Goal: Task Accomplishment & Management: Complete application form

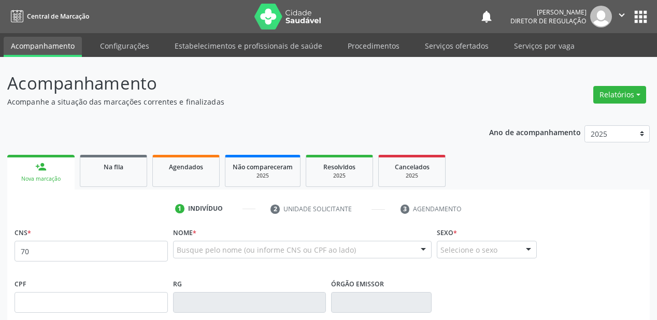
scroll to position [104, 0]
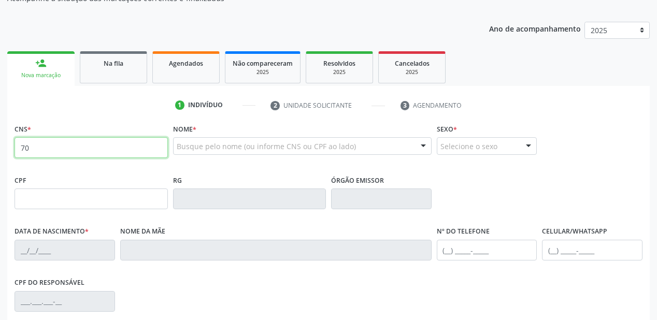
click at [43, 147] on input "70" at bounding box center [91, 147] width 153 height 21
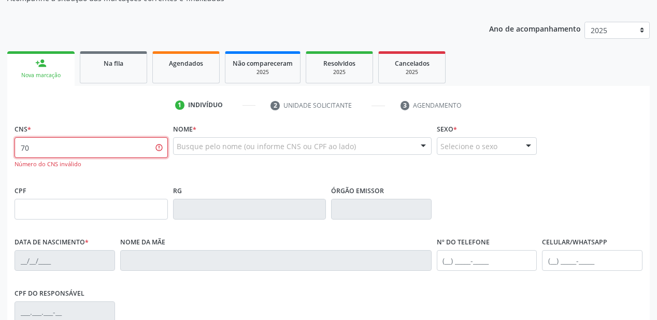
type input "7"
type input "700 0004 2845 3907"
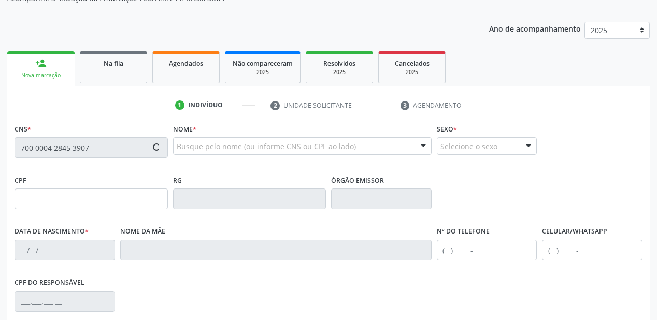
type input "115.923.104-43"
type input "05/06/1991"
type input "Elisiete Maria da Silva Nascimento"
type input "(87) 98824-8648"
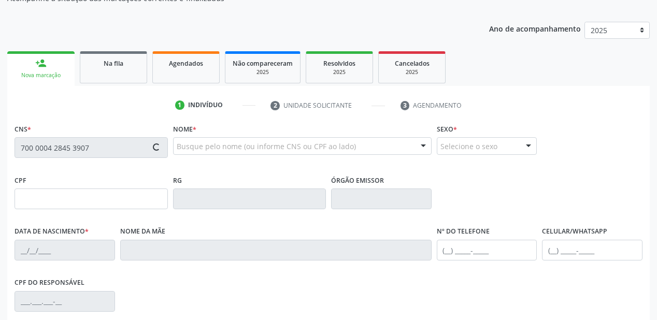
type input "S/N"
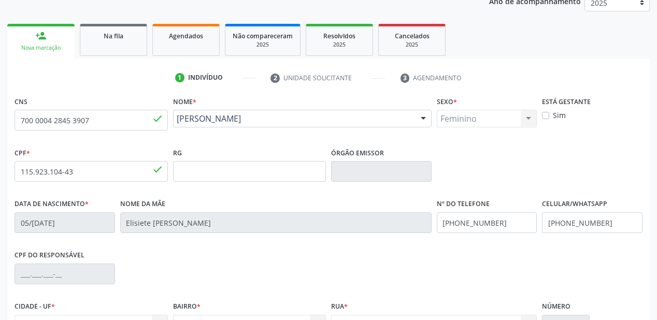
scroll to position [241, 0]
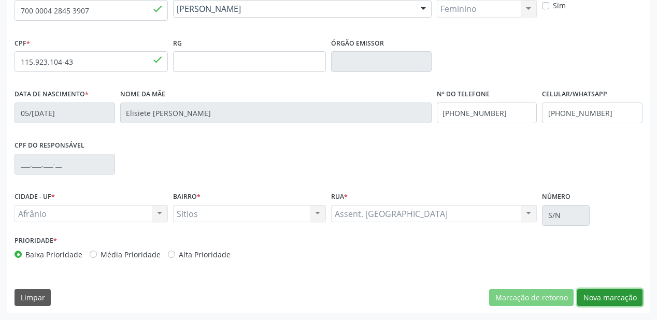
click at [603, 299] on button "Nova marcação" at bounding box center [609, 298] width 65 height 18
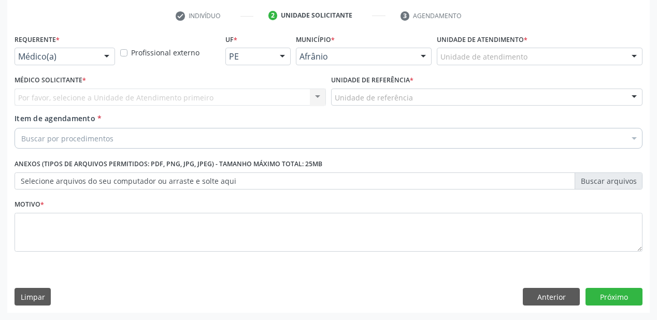
scroll to position [193, 0]
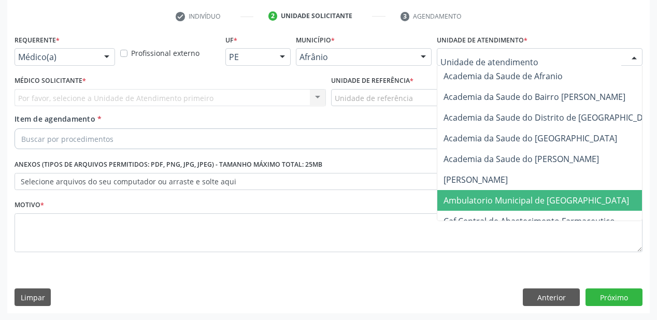
drag, startPoint x: 472, startPoint y: 203, endPoint x: 406, endPoint y: 148, distance: 85.4
click at [472, 202] on span "Ambulatorio Municipal de [GEOGRAPHIC_DATA]" at bounding box center [537, 200] width 186 height 11
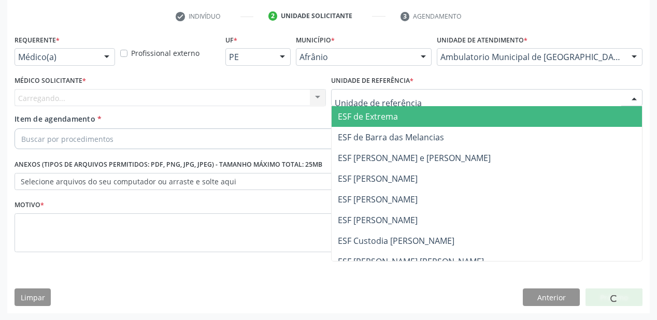
drag, startPoint x: 366, startPoint y: 100, endPoint x: 357, endPoint y: 179, distance: 80.4
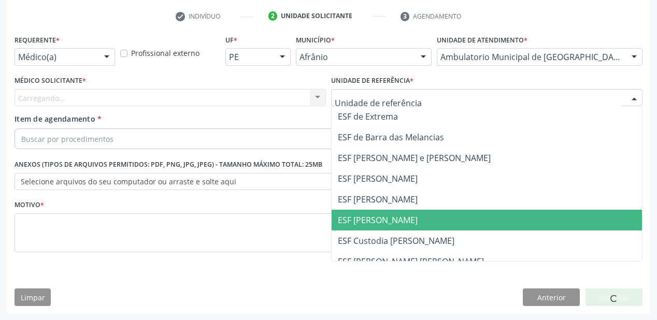
click at [357, 211] on span "ESF [PERSON_NAME]" at bounding box center [487, 220] width 311 height 21
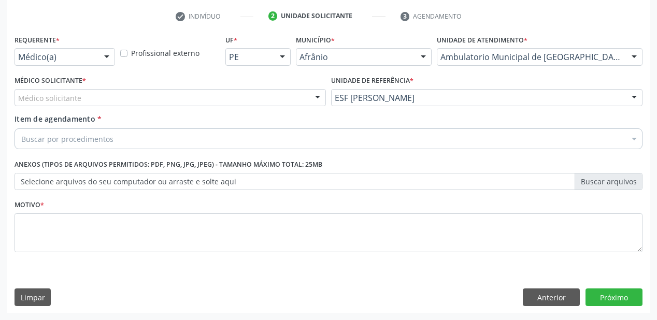
drag, startPoint x: 58, startPoint y: 95, endPoint x: 50, endPoint y: 106, distance: 14.1
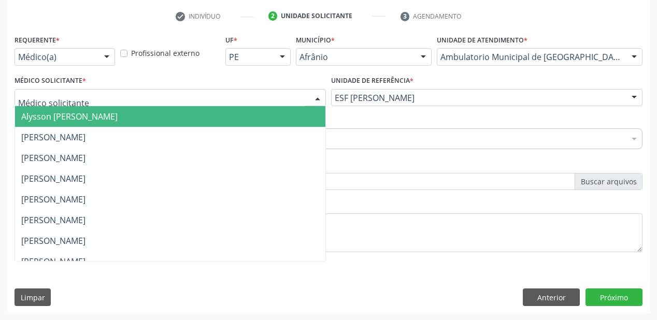
click at [50, 117] on span "Alysson [PERSON_NAME]" at bounding box center [69, 116] width 96 height 11
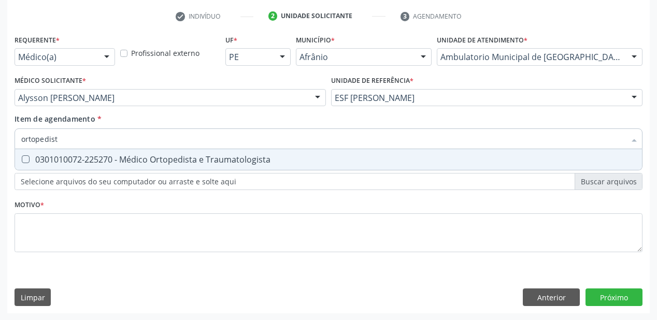
type input "ortopedista"
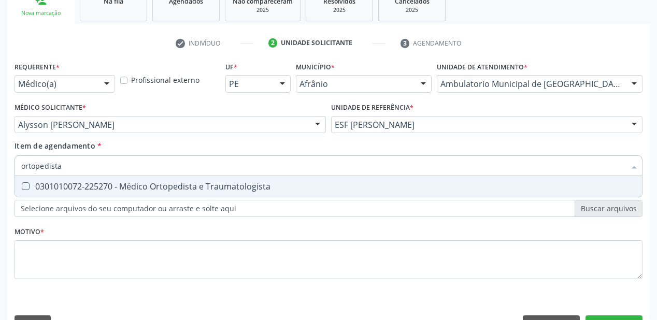
scroll to position [151, 0]
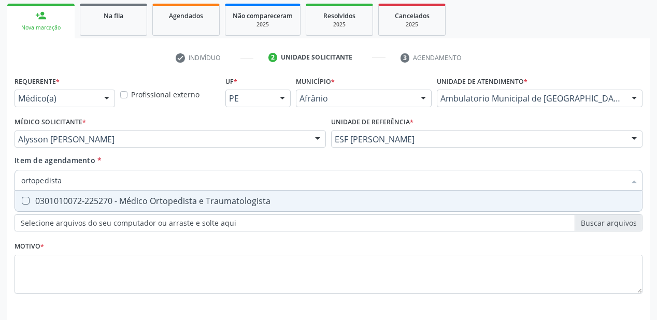
click at [54, 200] on div "0301010072-225270 - Médico Ortopedista e Traumatologista" at bounding box center [328, 201] width 615 height 8
checkbox Traumatologista "true"
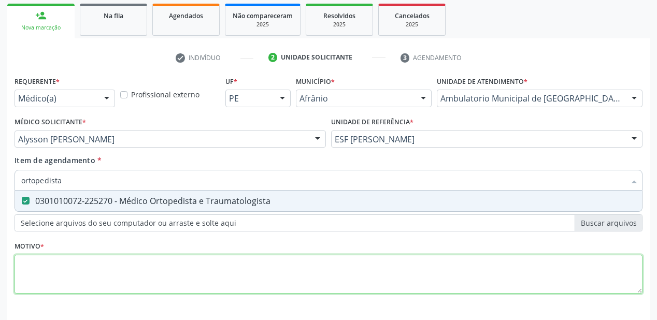
click at [41, 272] on div "Requerente * Médico(a) Médico(a) Enfermeiro(a) Paciente Nenhum resultado encont…" at bounding box center [329, 191] width 628 height 235
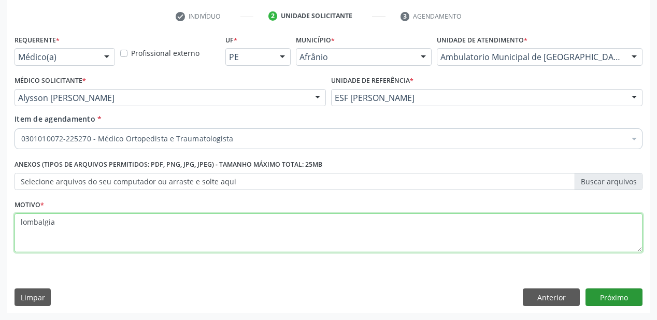
type textarea "lombalgia"
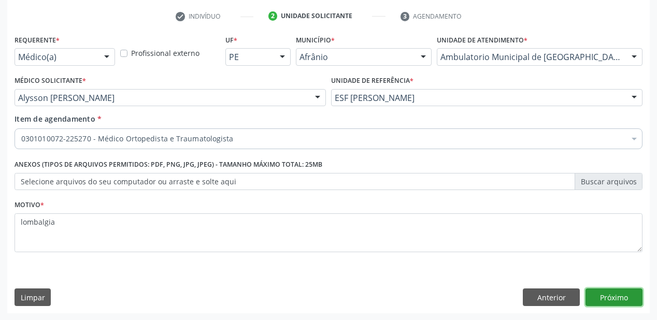
click at [616, 294] on button "Próximo" at bounding box center [614, 298] width 57 height 18
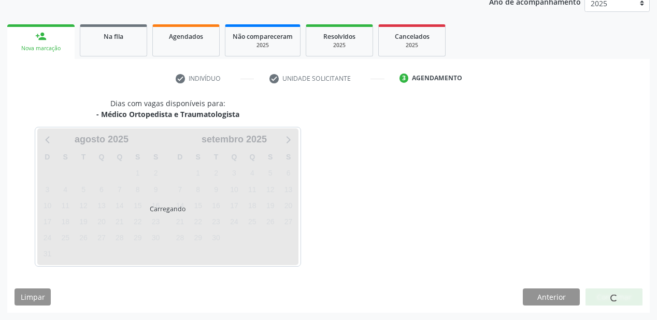
scroll to position [130, 0]
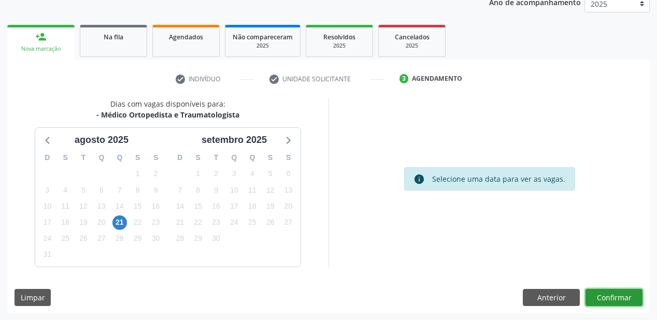
click at [603, 297] on button "Confirmar" at bounding box center [614, 298] width 57 height 18
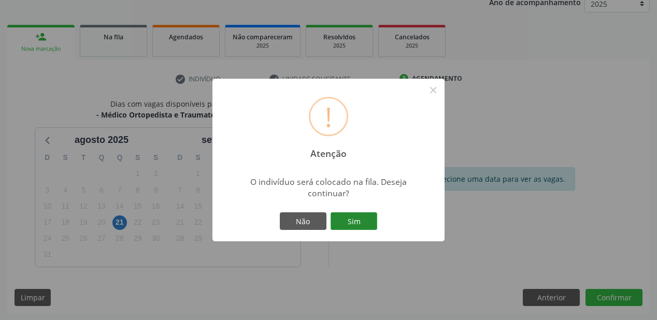
click at [358, 217] on button "Sim" at bounding box center [354, 222] width 47 height 18
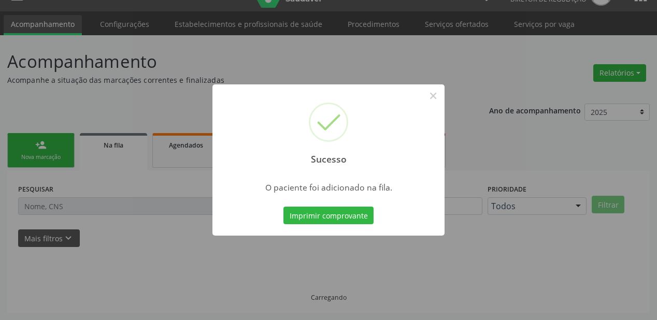
scroll to position [21, 0]
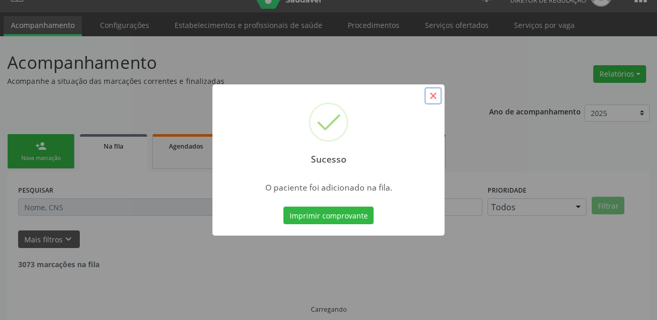
click at [433, 94] on button "×" at bounding box center [434, 96] width 18 height 18
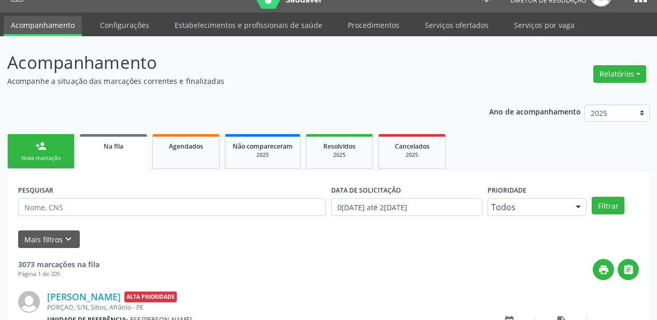
click at [41, 154] on div "Nova marcação" at bounding box center [41, 158] width 52 height 8
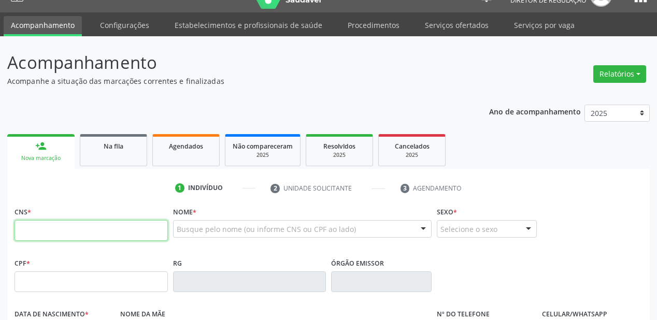
click at [95, 238] on input "text" at bounding box center [91, 230] width 153 height 21
type input "700 0004 2845 3907"
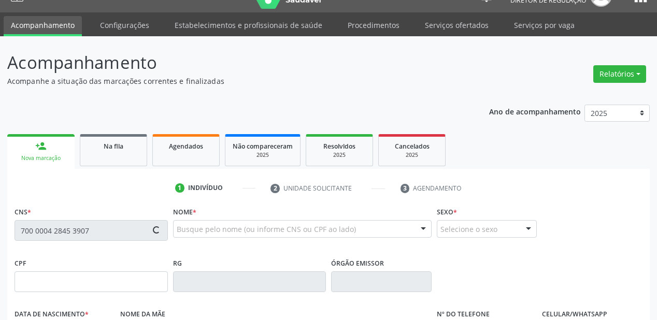
type input "115.923.104-43"
type input "05/06/1991"
type input "Elisiete Maria da Silva Nascimento"
type input "(87) 98824-8648"
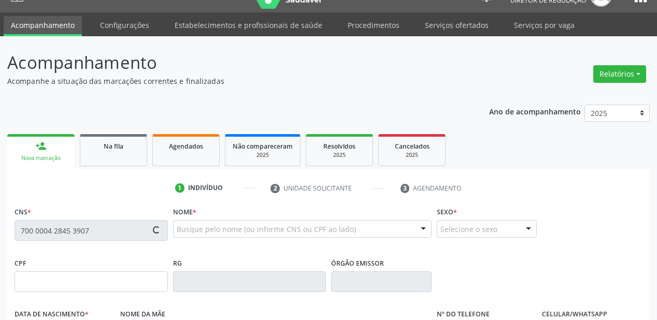
type input "S/N"
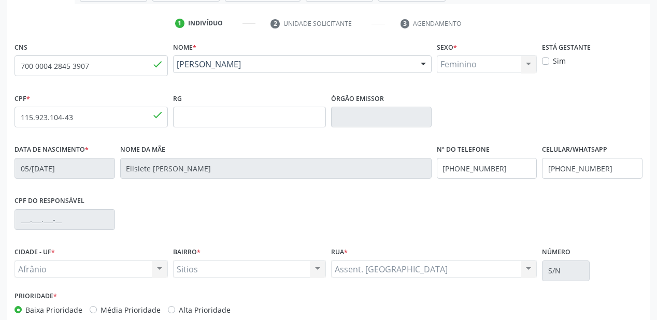
scroll to position [241, 0]
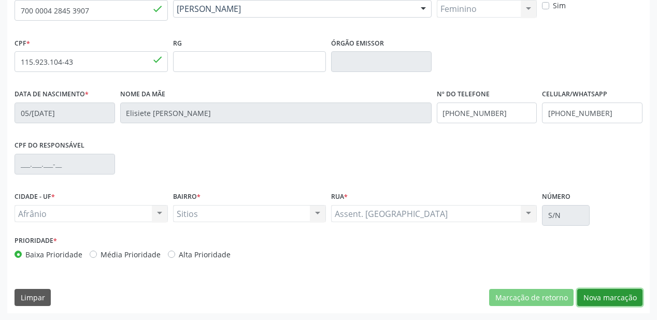
click at [591, 303] on button "Nova marcação" at bounding box center [609, 298] width 65 height 18
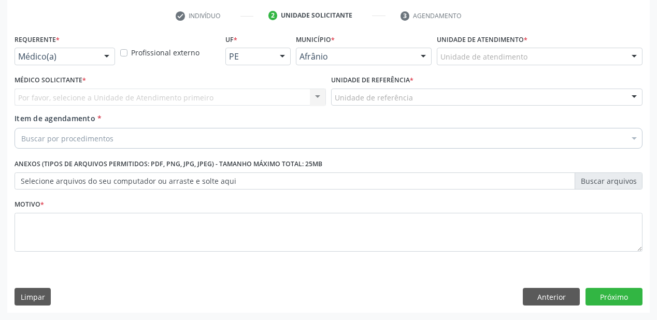
scroll to position [193, 0]
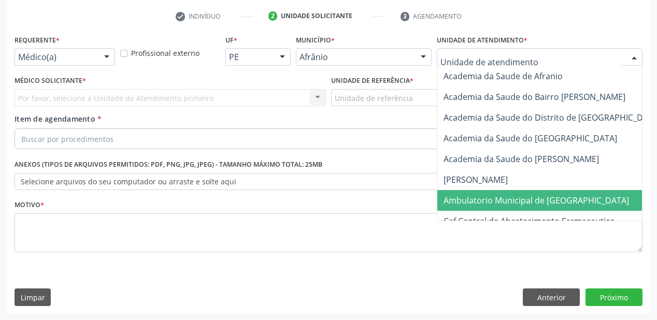
drag, startPoint x: 456, startPoint y: 193, endPoint x: 435, endPoint y: 176, distance: 26.2
click at [456, 193] on span "Ambulatorio Municipal de [GEOGRAPHIC_DATA]" at bounding box center [564, 200] width 253 height 21
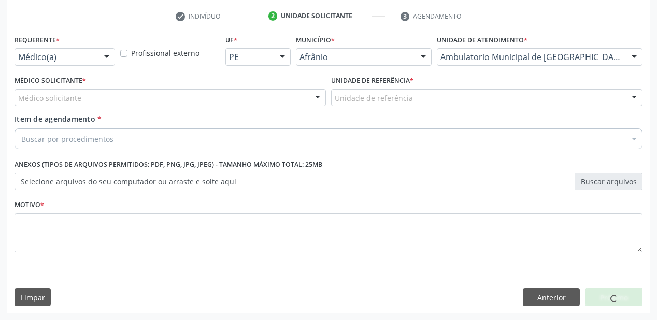
drag, startPoint x: 343, startPoint y: 99, endPoint x: 346, endPoint y: 116, distance: 17.4
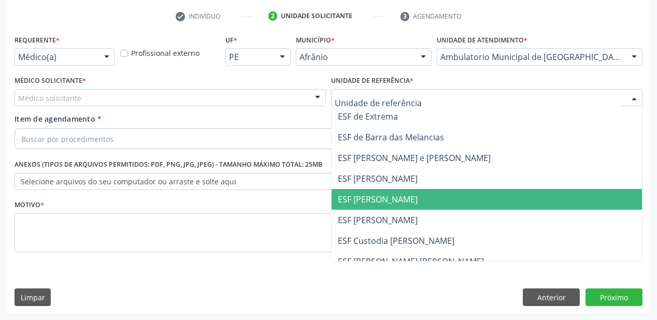
click at [355, 208] on span "ESF [PERSON_NAME]" at bounding box center [487, 199] width 311 height 21
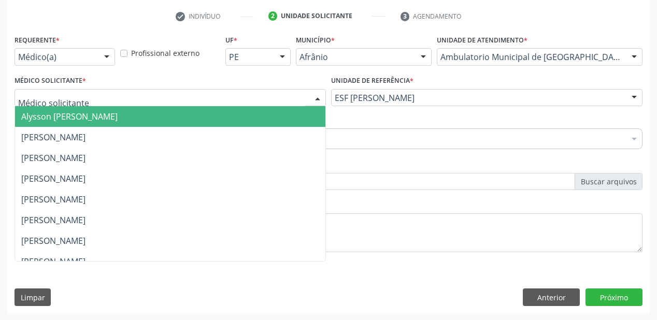
drag, startPoint x: 59, startPoint y: 118, endPoint x: 58, endPoint y: 139, distance: 20.7
click at [59, 119] on span "Alysson [PERSON_NAME]" at bounding box center [69, 116] width 96 height 11
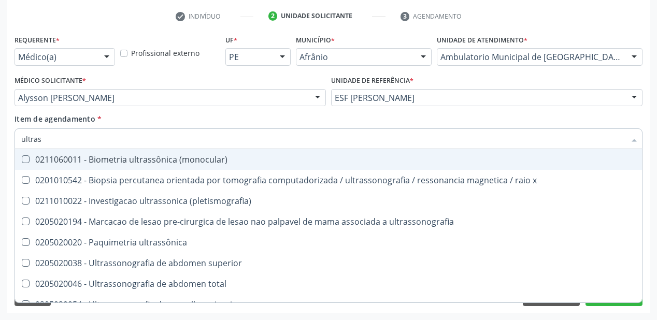
type input "ultrass"
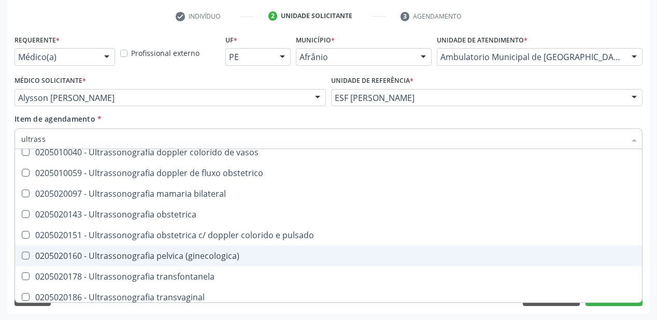
scroll to position [323, 0]
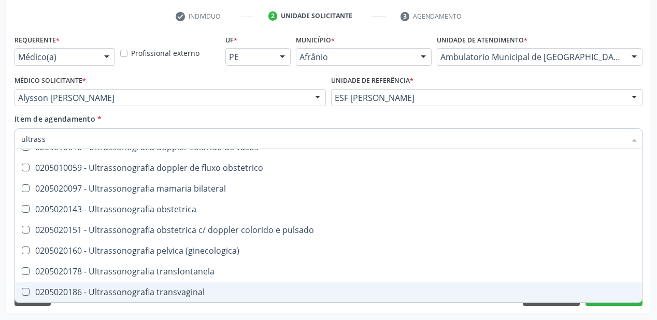
click at [167, 298] on span "0205020186 - Ultrassonografia transvaginal" at bounding box center [328, 292] width 627 height 21
checkbox transvaginal "true"
click at [153, 313] on div "Requerente * Médico(a) Médico(a) Enfermeiro(a) Paciente Nenhum resultado encont…" at bounding box center [328, 172] width 643 height 281
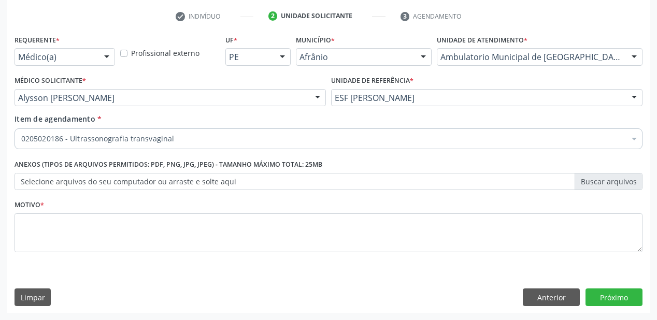
scroll to position [0, 0]
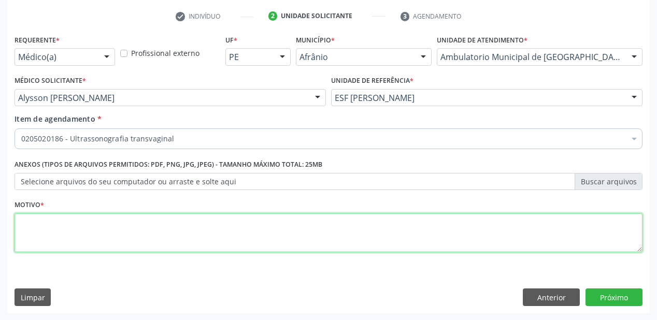
click at [73, 223] on textarea at bounding box center [329, 233] width 628 height 39
type textarea "rastreio"
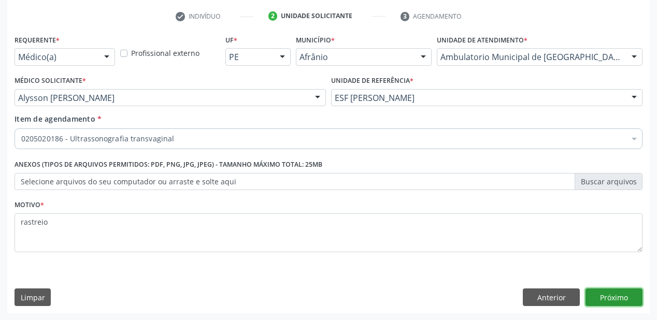
click at [612, 292] on button "Próximo" at bounding box center [614, 298] width 57 height 18
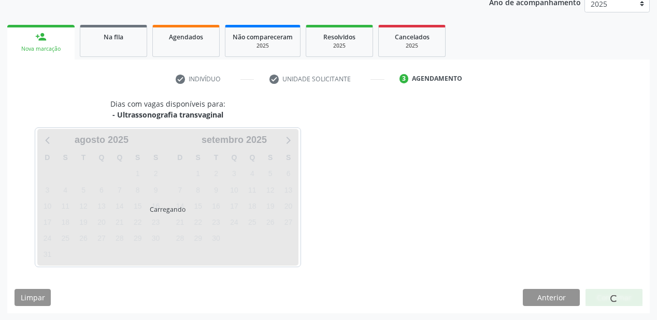
scroll to position [160, 0]
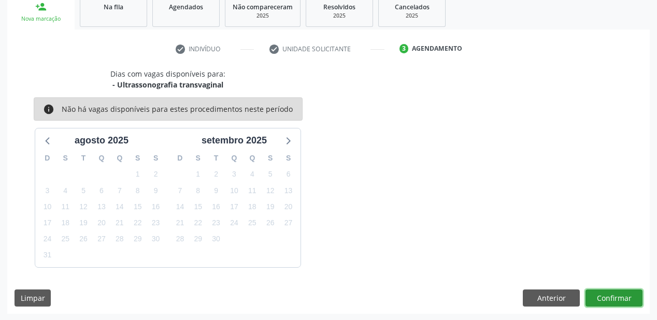
click at [601, 296] on button "Confirmar" at bounding box center [614, 299] width 57 height 18
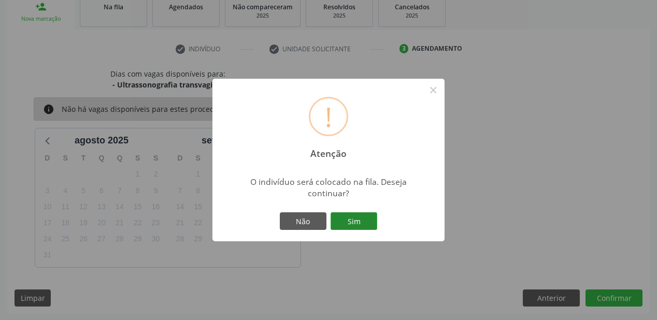
click at [368, 221] on button "Sim" at bounding box center [354, 222] width 47 height 18
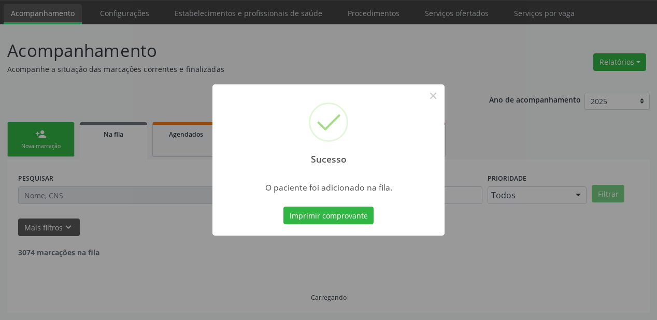
scroll to position [21, 0]
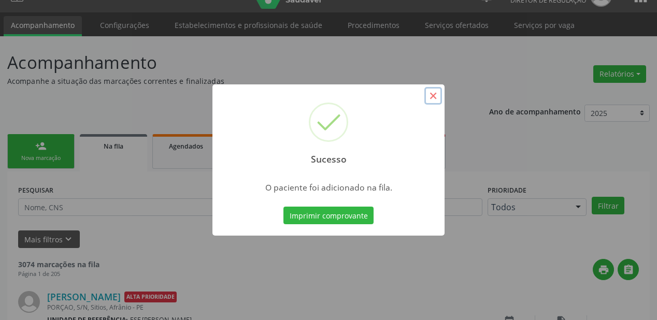
click at [431, 93] on button "×" at bounding box center [434, 96] width 18 height 18
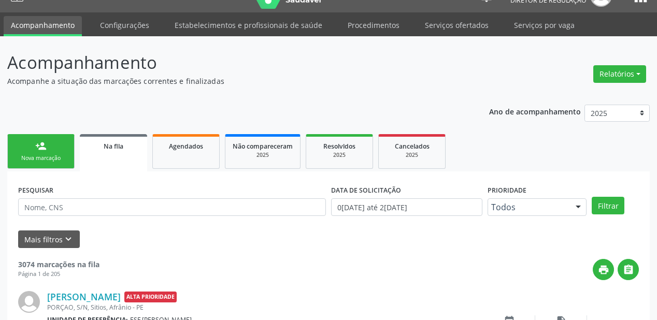
click at [56, 143] on link "person_add Nova marcação" at bounding box center [40, 151] width 67 height 35
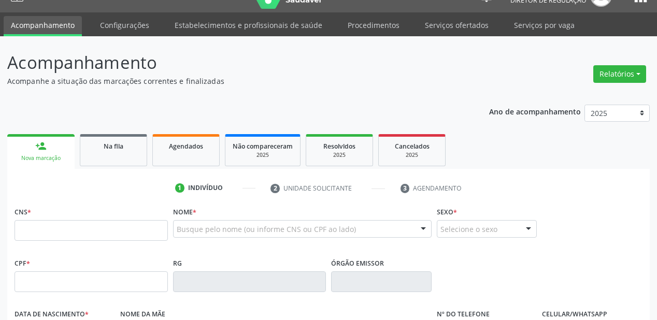
drag, startPoint x: 66, startPoint y: 214, endPoint x: 66, endPoint y: 229, distance: 15.0
click at [65, 217] on div "CNS *" at bounding box center [91, 222] width 153 height 37
click at [66, 230] on input "text" at bounding box center [91, 230] width 153 height 21
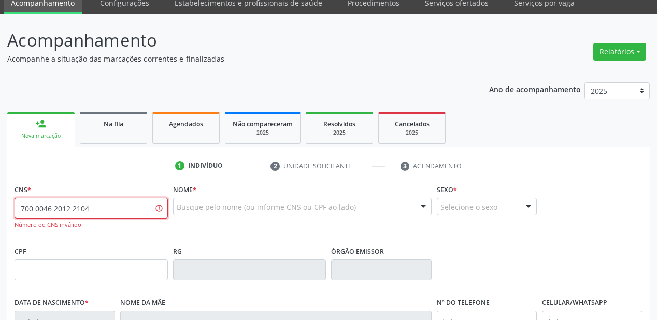
scroll to position [62, 0]
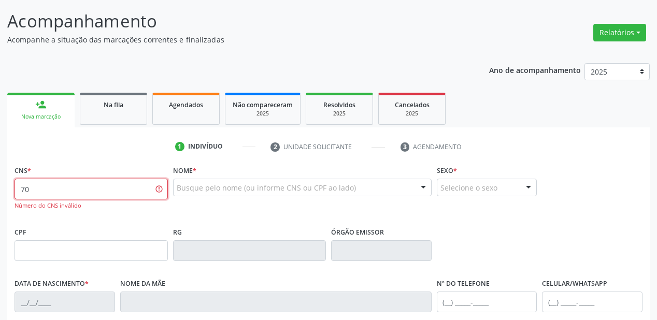
type input "7"
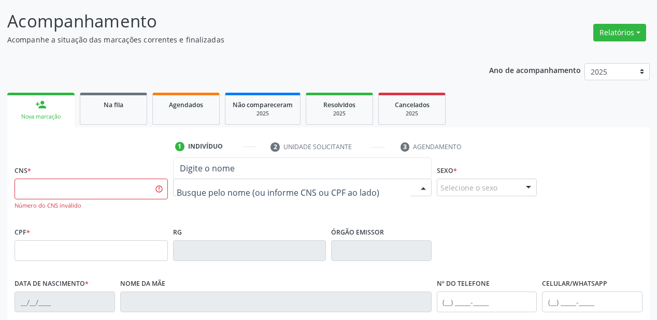
click at [192, 180] on div at bounding box center [302, 188] width 259 height 18
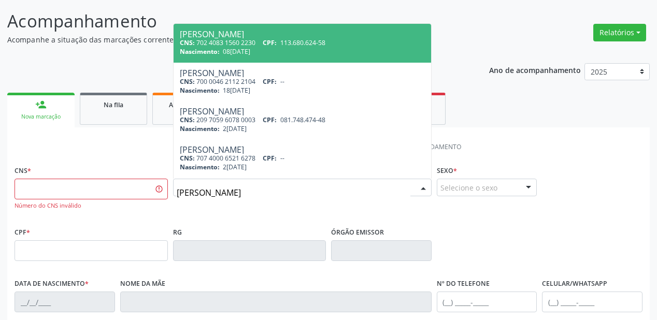
type input "luana da silva"
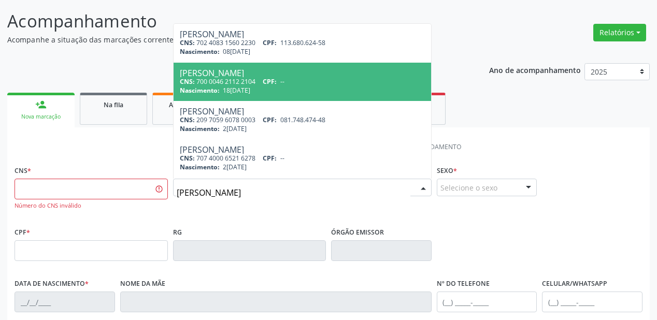
click at [237, 80] on div "CNS: 700 0046 2112 2104 CPF: --" at bounding box center [302, 81] width 245 height 9
type input "700 0046 2112 2104"
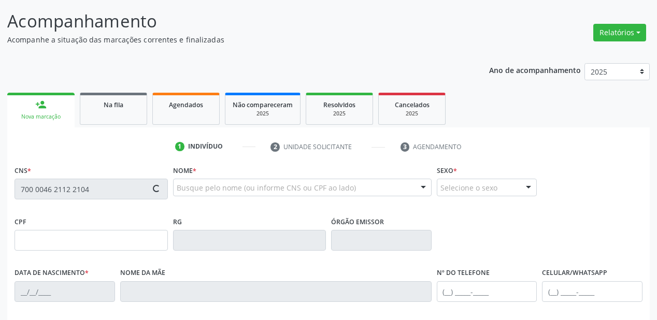
type input "18/06/1994"
type input "(87) 98117-1100"
type input "(87) 98804-2979"
type input "S/N"
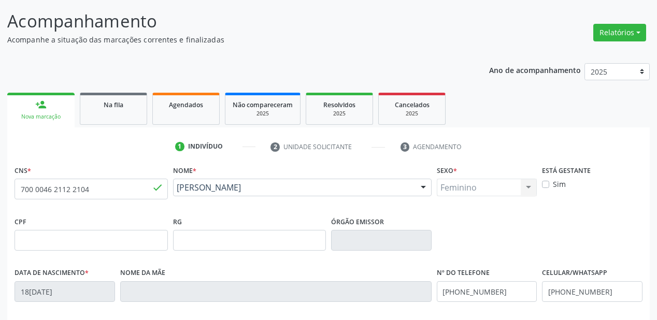
scroll to position [241, 0]
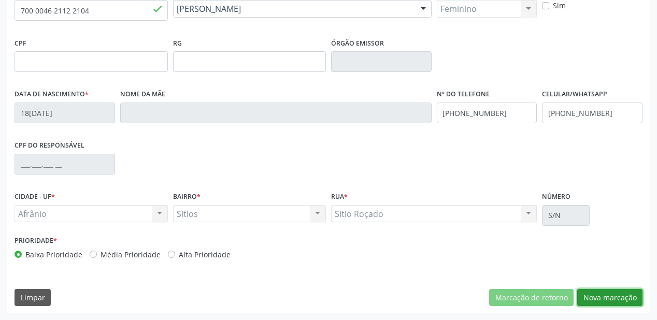
click at [613, 293] on button "Nova marcação" at bounding box center [609, 298] width 65 height 18
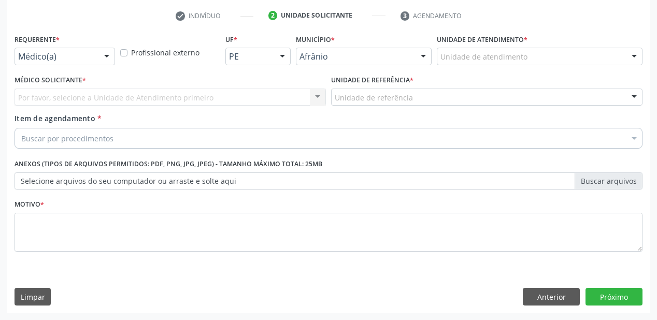
scroll to position [193, 0]
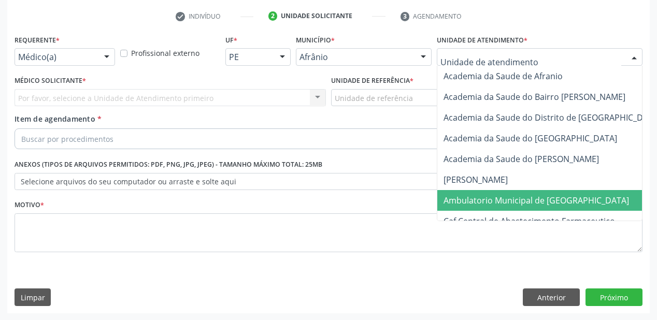
drag, startPoint x: 469, startPoint y: 199, endPoint x: 452, endPoint y: 184, distance: 22.7
click at [469, 199] on span "Ambulatorio Municipal de [GEOGRAPHIC_DATA]" at bounding box center [537, 200] width 186 height 11
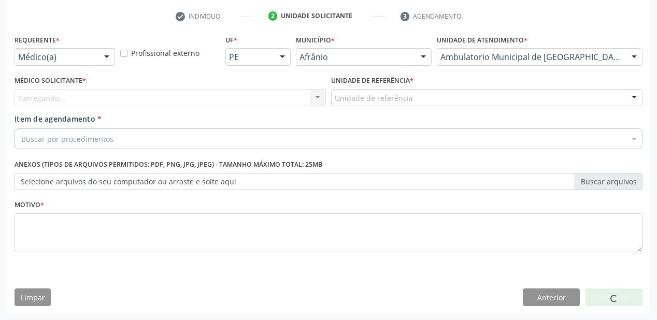
drag, startPoint x: 354, startPoint y: 97, endPoint x: 361, endPoint y: 139, distance: 42.1
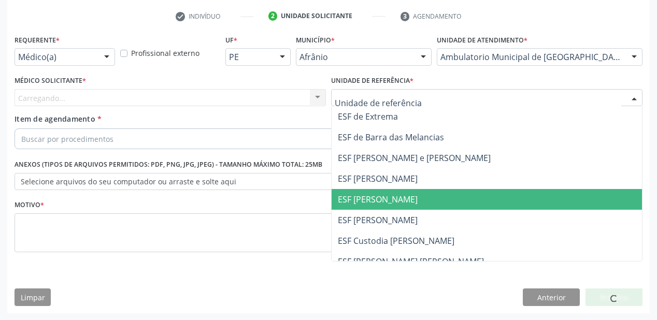
click at [370, 196] on span "ESF [PERSON_NAME]" at bounding box center [378, 199] width 80 height 11
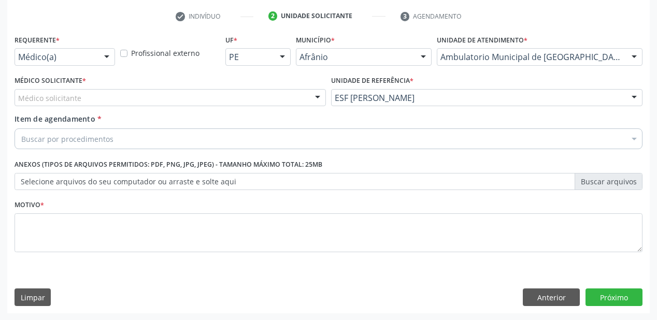
drag, startPoint x: 33, startPoint y: 104, endPoint x: 35, endPoint y: 109, distance: 5.4
click at [33, 104] on div "Médico solicitante" at bounding box center [171, 98] width 312 height 18
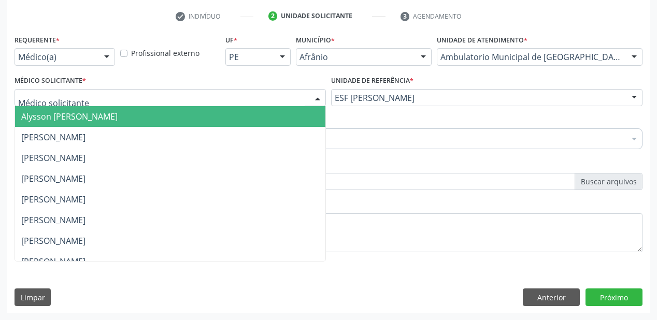
drag, startPoint x: 38, startPoint y: 118, endPoint x: 41, endPoint y: 129, distance: 10.8
click at [38, 119] on span "Alysson [PERSON_NAME]" at bounding box center [69, 116] width 96 height 11
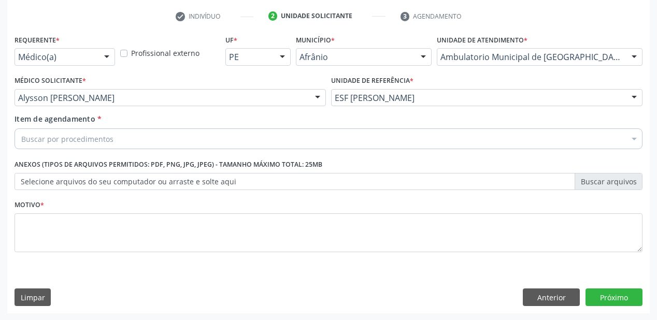
click at [41, 133] on div "Buscar por procedimentos" at bounding box center [329, 139] width 628 height 21
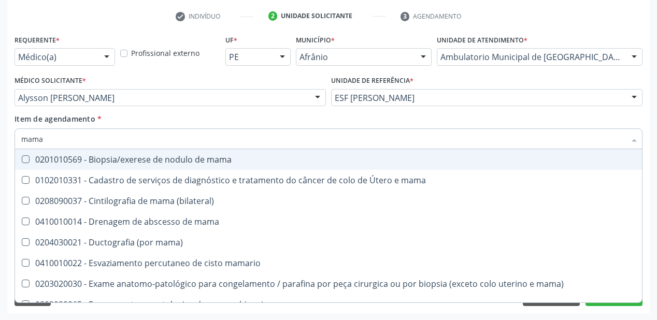
type input "mamar"
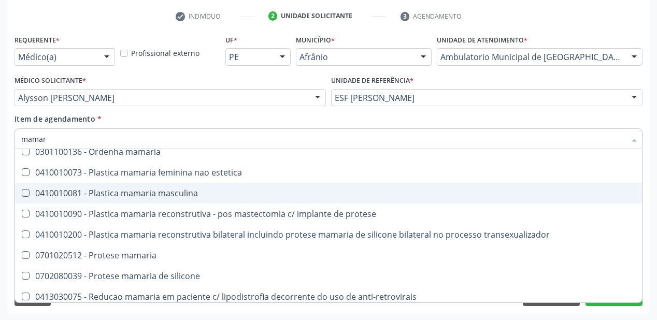
scroll to position [54, 0]
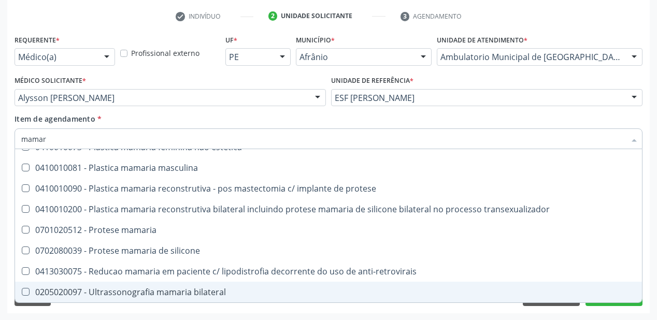
click at [137, 290] on div "0205020097 - Ultrassonografia mamaria bilateral" at bounding box center [328, 292] width 615 height 8
checkbox bilateral "true"
click at [88, 307] on div "Requerente * Médico(a) Médico(a) Enfermeiro(a) Paciente Nenhum resultado encont…" at bounding box center [328, 172] width 643 height 281
checkbox mamaria "true"
checkbox bilateral "false"
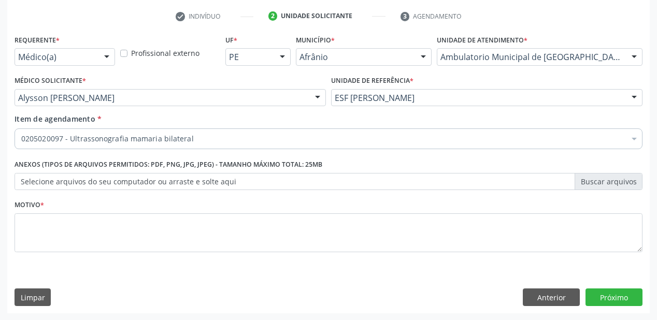
scroll to position [0, 0]
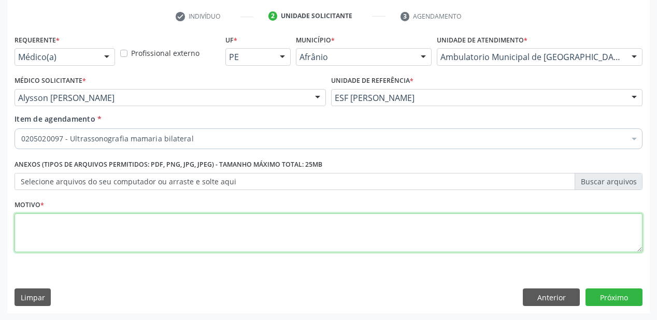
click at [35, 224] on textarea at bounding box center [329, 233] width 628 height 39
type textarea "s"
type textarea "cisto"
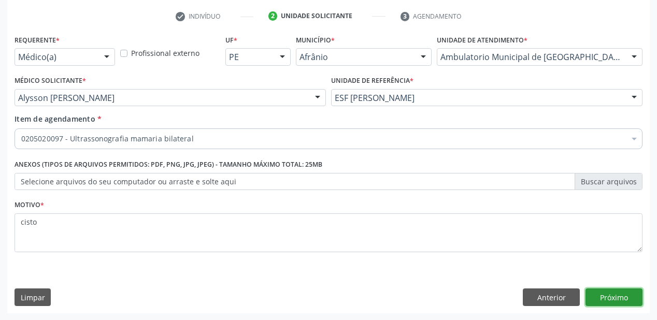
click at [613, 292] on button "Próximo" at bounding box center [614, 298] width 57 height 18
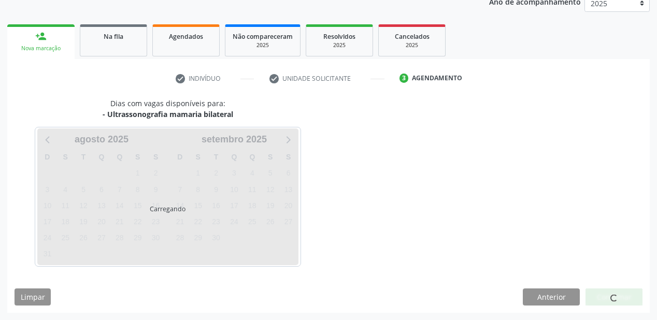
scroll to position [130, 0]
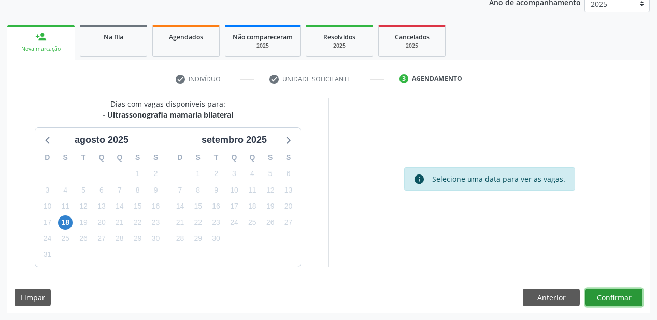
click at [609, 298] on button "Confirmar" at bounding box center [614, 298] width 57 height 18
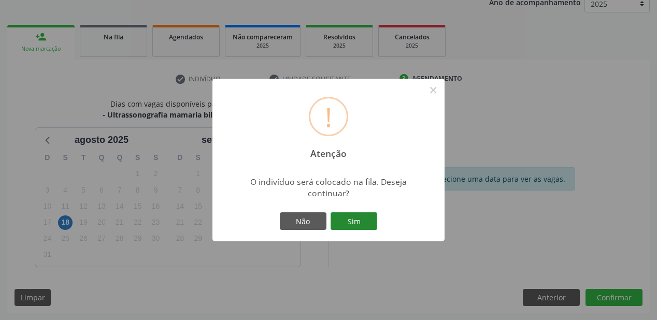
click at [365, 221] on button "Sim" at bounding box center [354, 222] width 47 height 18
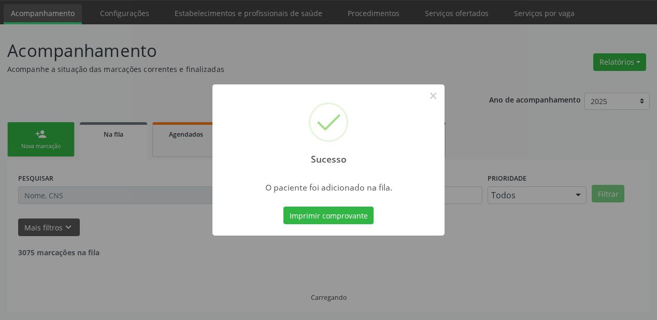
scroll to position [21, 0]
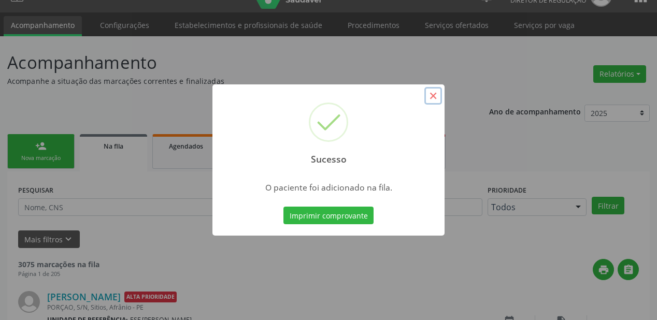
click at [431, 92] on button "×" at bounding box center [434, 96] width 18 height 18
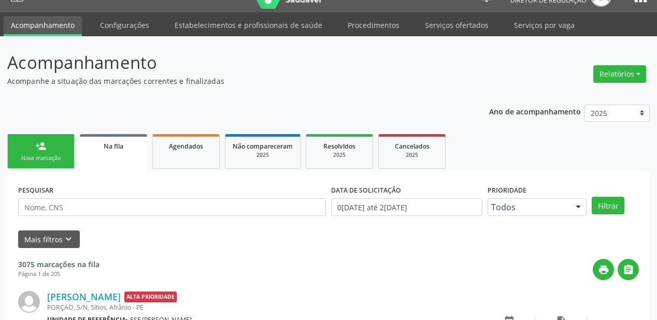
click at [56, 145] on link "person_add Nova marcação" at bounding box center [40, 151] width 67 height 35
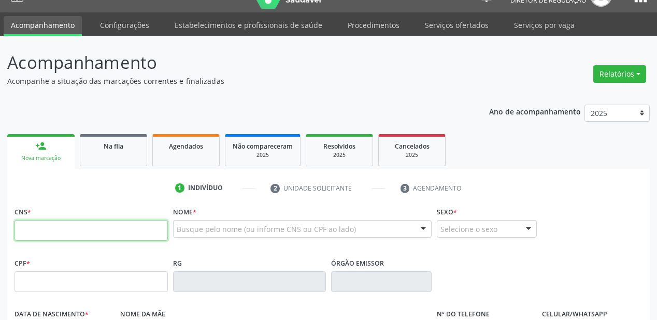
click at [76, 230] on input "text" at bounding box center [91, 230] width 153 height 21
type input "706 2065 7160 8369"
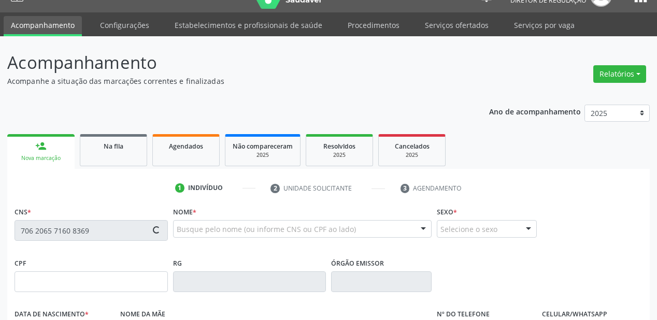
type input "040.333.604-09"
type input "19/11/1972"
type input "Raimunda Josefa da Conceição"
type input "(87) 98873-1430"
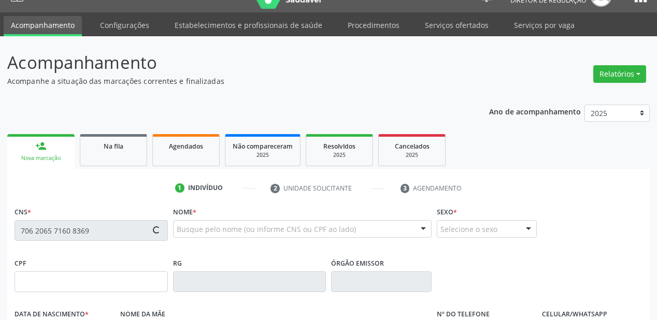
type input "S/N"
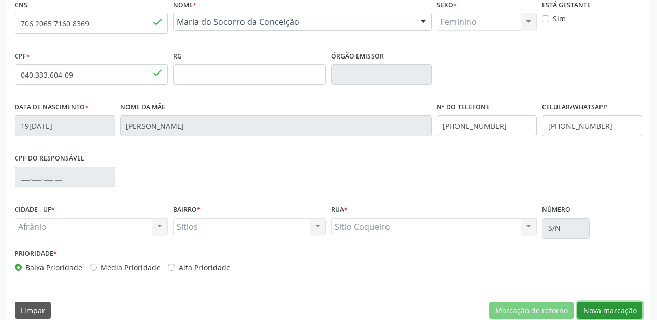
click at [593, 310] on button "Nova marcação" at bounding box center [609, 311] width 65 height 18
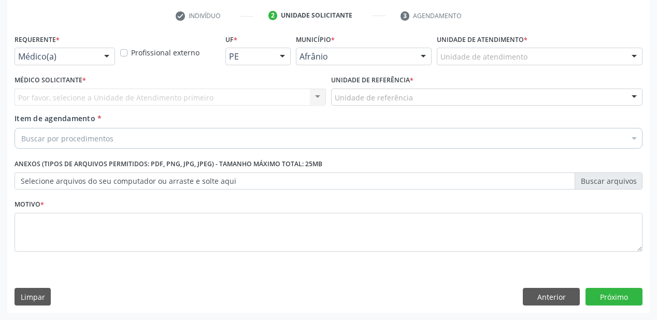
scroll to position [193, 0]
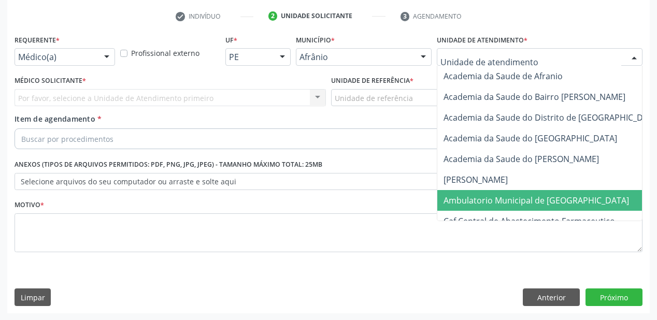
click at [484, 200] on span "Ambulatorio Municipal de [GEOGRAPHIC_DATA]" at bounding box center [537, 200] width 186 height 11
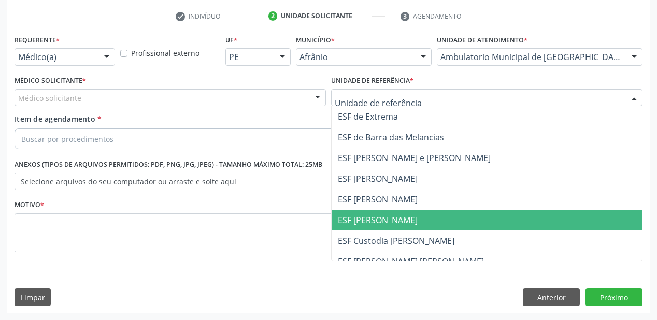
drag, startPoint x: 374, startPoint y: 221, endPoint x: 337, endPoint y: 216, distance: 37.2
click at [374, 221] on span "ESF [PERSON_NAME]" at bounding box center [378, 220] width 80 height 11
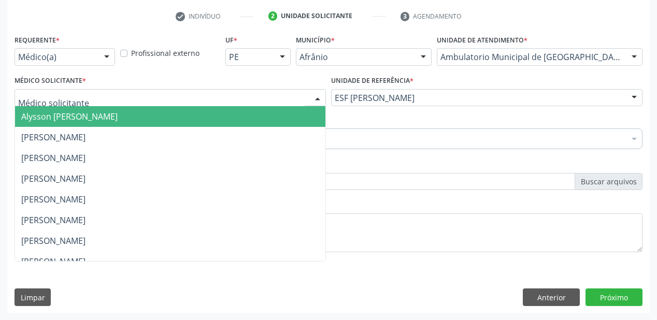
drag, startPoint x: 50, startPoint y: 117, endPoint x: 50, endPoint y: 134, distance: 16.6
click at [50, 118] on span "Alysson [PERSON_NAME]" at bounding box center [69, 116] width 96 height 11
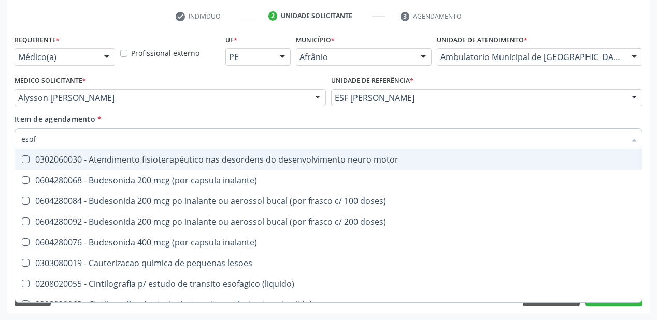
type input "esofa"
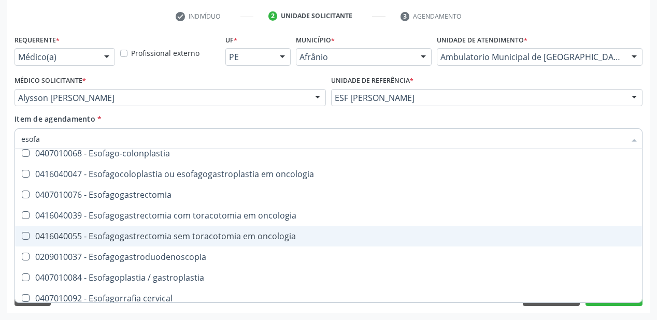
scroll to position [207, 0]
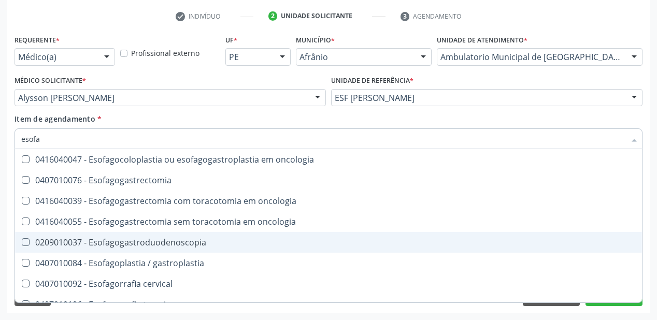
click at [154, 247] on div "0209010037 - Esofagogastroduodenoscopia" at bounding box center [328, 242] width 615 height 8
checkbox Esofagogastroduodenoscopia "true"
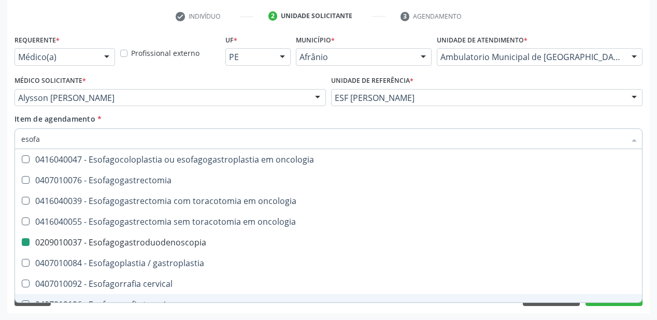
click at [133, 316] on div "Acompanhamento Acompanhe a situação das marcações correntes e finalizadas Relat…" at bounding box center [328, 92] width 657 height 457
checkbox \(semi-solido\) "true"
checkbox Esofagogastroduodenoscopia "false"
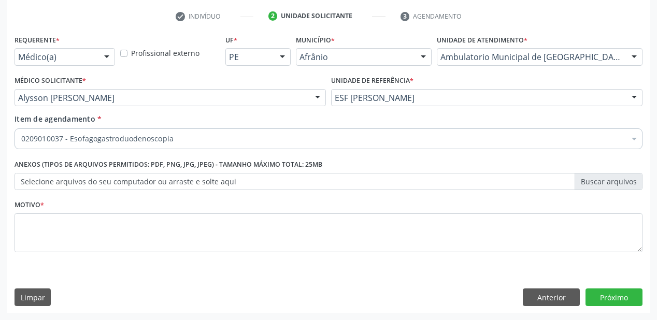
scroll to position [0, 0]
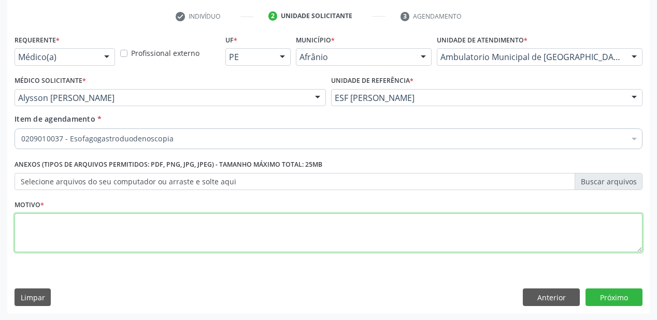
click at [59, 222] on textarea at bounding box center [329, 233] width 628 height 39
type textarea "*"
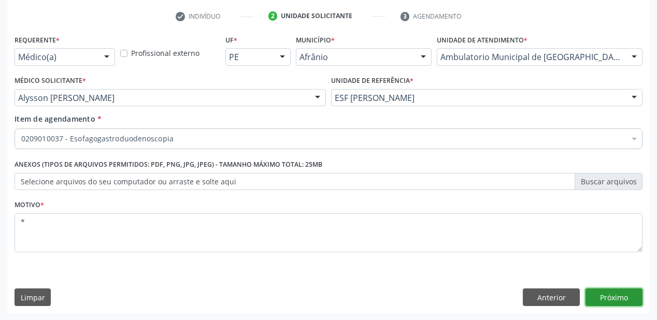
click at [603, 297] on button "Próximo" at bounding box center [614, 298] width 57 height 18
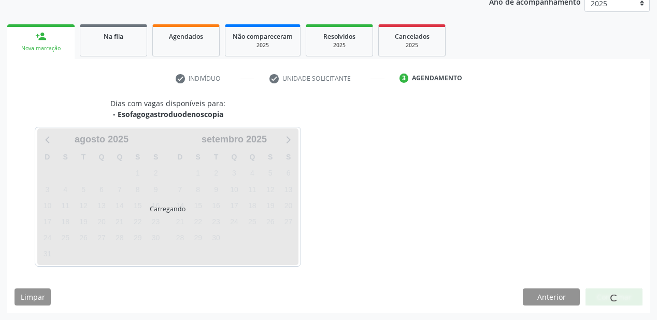
scroll to position [130, 0]
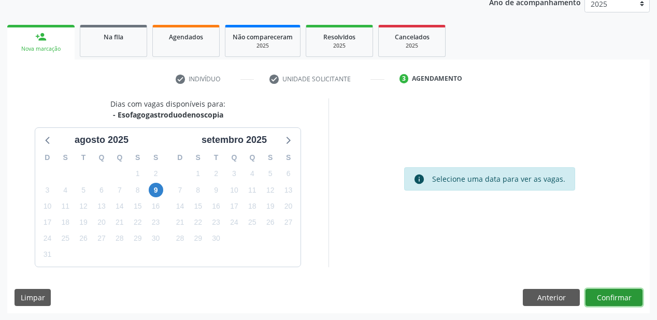
click at [605, 298] on button "Confirmar" at bounding box center [614, 298] width 57 height 18
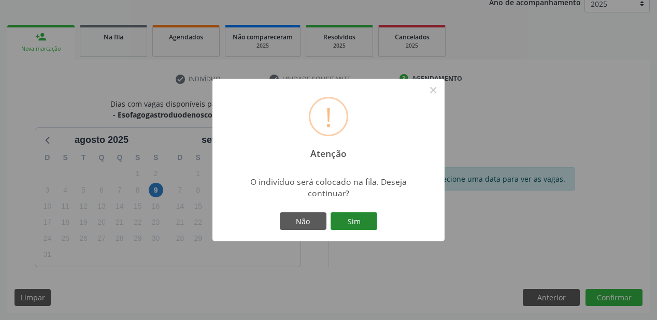
click at [358, 223] on button "Sim" at bounding box center [354, 222] width 47 height 18
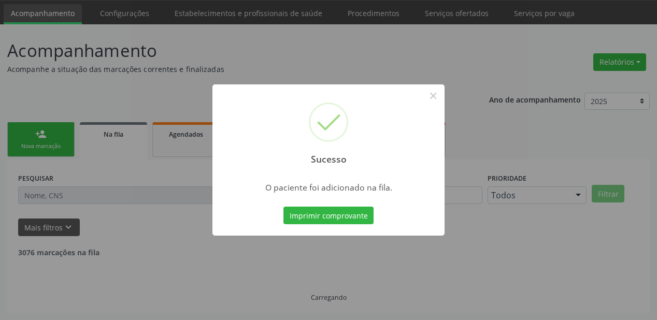
scroll to position [21, 0]
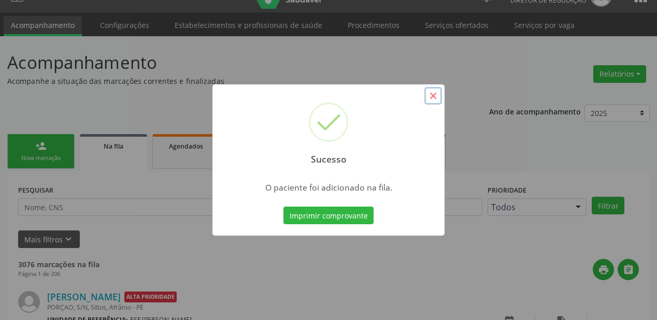
click at [433, 95] on button "×" at bounding box center [434, 96] width 18 height 18
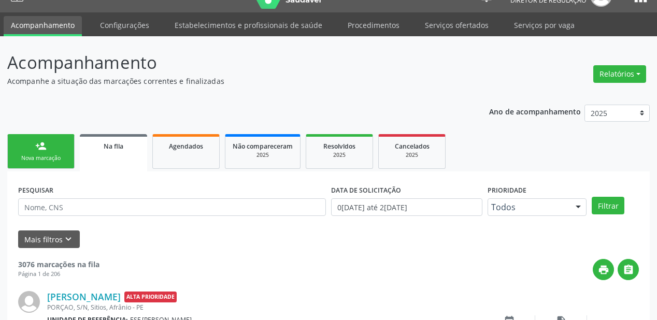
click at [39, 144] on div "person_add" at bounding box center [40, 145] width 11 height 11
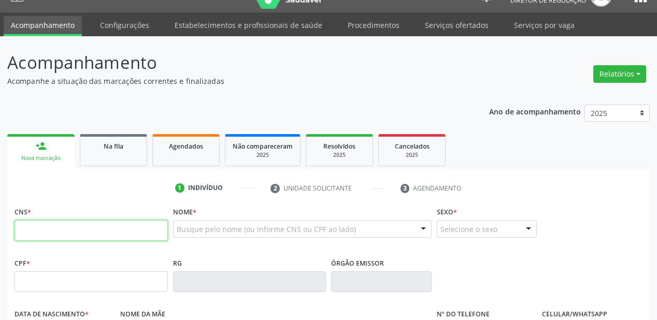
click at [44, 232] on input "text" at bounding box center [91, 230] width 153 height 21
type input "7"
type input "703 0028 1265 8575"
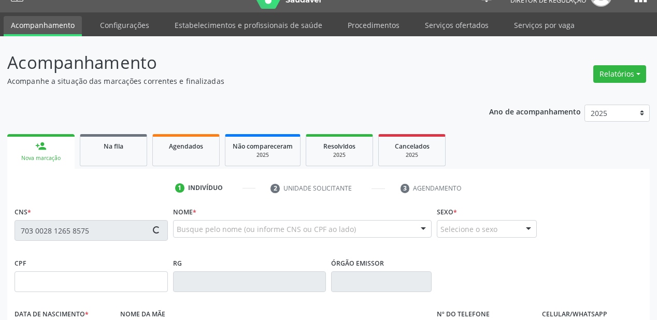
type input "140.615.174-22"
type input "08/09/2013"
type input "Maria do Socorro de Sousa"
type input "(87) 98864-5508"
type input "045.481.294-99"
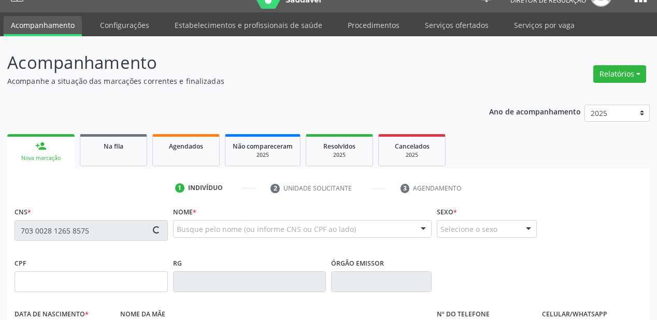
type input "23"
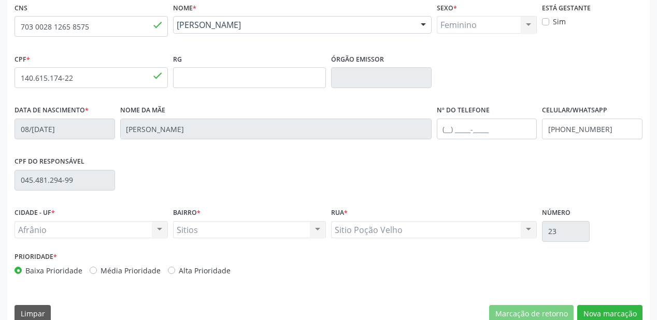
scroll to position [241, 0]
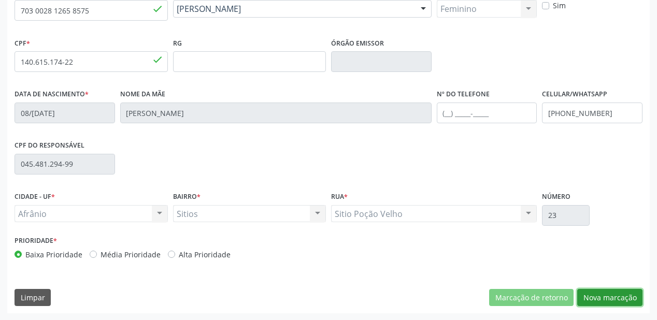
click at [589, 296] on button "Nova marcação" at bounding box center [609, 298] width 65 height 18
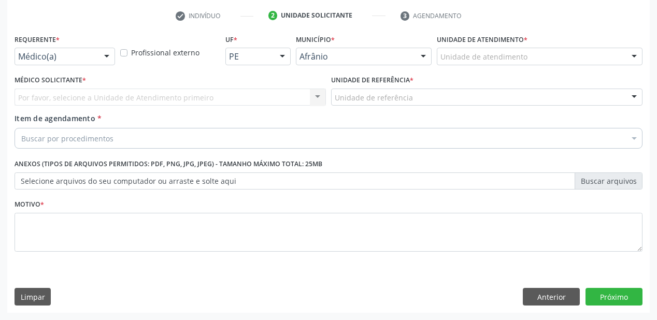
scroll to position [193, 0]
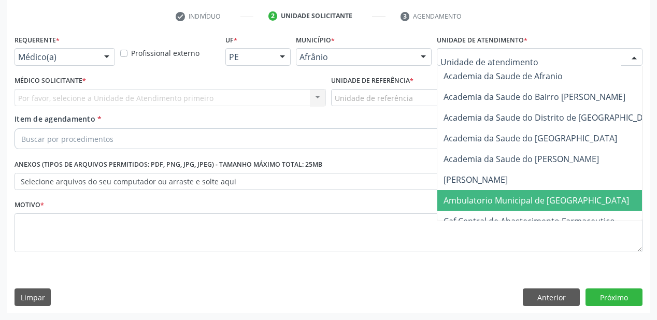
drag, startPoint x: 464, startPoint y: 201, endPoint x: 418, endPoint y: 170, distance: 55.4
click at [464, 201] on span "Ambulatorio Municipal de [GEOGRAPHIC_DATA]" at bounding box center [537, 200] width 186 height 11
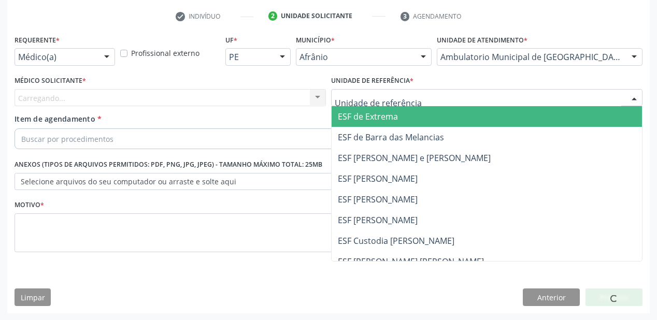
click at [363, 106] on div "ESF de Extrema ESF de Barra das Melancias ESF Jose e Maria Rodrigues de Macedo …" at bounding box center [487, 98] width 312 height 18
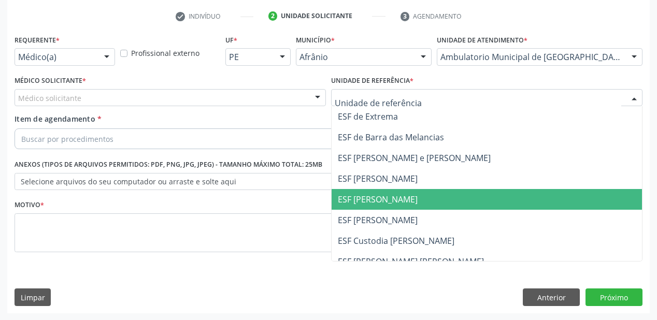
click at [372, 191] on span "ESF [PERSON_NAME]" at bounding box center [487, 199] width 311 height 21
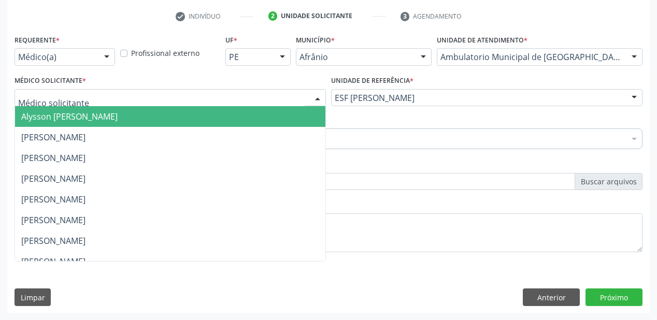
click at [66, 112] on span "Alysson [PERSON_NAME]" at bounding box center [69, 116] width 96 height 11
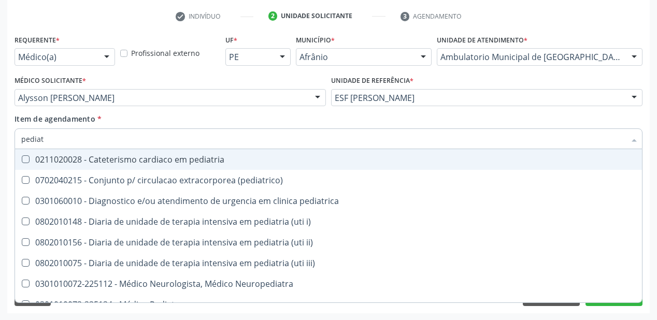
type input "pedia"
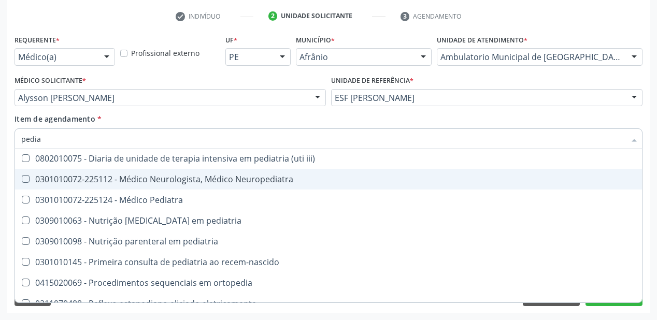
scroll to position [116, 0]
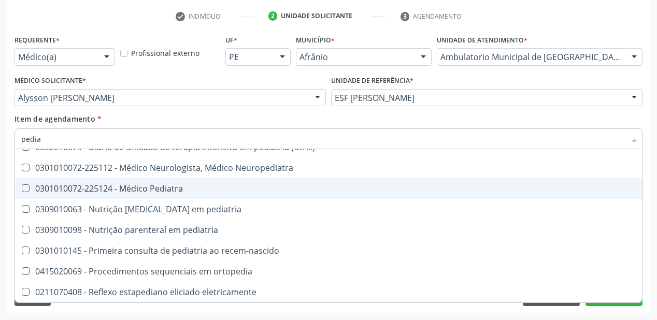
click at [124, 188] on div "0301010072-225124 - Médico Pediatra" at bounding box center [328, 189] width 615 height 8
checkbox Pediatra "true"
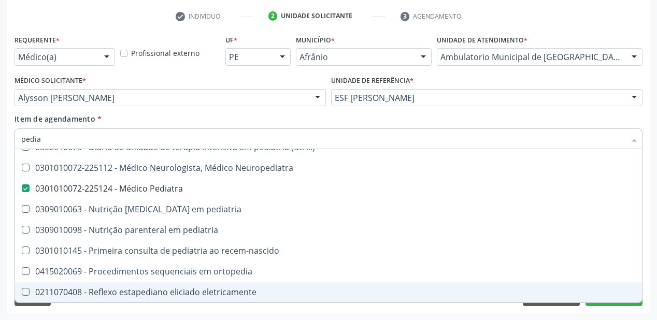
click at [64, 311] on div "Requerente * Médico(a) Médico(a) Enfermeiro(a) Paciente Nenhum resultado encont…" at bounding box center [328, 172] width 643 height 281
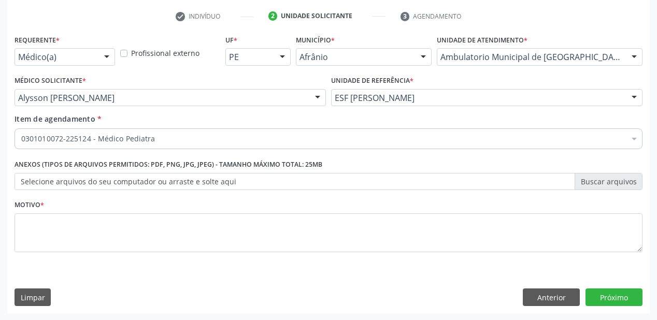
scroll to position [0, 0]
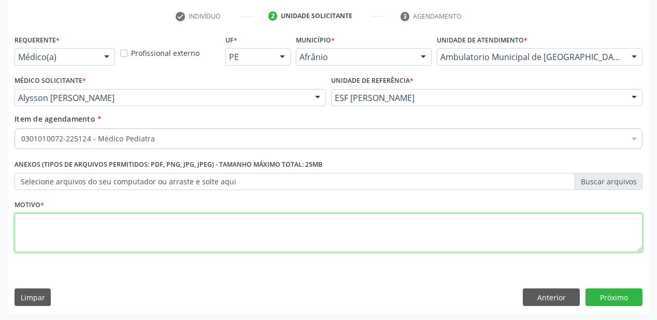
click at [39, 227] on textarea at bounding box center [329, 233] width 628 height 39
type textarea "bicitopenia"
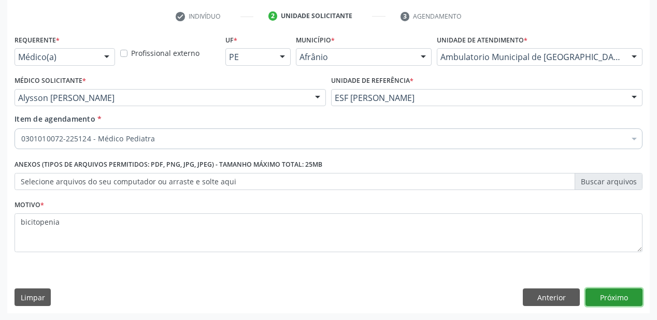
click at [599, 294] on button "Próximo" at bounding box center [614, 298] width 57 height 18
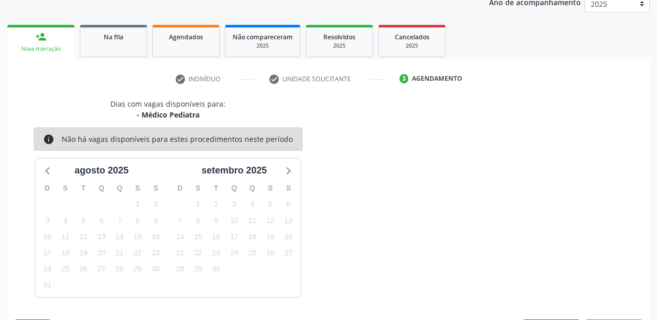
scroll to position [160, 0]
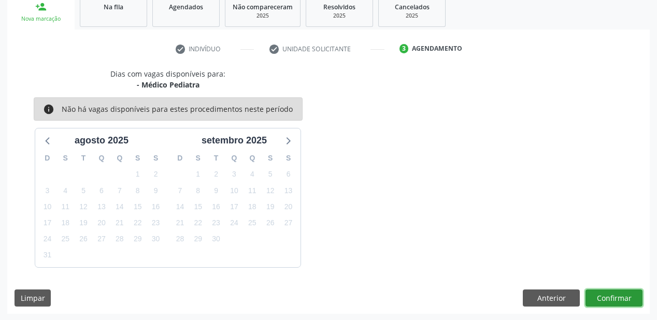
click at [603, 298] on button "Confirmar" at bounding box center [614, 299] width 57 height 18
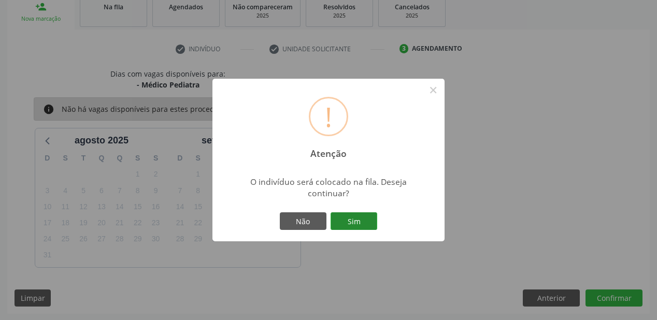
click at [362, 218] on button "Sim" at bounding box center [354, 222] width 47 height 18
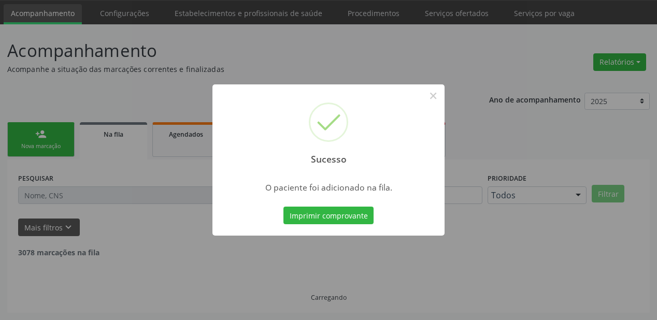
scroll to position [21, 0]
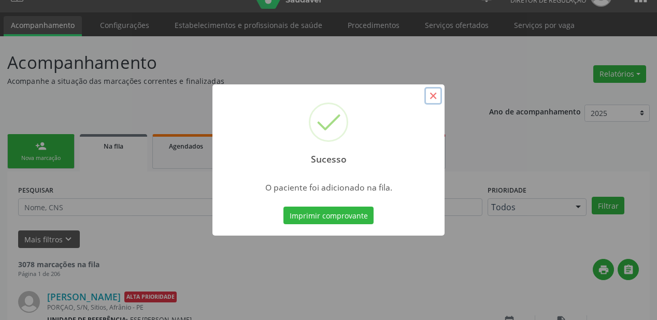
click at [433, 93] on button "×" at bounding box center [434, 96] width 18 height 18
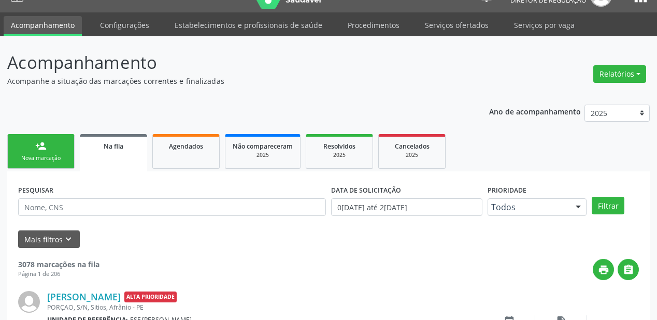
click at [73, 145] on link "person_add Nova marcação" at bounding box center [40, 151] width 67 height 35
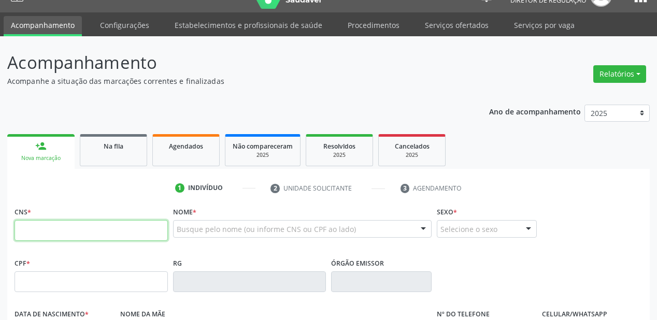
click at [68, 232] on input "text" at bounding box center [91, 230] width 153 height 21
type input "705 0010 2074 0251"
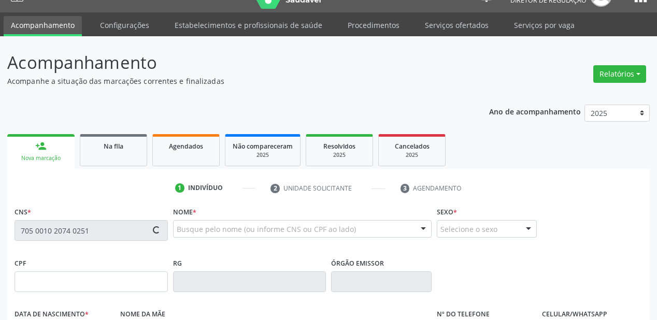
type input "079.561.444-69"
type input "11/10/1988"
type input "Sebastiana Rodregues Coelho"
type input "(87) 98802-0815"
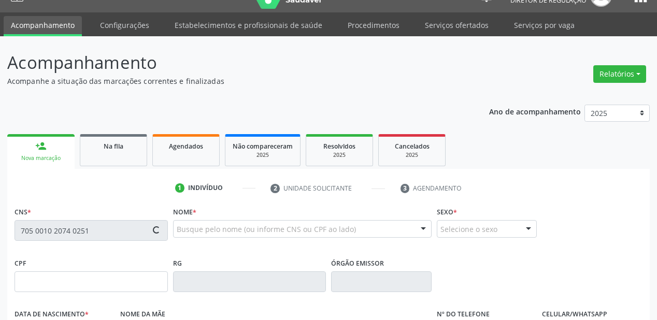
type input "520"
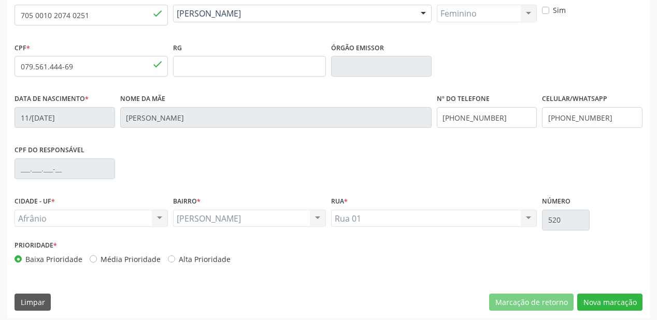
scroll to position [241, 0]
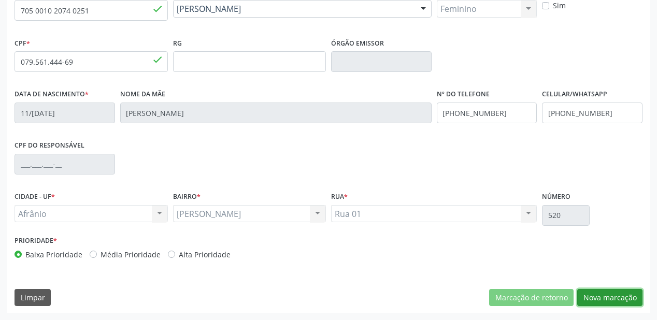
click at [607, 294] on button "Nova marcação" at bounding box center [609, 298] width 65 height 18
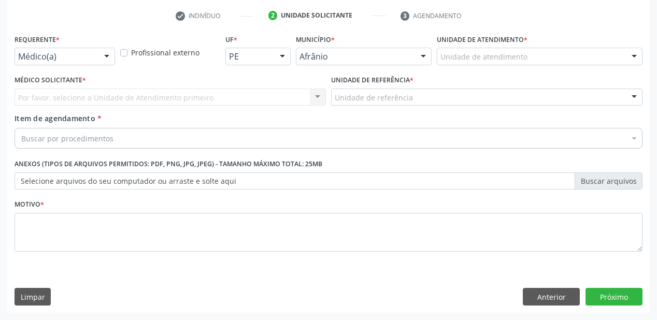
scroll to position [193, 0]
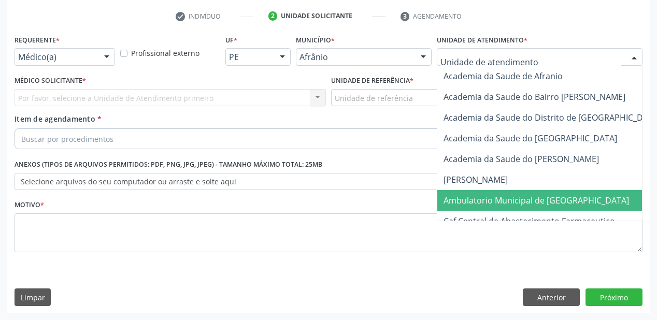
click at [472, 192] on span "Ambulatorio Municipal de [GEOGRAPHIC_DATA]" at bounding box center [564, 200] width 253 height 21
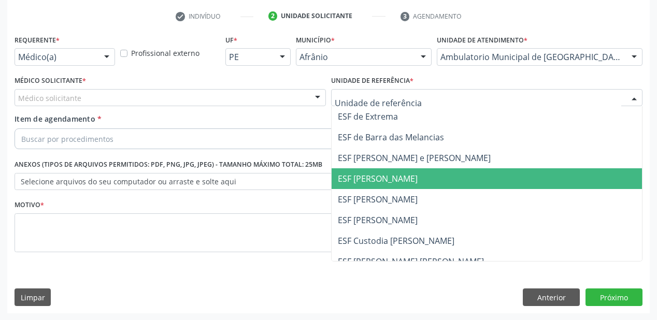
click at [368, 180] on span "ESF [PERSON_NAME]" at bounding box center [378, 178] width 80 height 11
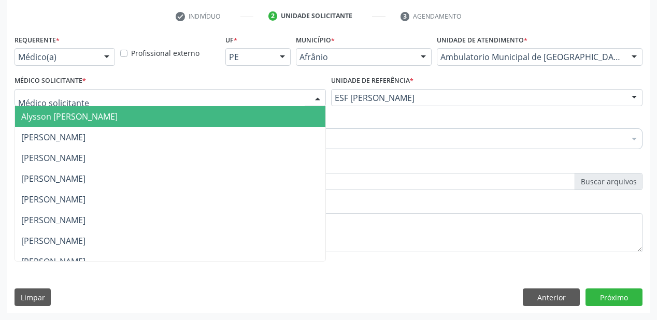
drag, startPoint x: 97, startPoint y: 96, endPoint x: 96, endPoint y: 111, distance: 15.1
click at [97, 97] on div at bounding box center [171, 98] width 312 height 18
drag, startPoint x: 96, startPoint y: 112, endPoint x: 93, endPoint y: 132, distance: 19.4
click at [96, 114] on span "Alysson [PERSON_NAME]" at bounding box center [69, 116] width 96 height 11
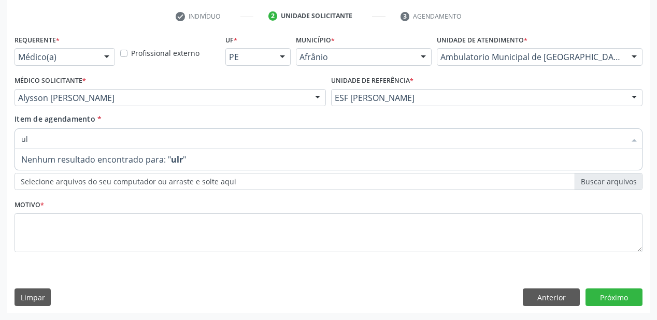
type input "u"
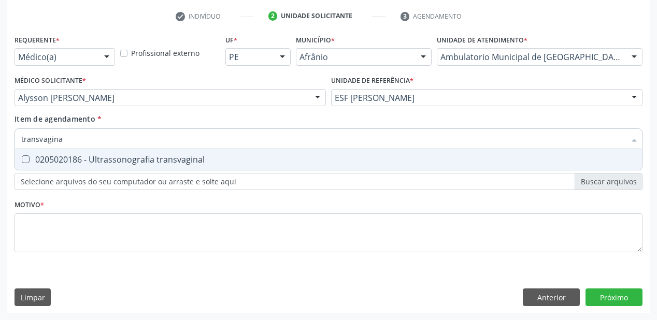
type input "transvaginal"
click at [90, 158] on div "0205020186 - Ultrassonografia transvaginal" at bounding box center [328, 160] width 615 height 8
checkbox transvaginal "true"
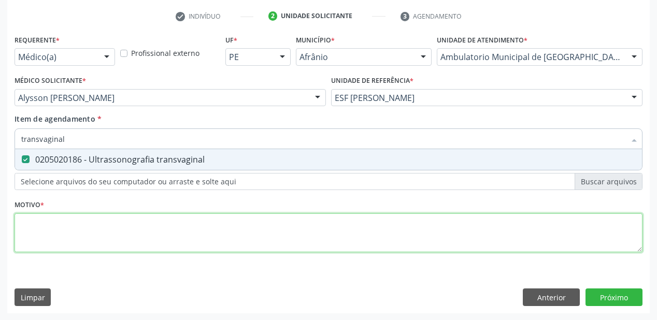
click at [61, 231] on div "Requerente * Médico(a) Médico(a) Enfermeiro(a) Paciente Nenhum resultado encont…" at bounding box center [329, 149] width 628 height 235
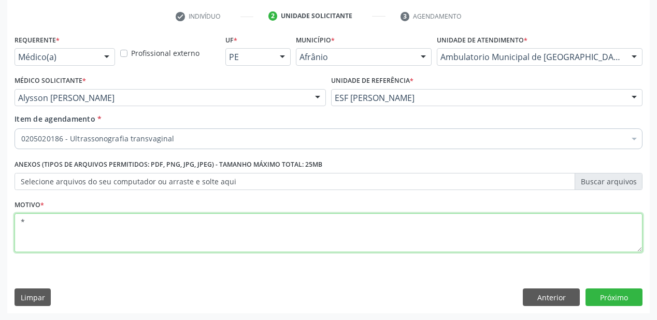
type textarea "*"
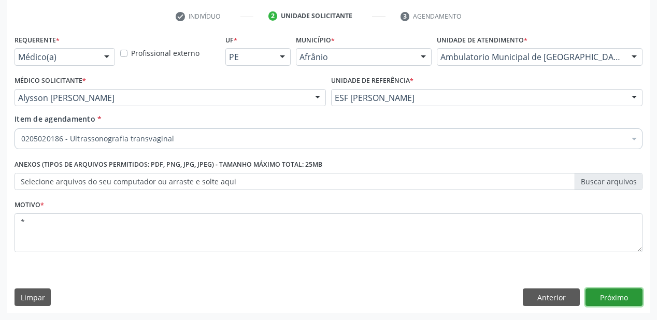
click at [603, 297] on button "Próximo" at bounding box center [614, 298] width 57 height 18
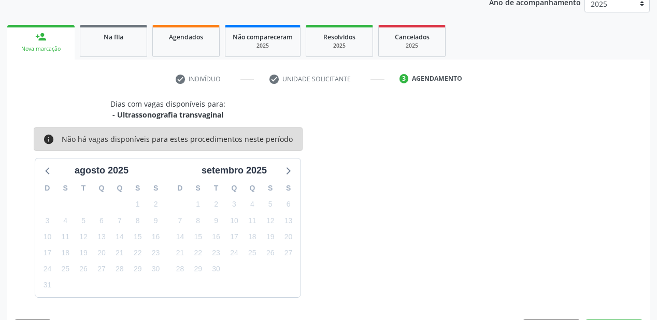
scroll to position [160, 0]
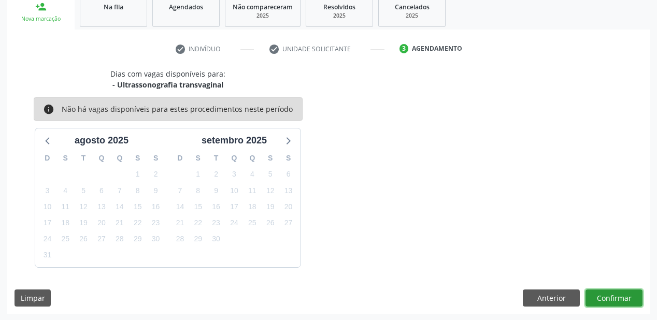
click at [603, 298] on button "Confirmar" at bounding box center [614, 299] width 57 height 18
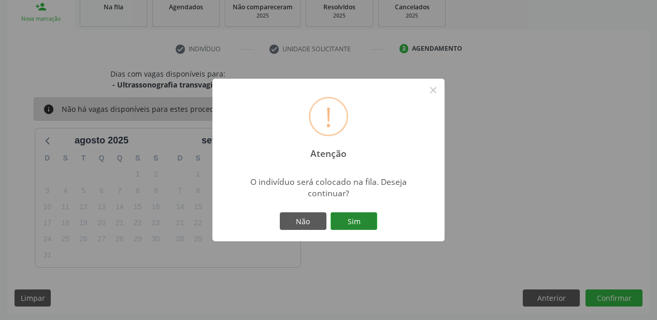
click at [359, 222] on button "Sim" at bounding box center [354, 222] width 47 height 18
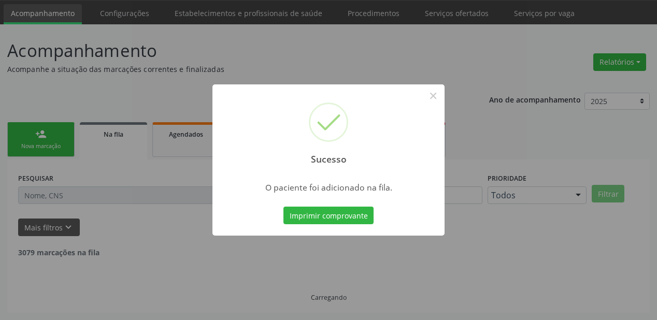
scroll to position [21, 0]
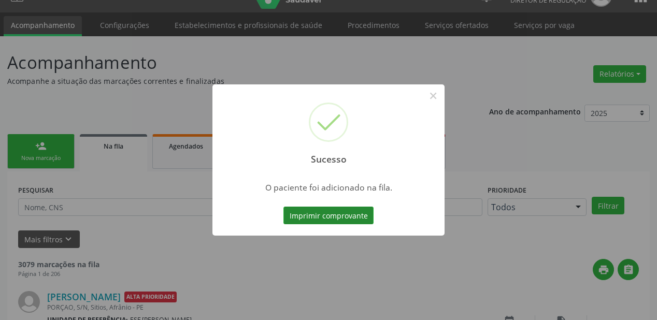
click at [338, 218] on button "Imprimir comprovante" at bounding box center [329, 216] width 90 height 18
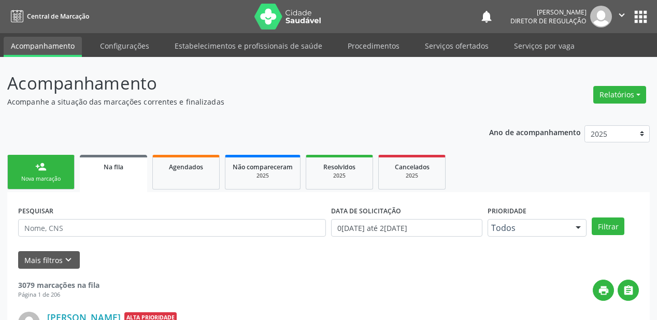
scroll to position [21, 0]
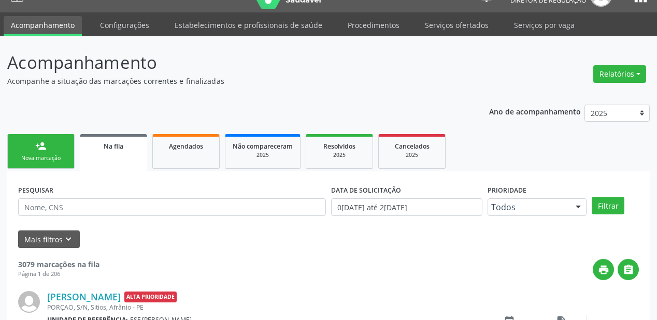
click at [50, 154] on div "Nova marcação" at bounding box center [41, 158] width 52 height 8
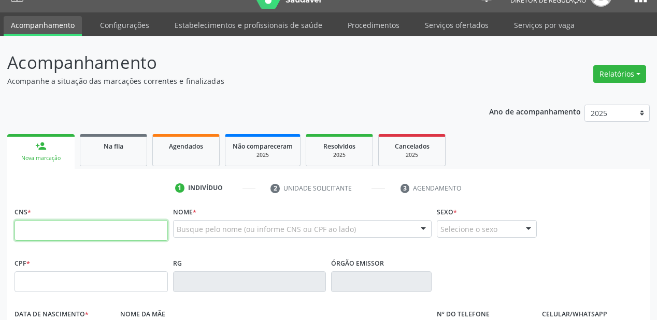
click at [67, 228] on input "text" at bounding box center [91, 230] width 153 height 21
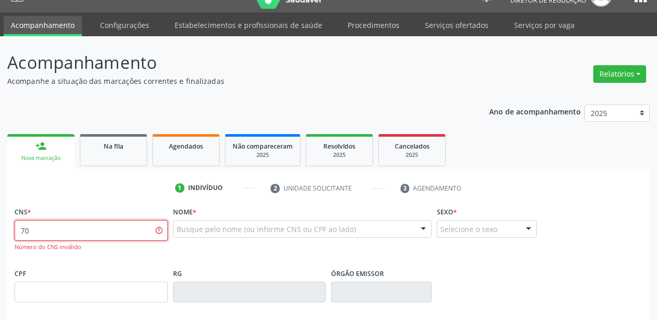
type input "7"
type input "708 1065 6972 5830"
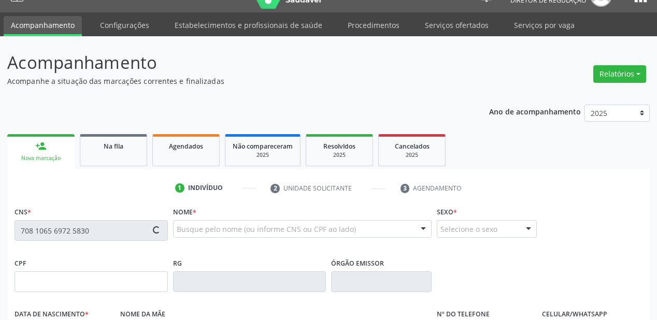
type input "18/[DATE]"
type input "[PERSON_NAME]"
type input "[PHONE_NUMBER]"
type input "--"
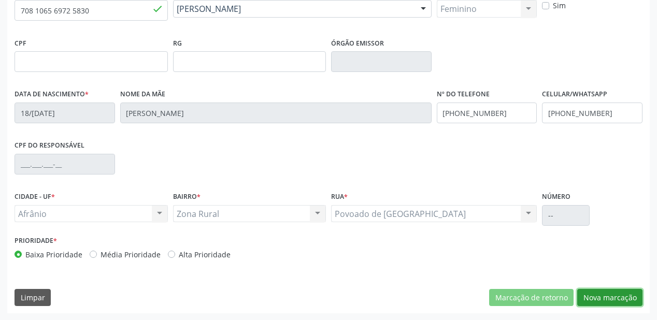
click at [598, 298] on button "Nova marcação" at bounding box center [609, 298] width 65 height 18
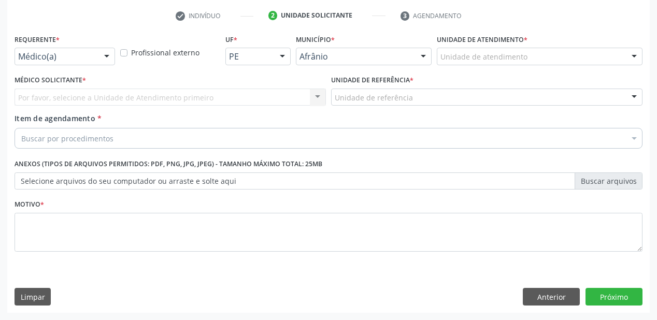
scroll to position [193, 0]
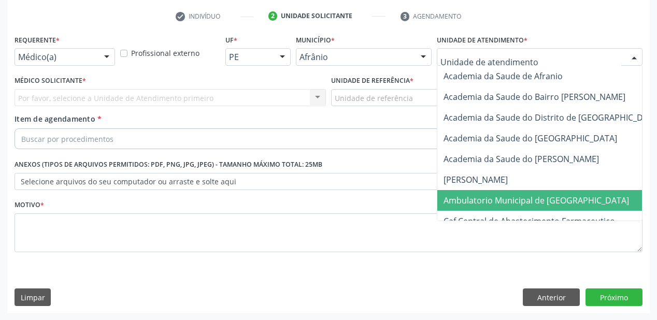
click at [484, 195] on span "Ambulatorio Municipal de [GEOGRAPHIC_DATA]" at bounding box center [537, 200] width 186 height 11
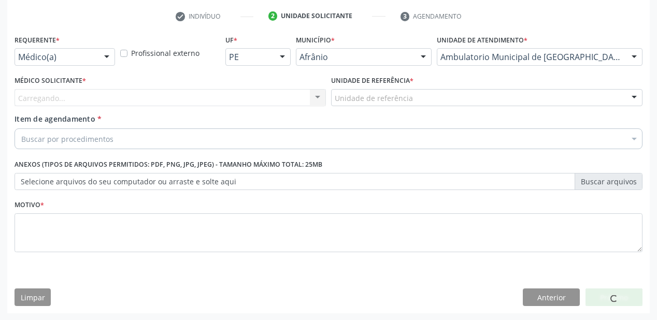
drag, startPoint x: 345, startPoint y: 99, endPoint x: 348, endPoint y: 137, distance: 38.0
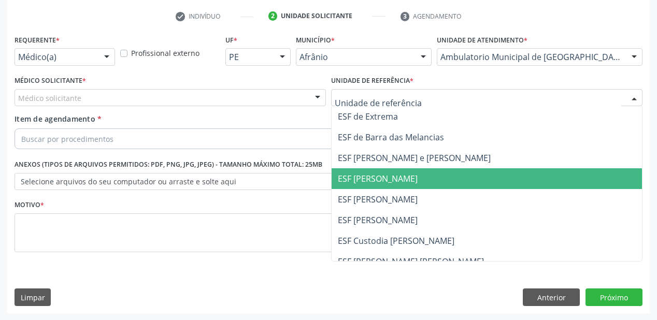
click at [357, 174] on span "ESF [PERSON_NAME]" at bounding box center [378, 178] width 80 height 11
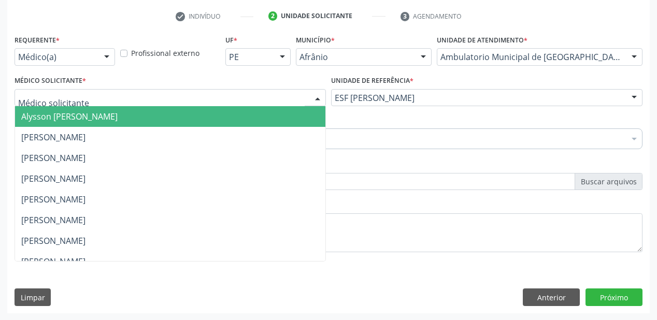
click at [54, 122] on span "Alysson [PERSON_NAME]" at bounding box center [170, 116] width 311 height 21
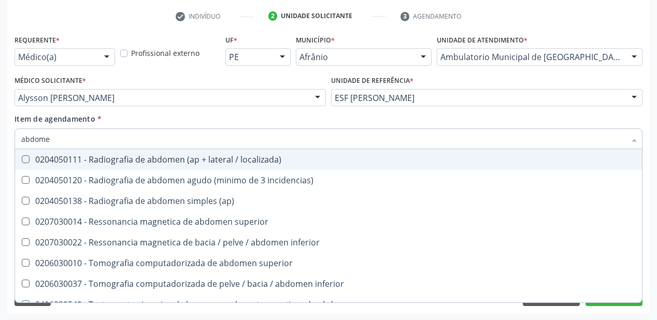
type input "abdome"
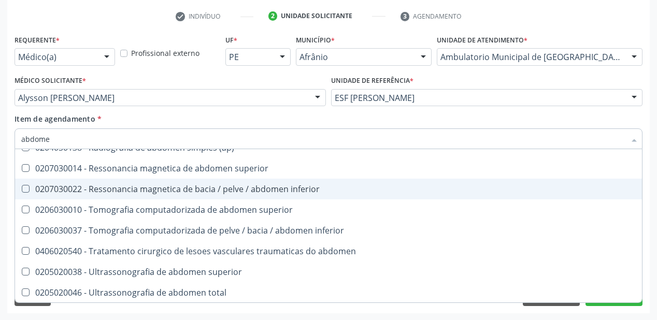
scroll to position [54, 0]
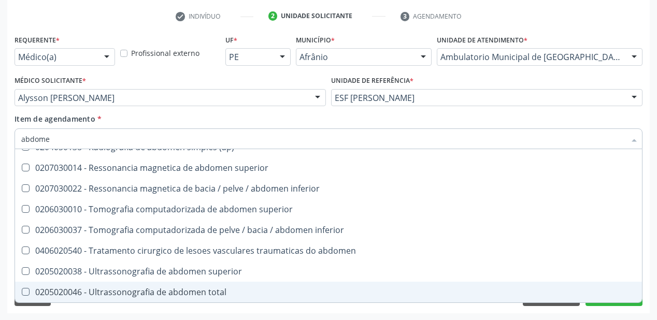
click at [94, 285] on span "0205020046 - Ultrassonografia de abdomen total" at bounding box center [328, 292] width 627 height 21
checkbox total "true"
click at [73, 317] on div "Acompanhamento Acompanhe a situação das marcações correntes e finalizadas Relat…" at bounding box center [328, 92] width 657 height 457
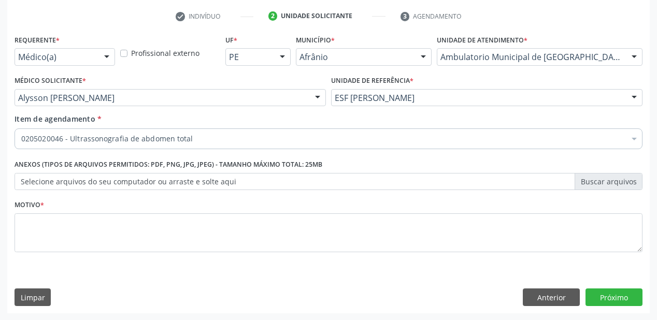
scroll to position [0, 0]
click at [51, 212] on div "Motivo *" at bounding box center [329, 225] width 628 height 55
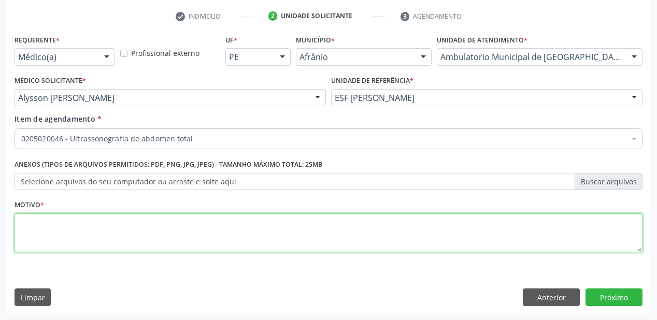
click at [48, 219] on textarea at bounding box center [329, 233] width 628 height 39
type textarea "investigaçao"
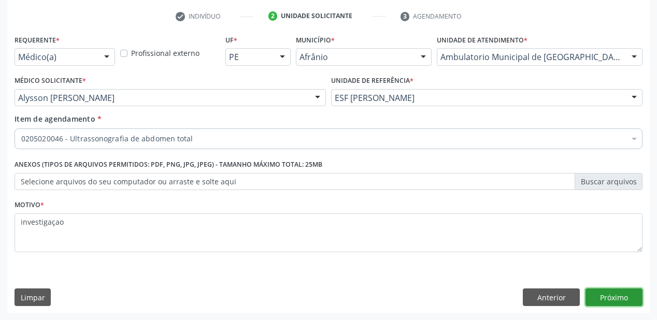
click at [615, 297] on button "Próximo" at bounding box center [614, 298] width 57 height 18
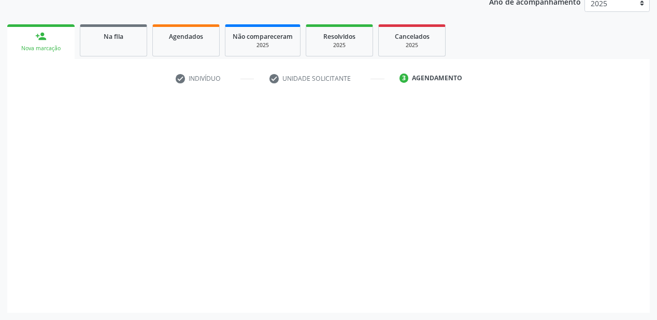
scroll to position [130, 0]
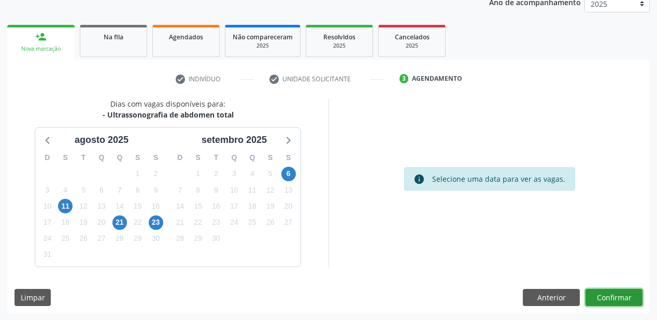
click at [604, 295] on button "Confirmar" at bounding box center [614, 298] width 57 height 18
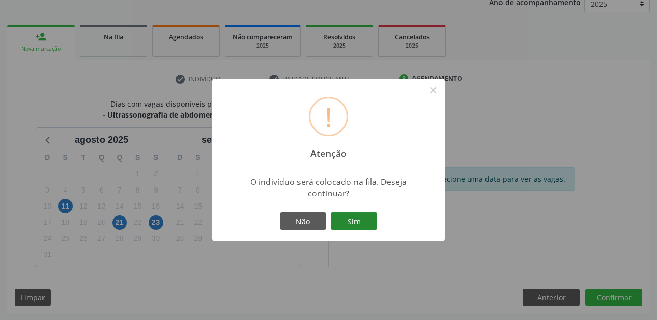
click at [368, 224] on button "Sim" at bounding box center [354, 222] width 47 height 18
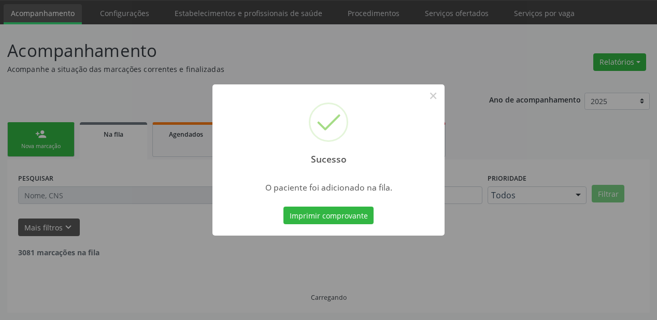
scroll to position [21, 0]
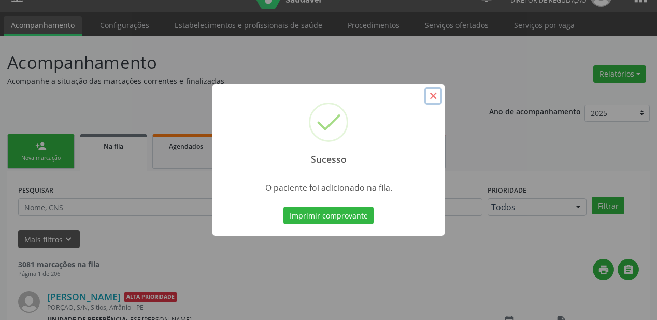
click at [430, 91] on button "×" at bounding box center [434, 96] width 18 height 18
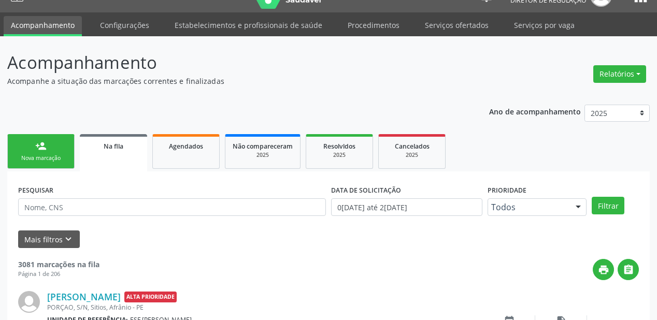
click at [65, 148] on link "person_add Nova marcação" at bounding box center [40, 151] width 67 height 35
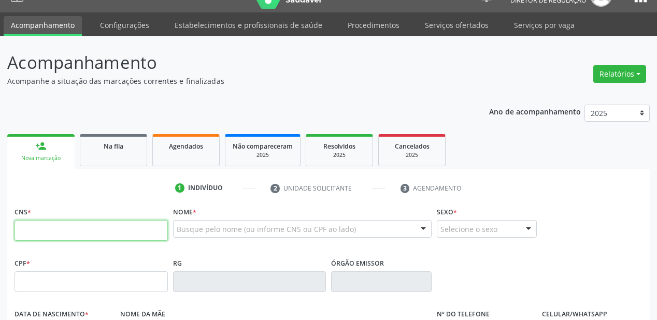
click at [52, 232] on input "text" at bounding box center [91, 230] width 153 height 21
type input "702 0063 6796 1187"
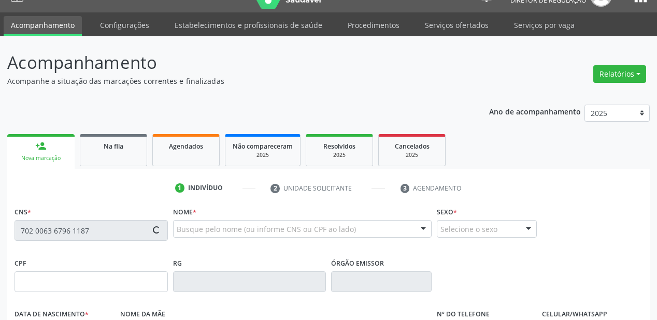
type input "13/[DATE]"
type input "[PERSON_NAME]"
type input "[PHONE_NUMBER]"
type input "S/N"
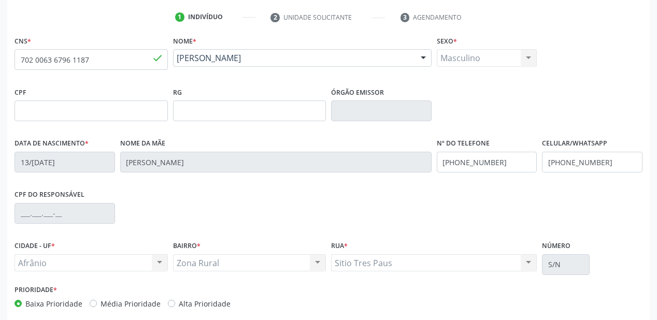
scroll to position [241, 0]
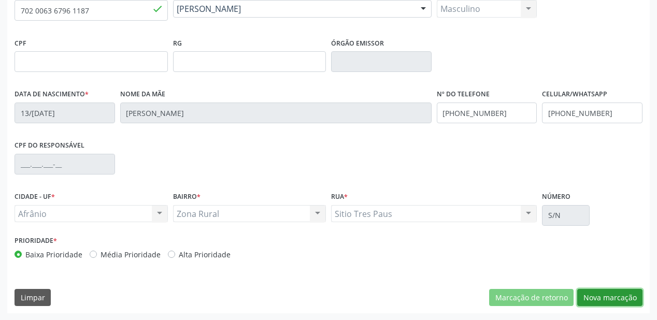
click at [604, 297] on button "Nova marcação" at bounding box center [609, 298] width 65 height 18
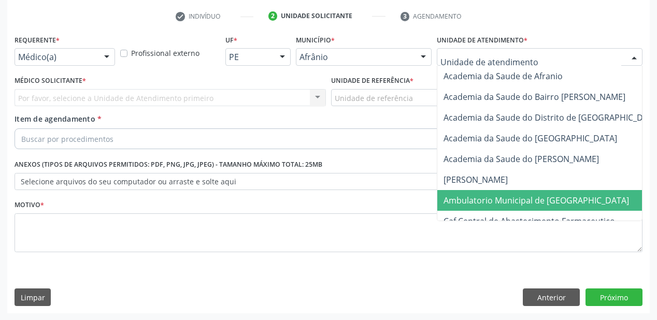
click at [459, 203] on span "Ambulatorio Municipal de [GEOGRAPHIC_DATA]" at bounding box center [537, 200] width 186 height 11
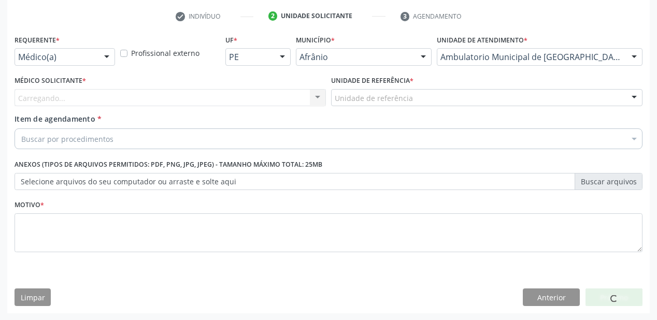
click at [355, 91] on div "Unidade de referência * Unidade de referência ESF de Extrema ESF de Barra das M…" at bounding box center [487, 89] width 312 height 33
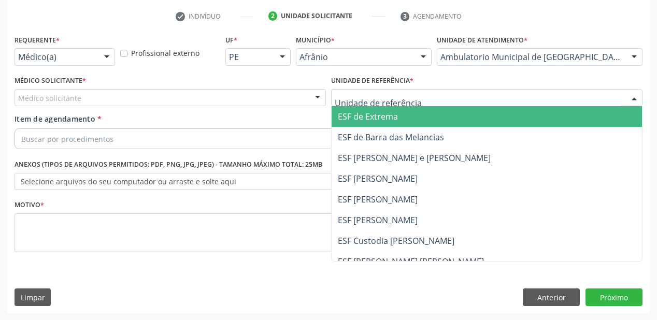
drag, startPoint x: 354, startPoint y: 96, endPoint x: 356, endPoint y: 139, distance: 43.6
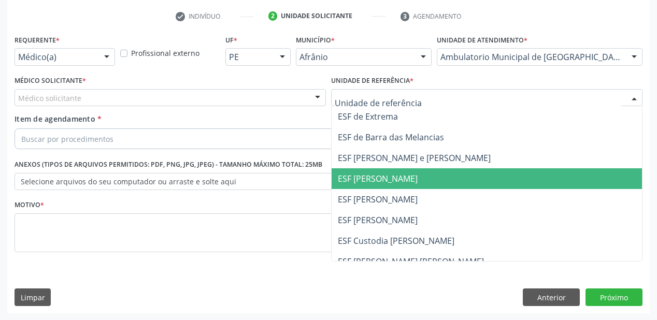
click at [357, 175] on span "ESF [PERSON_NAME]" at bounding box center [378, 178] width 80 height 11
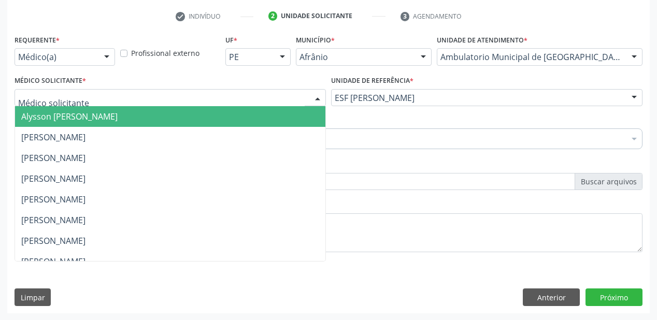
drag, startPoint x: 55, startPoint y: 103, endPoint x: 50, endPoint y: 116, distance: 14.6
click at [51, 125] on span "Alysson [PERSON_NAME]" at bounding box center [170, 116] width 311 height 21
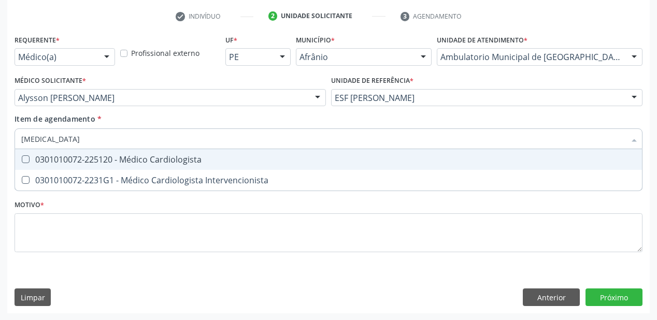
type input "cardiologista"
click at [40, 161] on div "0301010072-225120 - Médico Cardiologista" at bounding box center [328, 160] width 615 height 8
checkbox Cardiologista "true"
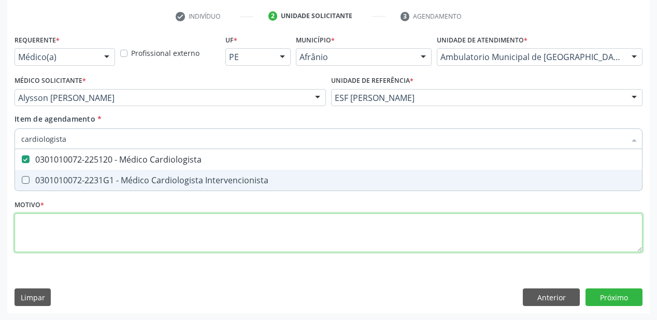
click at [46, 228] on div "Requerente * Médico(a) Médico(a) Enfermeiro(a) Paciente Nenhum resultado encont…" at bounding box center [329, 149] width 628 height 235
checkbox Intervencionista "true"
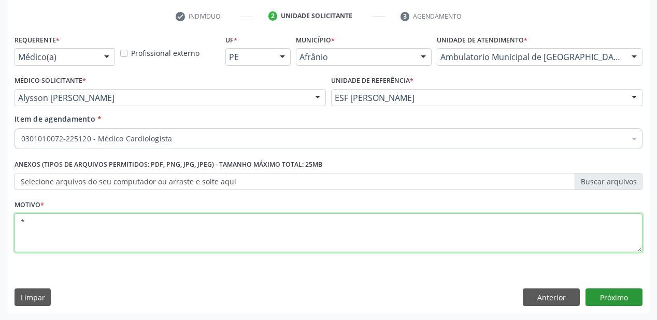
type textarea "*"
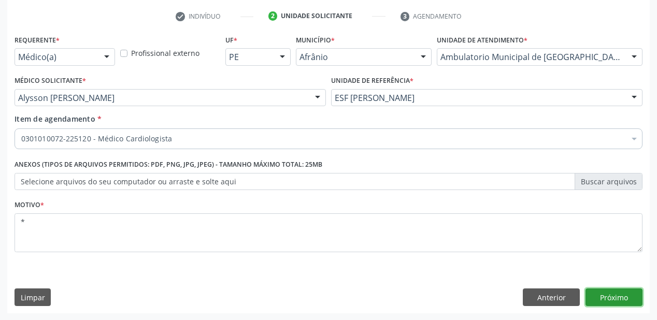
click at [613, 303] on button "Próximo" at bounding box center [614, 298] width 57 height 18
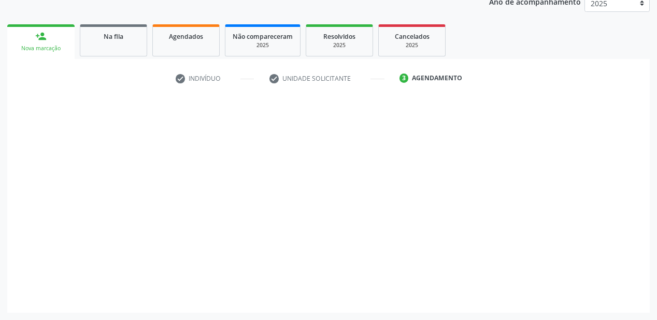
scroll to position [130, 0]
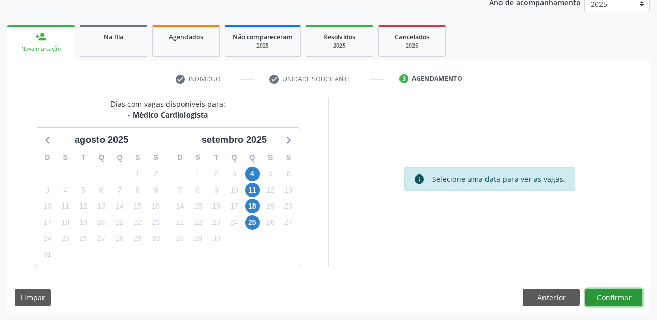
click at [605, 301] on button "Confirmar" at bounding box center [614, 298] width 57 height 18
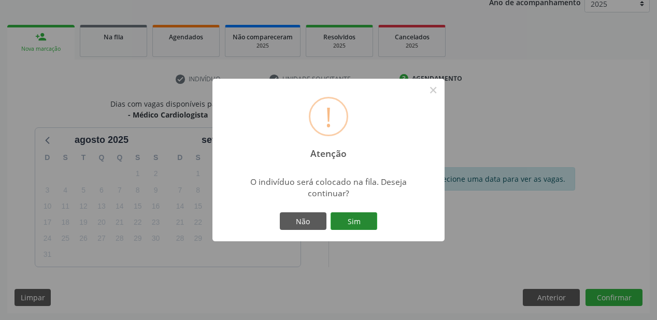
click at [360, 221] on button "Sim" at bounding box center [354, 222] width 47 height 18
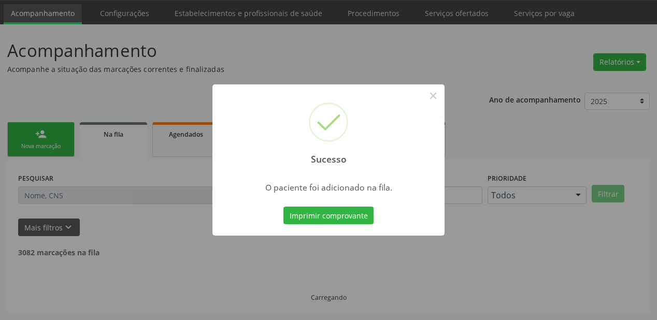
scroll to position [21, 0]
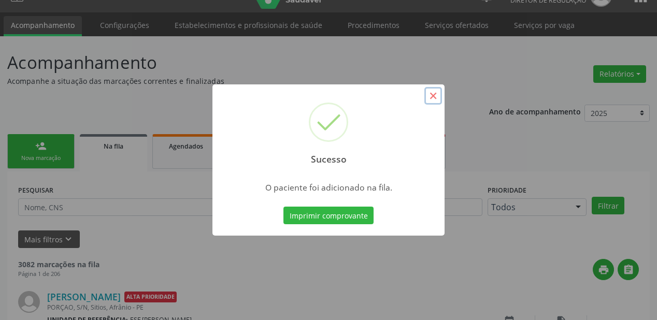
click at [435, 95] on button "×" at bounding box center [434, 96] width 18 height 18
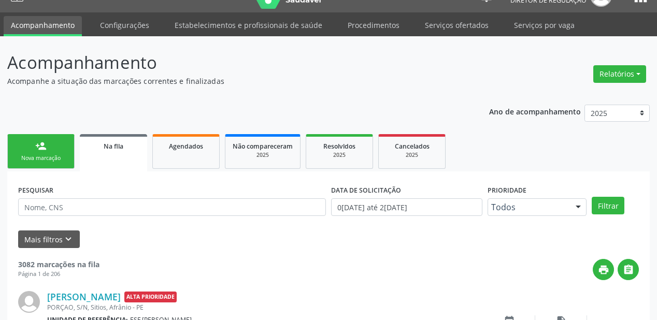
click at [39, 147] on div "person_add" at bounding box center [40, 145] width 11 height 11
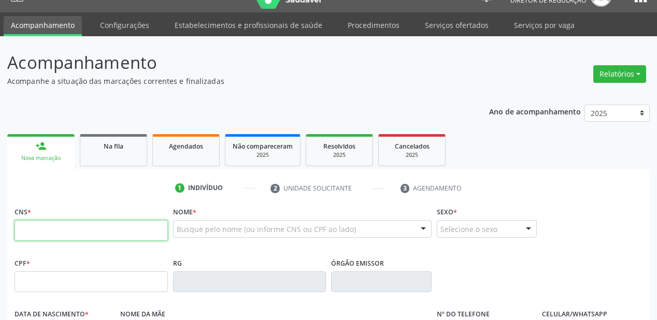
click at [55, 230] on input "text" at bounding box center [91, 230] width 153 height 21
type input "700 9099 4022 9999"
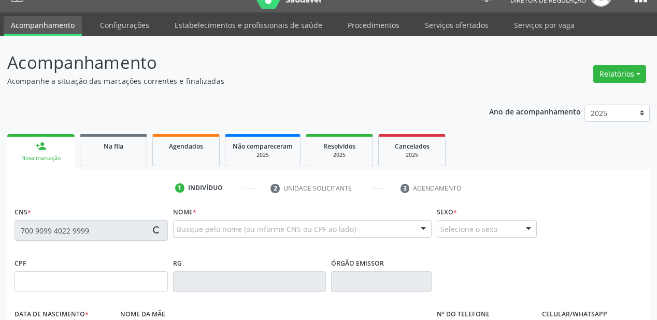
type input "180.777.454-66"
type input "[DATE]"
type input "[PERSON_NAME]"
type input "[PHONE_NUMBER]"
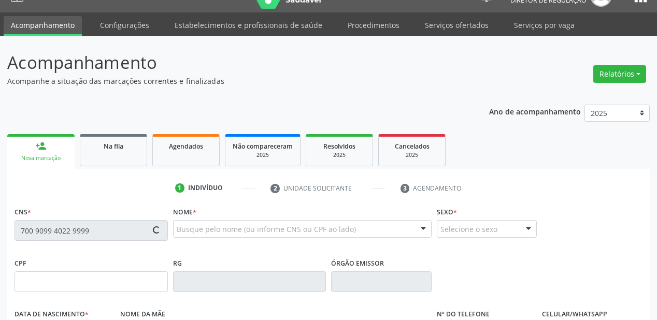
type input "S/N"
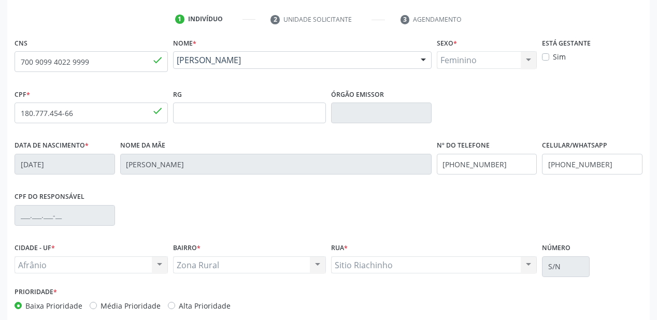
scroll to position [241, 0]
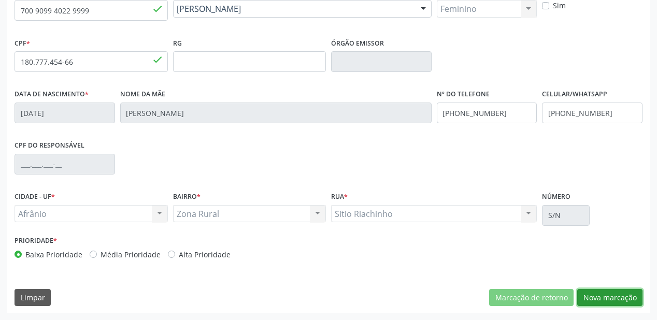
click at [591, 297] on button "Nova marcação" at bounding box center [609, 298] width 65 height 18
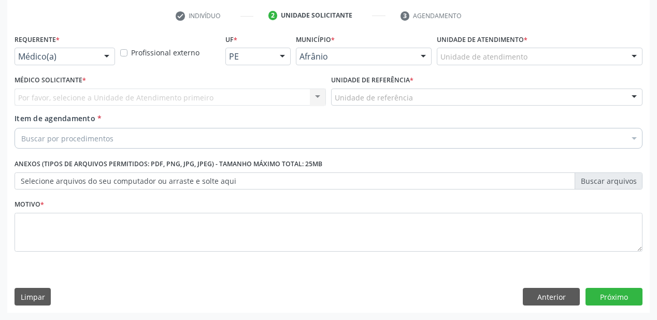
scroll to position [193, 0]
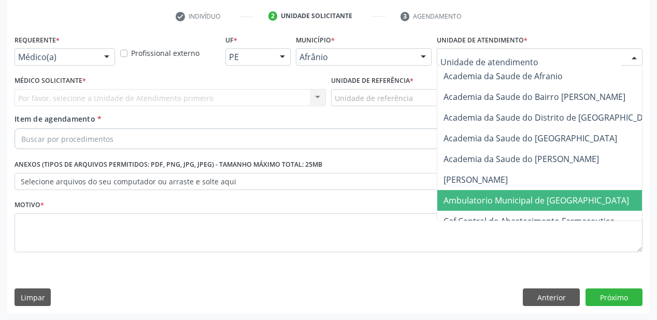
click at [462, 199] on span "Ambulatorio Municipal de [GEOGRAPHIC_DATA]" at bounding box center [537, 200] width 186 height 11
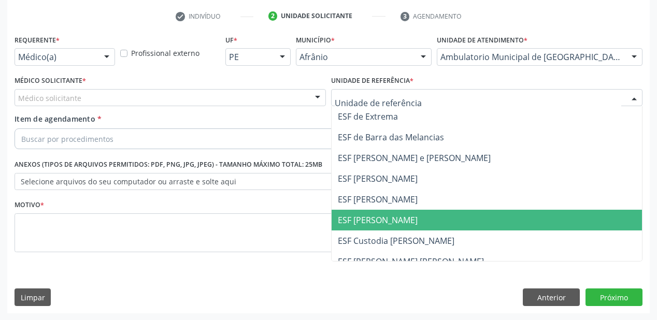
click at [354, 218] on span "ESF [PERSON_NAME]" at bounding box center [378, 220] width 80 height 11
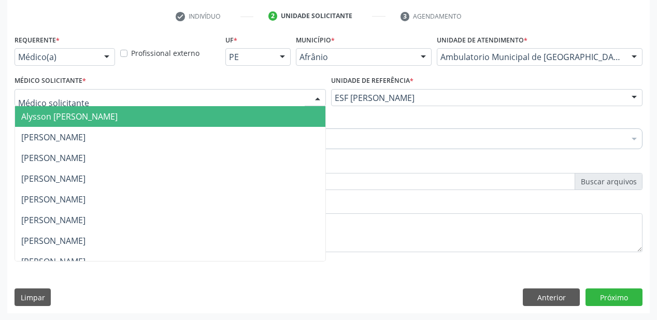
click at [54, 112] on span "Alysson [PERSON_NAME]" at bounding box center [69, 116] width 96 height 11
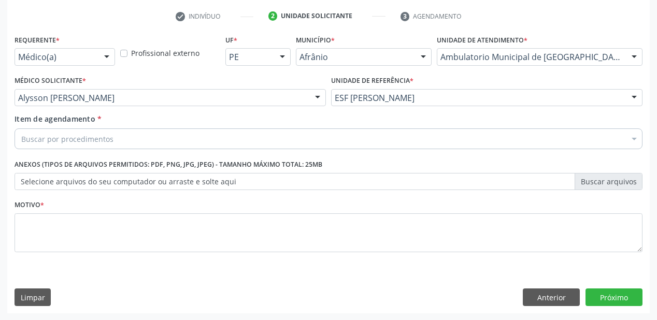
click at [42, 131] on div "Buscar por procedimentos" at bounding box center [329, 139] width 628 height 21
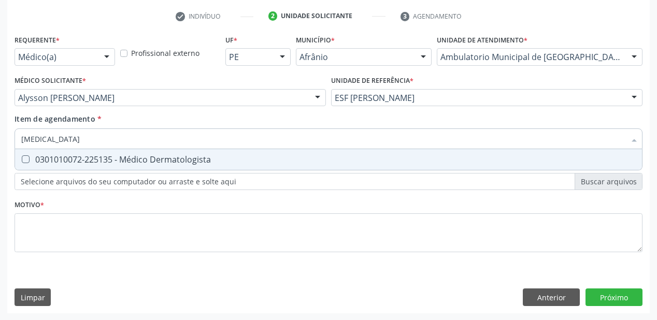
type input "dermatologista"
click at [38, 168] on span "0301010072-225135 - Médico Dermatologista" at bounding box center [328, 159] width 627 height 21
checkbox Dermatologista "true"
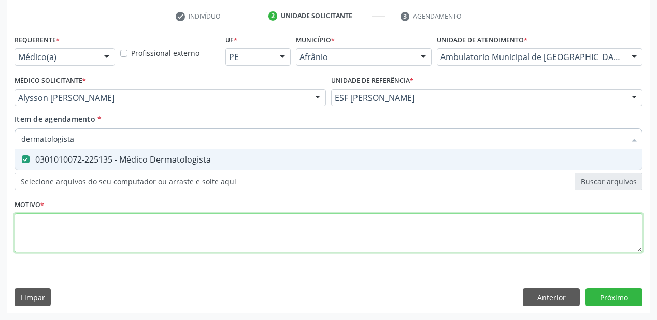
click at [35, 233] on div "Requerente * Médico(a) Médico(a) Enfermeiro(a) Paciente Nenhum resultado encont…" at bounding box center [329, 149] width 628 height 235
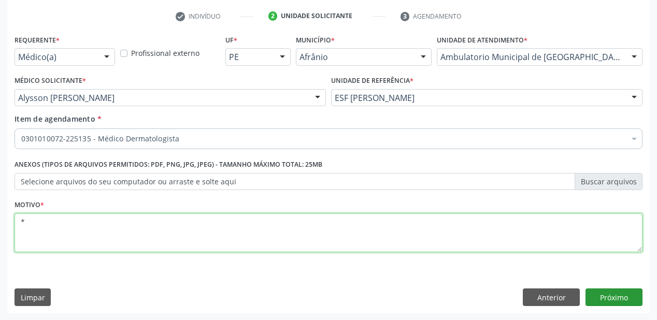
type textarea "*"
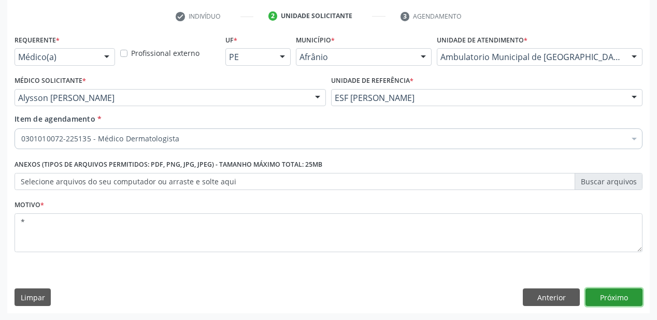
click at [607, 299] on button "Próximo" at bounding box center [614, 298] width 57 height 18
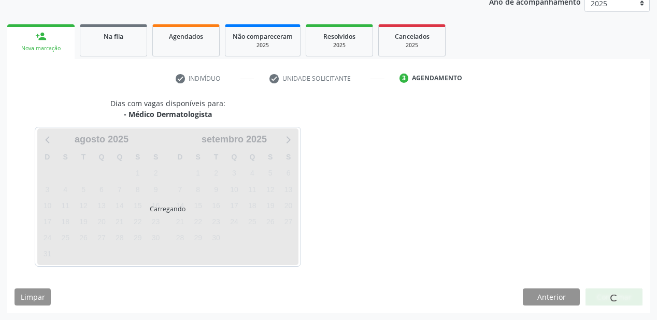
scroll to position [130, 0]
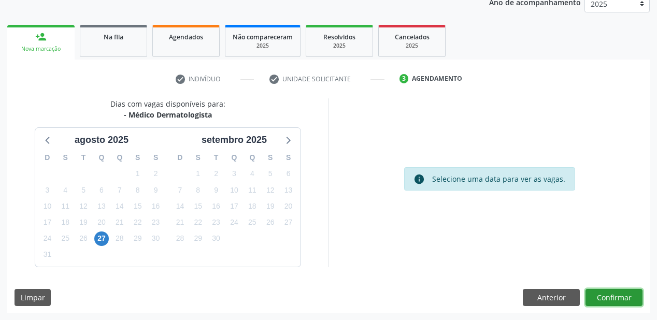
click at [595, 297] on button "Confirmar" at bounding box center [614, 298] width 57 height 18
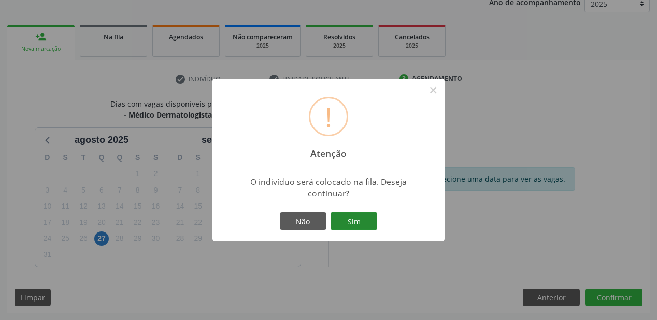
click at [360, 224] on button "Sim" at bounding box center [354, 222] width 47 height 18
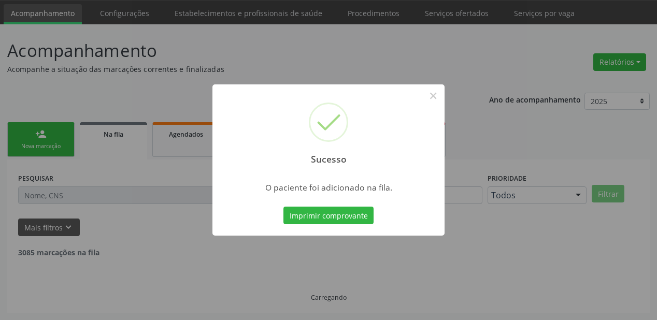
scroll to position [21, 0]
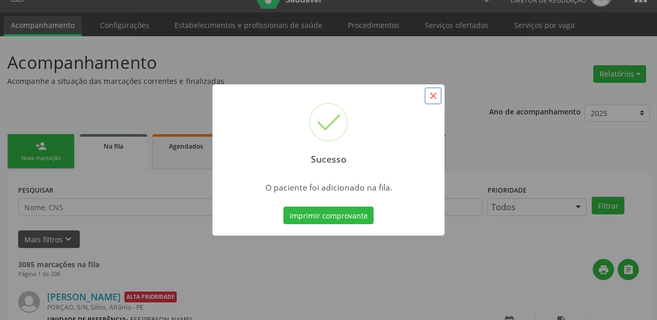
click at [434, 94] on button "×" at bounding box center [434, 96] width 18 height 18
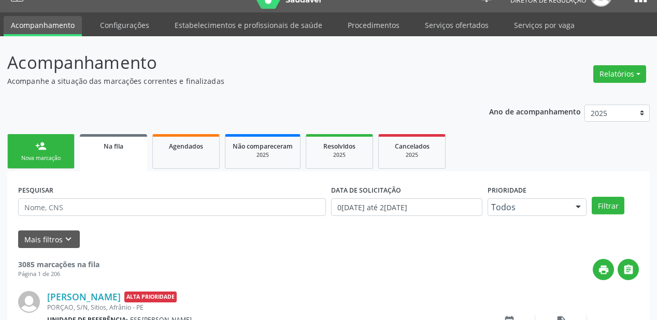
click at [49, 148] on link "person_add Nova marcação" at bounding box center [40, 151] width 67 height 35
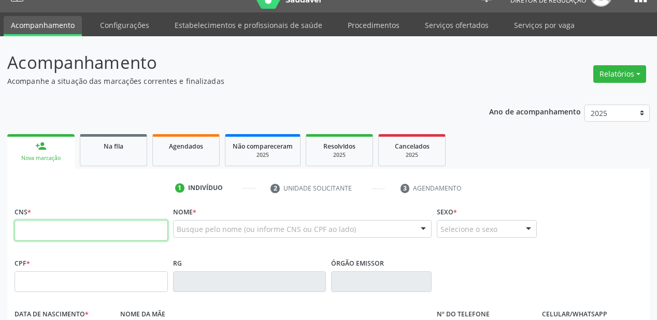
click at [66, 237] on input "text" at bounding box center [91, 230] width 153 height 21
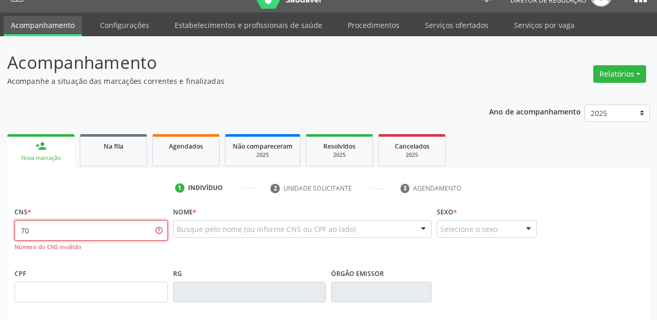
type input "7"
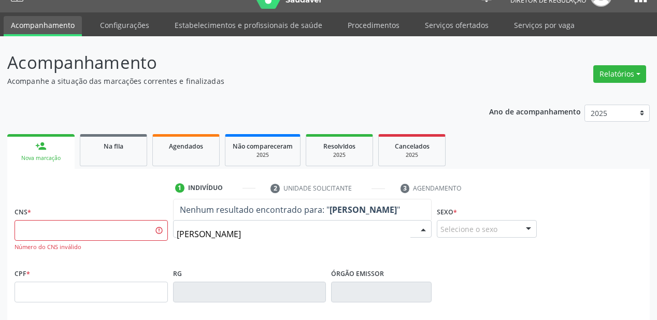
type input "[PERSON_NAME]"
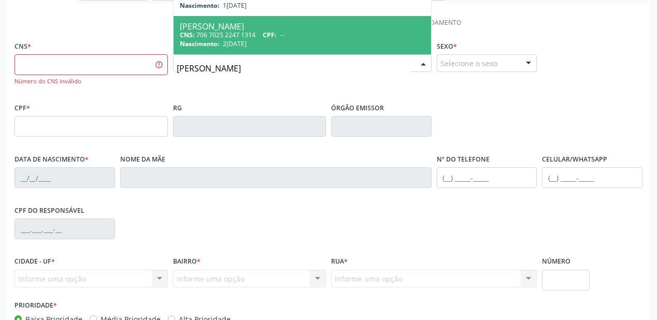
scroll to position [187, 0]
click at [57, 67] on input "text" at bounding box center [91, 64] width 153 height 21
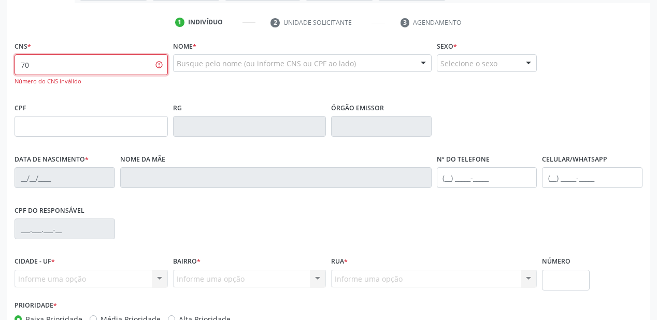
type input "7"
type input "700 5033 0389 8553"
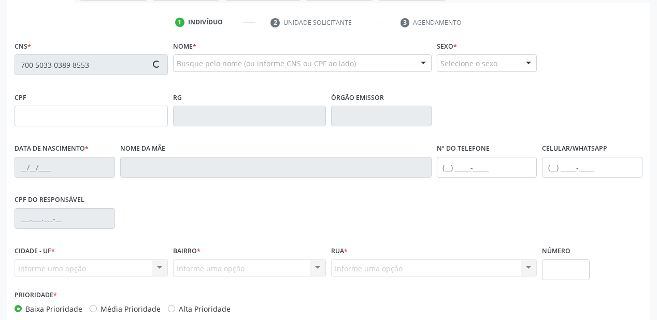
type input "116.884.074-05"
type input "22/[DATE]"
type input "[PERSON_NAME]"
type input "[PHONE_NUMBER]"
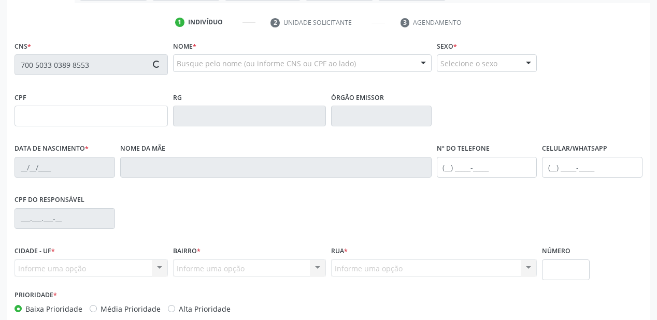
type input "077.897.584-38"
type input "S/N"
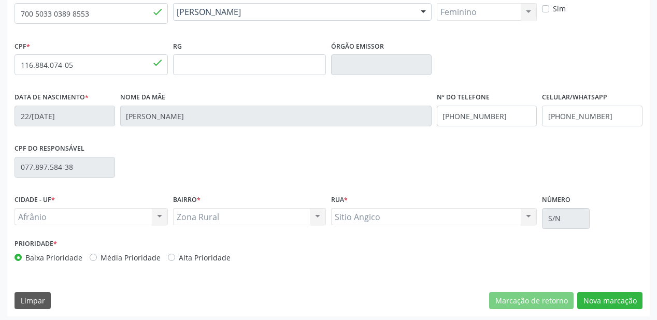
scroll to position [241, 0]
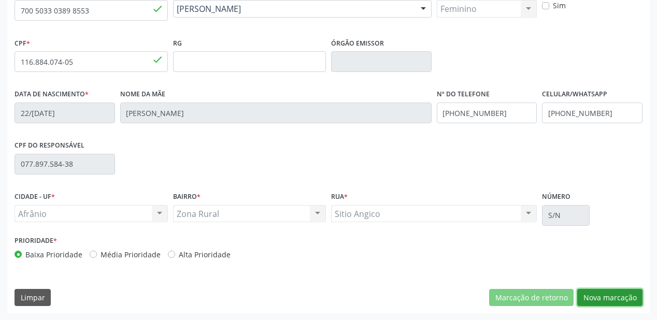
click at [593, 294] on button "Nova marcação" at bounding box center [609, 298] width 65 height 18
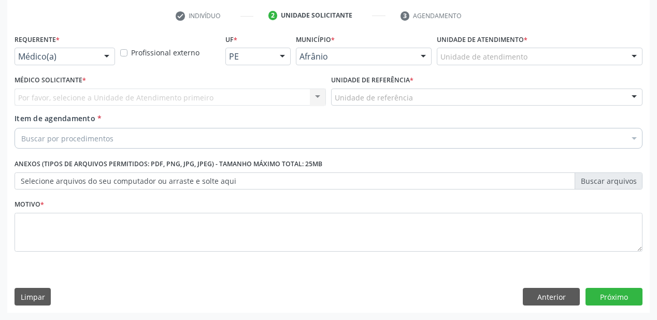
scroll to position [193, 0]
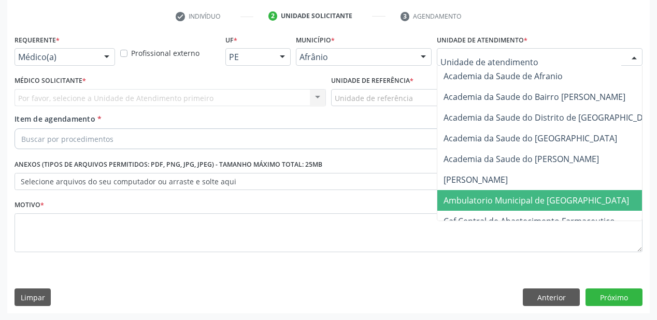
click at [495, 201] on span "Ambulatorio Municipal de [GEOGRAPHIC_DATA]" at bounding box center [537, 200] width 186 height 11
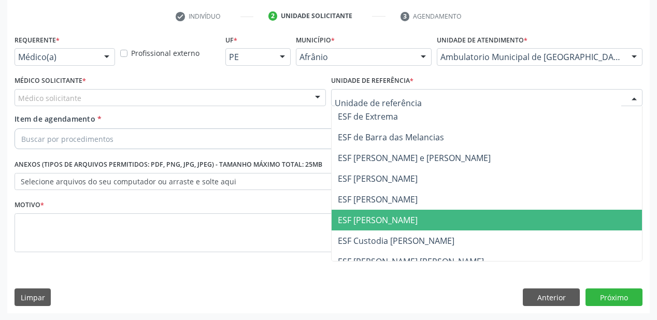
click at [374, 218] on span "ESF [PERSON_NAME]" at bounding box center [378, 220] width 80 height 11
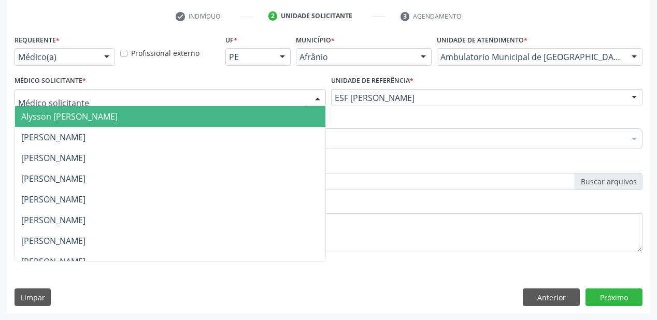
drag, startPoint x: 48, startPoint y: 102, endPoint x: 49, endPoint y: 119, distance: 17.1
click at [49, 119] on span "Alysson [PERSON_NAME]" at bounding box center [69, 116] width 96 height 11
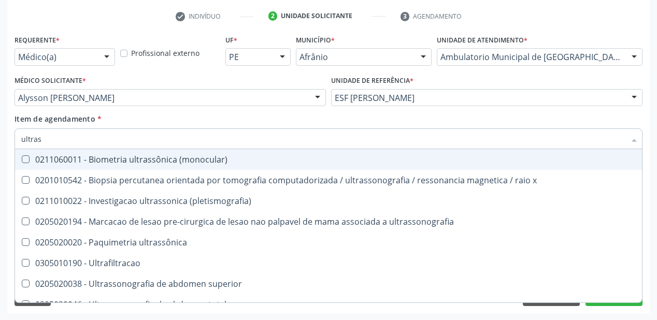
type input "ultrass"
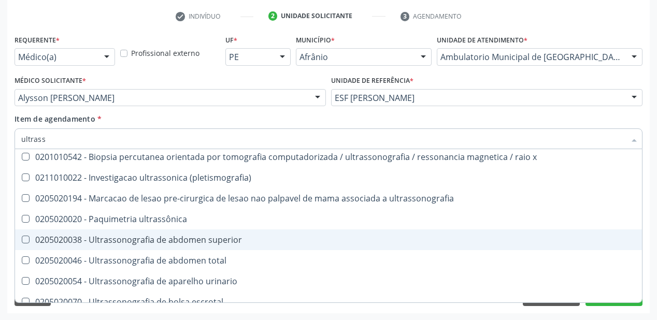
scroll to position [41, 0]
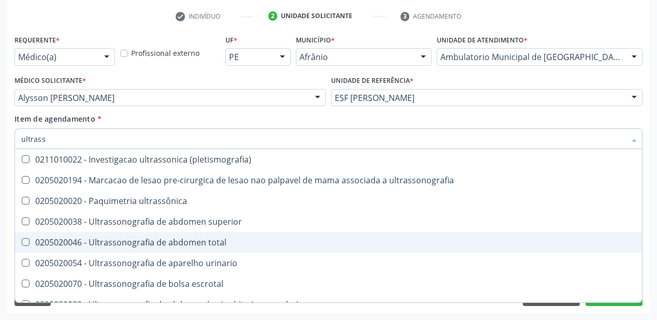
click at [112, 240] on div "0205020046 - Ultrassonografia de abdomen total" at bounding box center [328, 242] width 615 height 8
checkbox total "true"
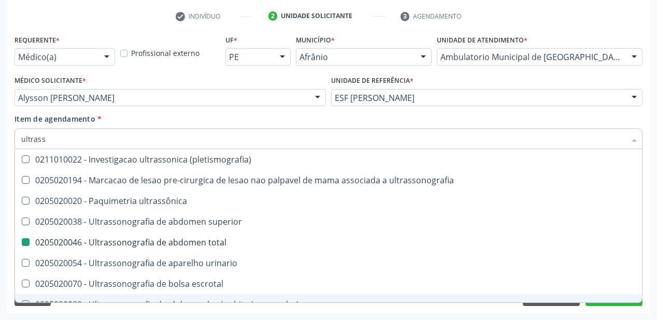
click at [78, 313] on div "Requerente * Médico(a) Médico(a) Enfermeiro(a) Paciente Nenhum resultado encont…" at bounding box center [328, 172] width 643 height 281
checkbox x "true"
checkbox total "false"
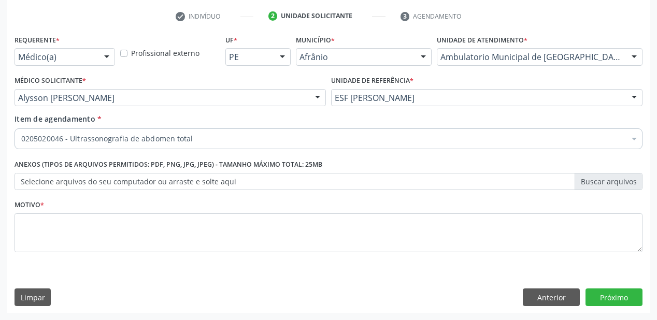
scroll to position [0, 0]
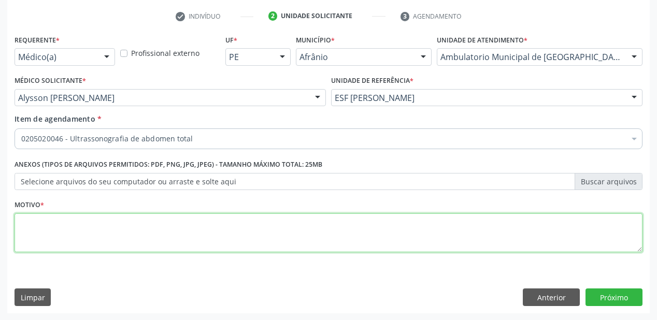
click at [58, 224] on textarea at bounding box center [329, 233] width 628 height 39
type textarea "descomforto"
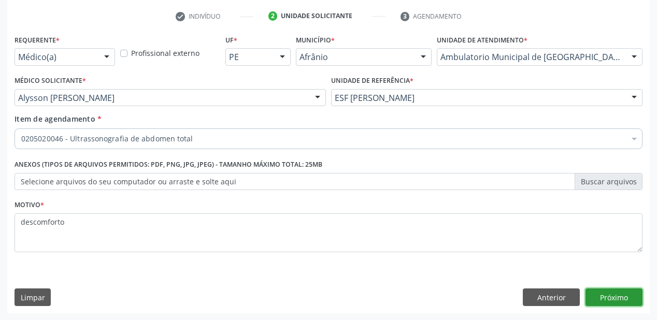
click at [601, 294] on button "Próximo" at bounding box center [614, 298] width 57 height 18
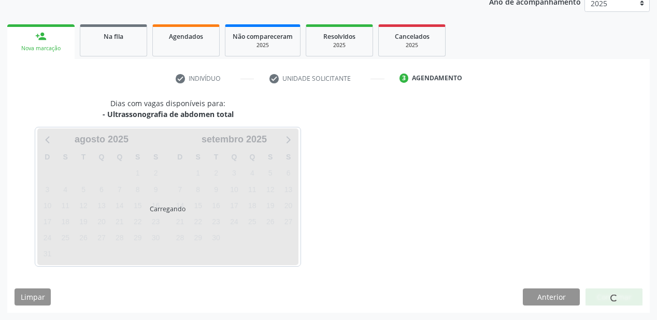
scroll to position [130, 0]
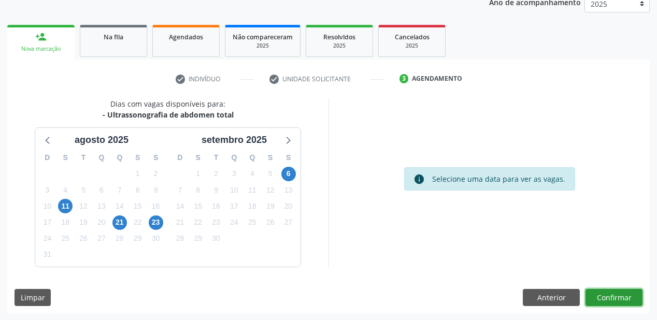
click at [622, 300] on button "Confirmar" at bounding box center [614, 298] width 57 height 18
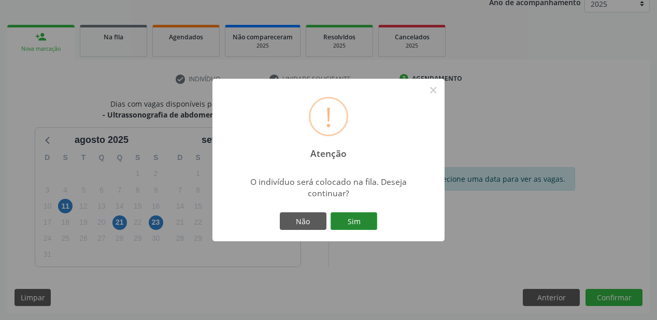
click at [360, 217] on button "Sim" at bounding box center [354, 222] width 47 height 18
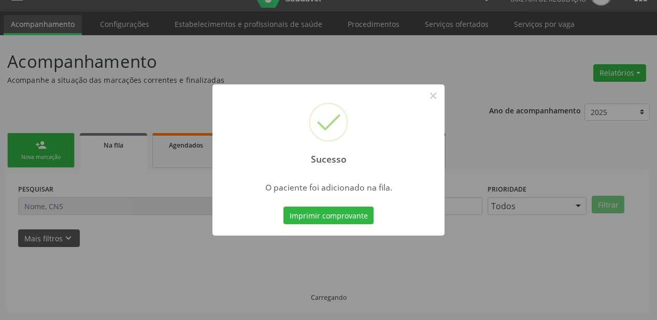
scroll to position [21, 0]
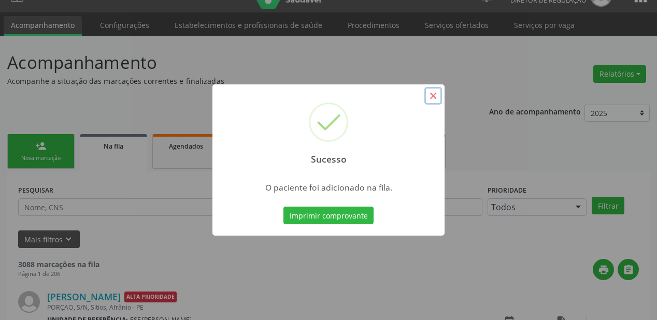
click at [434, 93] on button "×" at bounding box center [434, 96] width 18 height 18
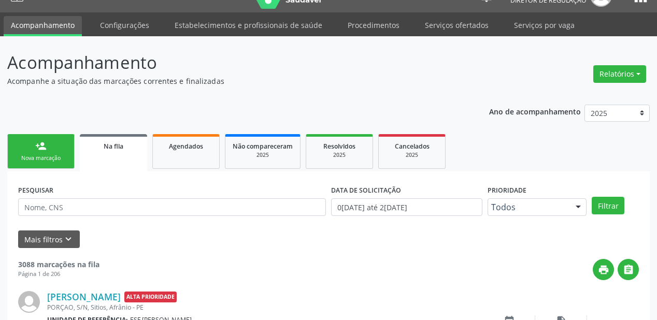
click at [45, 149] on div "person_add" at bounding box center [40, 145] width 11 height 11
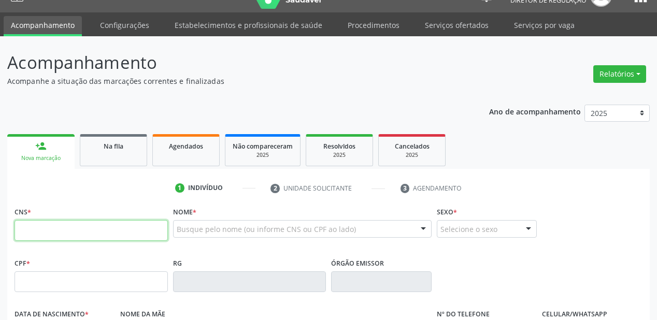
click at [39, 230] on input "text" at bounding box center [91, 230] width 153 height 21
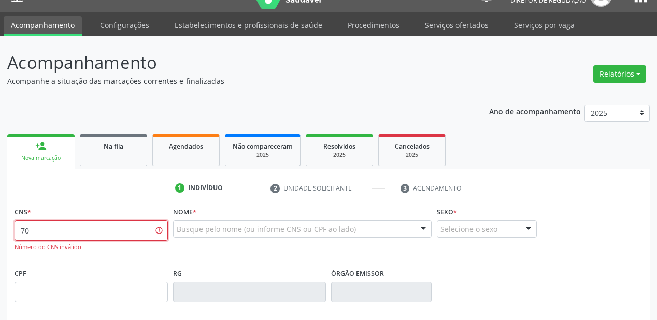
type input "7"
type input "704 2097 7304 8182"
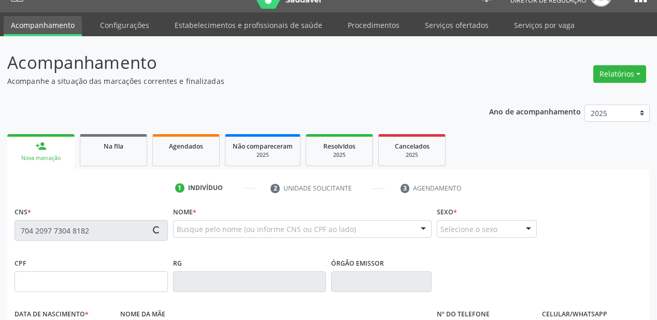
type input "010.927.434-21"
type input "[DATE]"
type input "Durvalina Apolinário [PERSON_NAME]"
type input "[PHONE_NUMBER]"
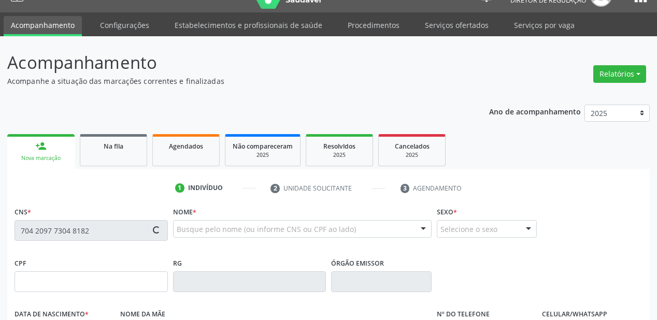
type input "S/N"
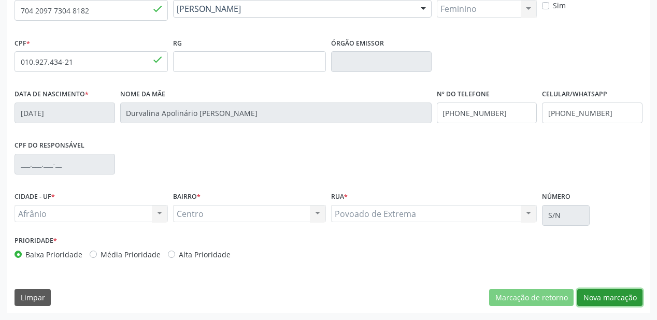
click at [604, 299] on button "Nova marcação" at bounding box center [609, 298] width 65 height 18
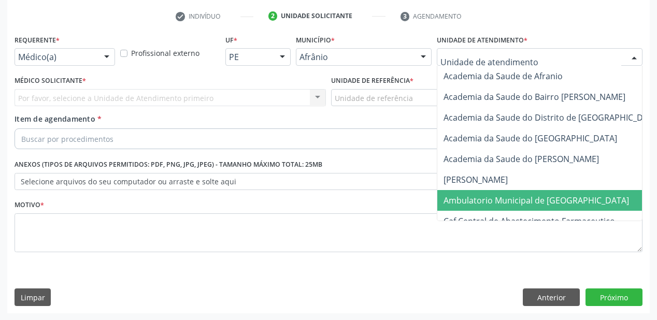
click at [463, 196] on span "Ambulatorio Municipal de [GEOGRAPHIC_DATA]" at bounding box center [537, 200] width 186 height 11
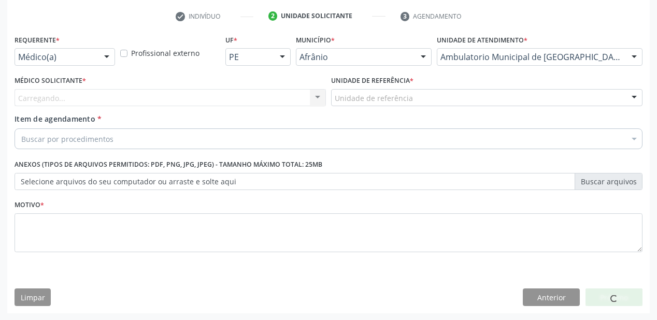
drag, startPoint x: 350, startPoint y: 97, endPoint x: 357, endPoint y: 118, distance: 21.2
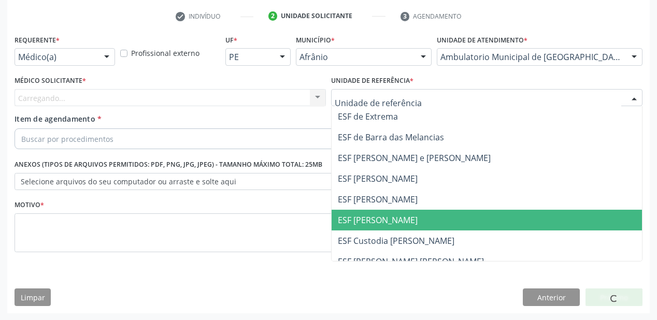
click at [361, 211] on span "ESF [PERSON_NAME]" at bounding box center [487, 220] width 311 height 21
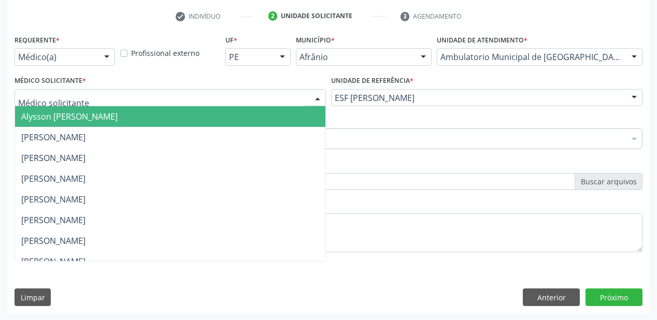
click at [32, 114] on span "Alysson [PERSON_NAME]" at bounding box center [69, 116] width 96 height 11
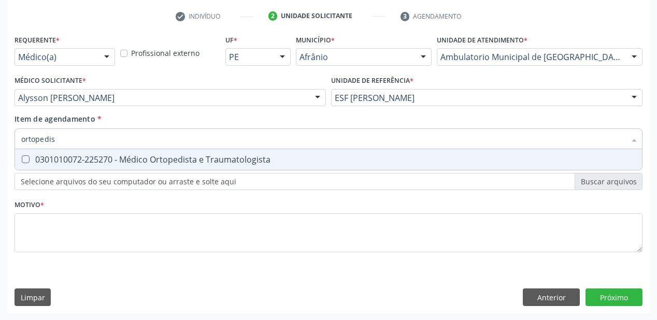
type input "ortopedist"
click at [46, 162] on div "0301010072-225270 - Médico Ortopedista e Traumatologista" at bounding box center [328, 160] width 615 height 8
checkbox Traumatologista "true"
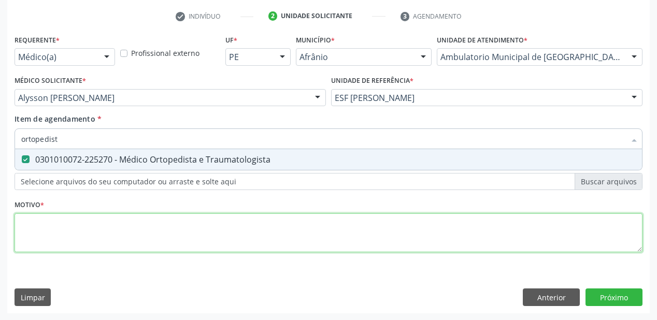
click at [39, 230] on div "Requerente * Médico(a) Médico(a) Enfermeiro(a) Paciente Nenhum resultado encont…" at bounding box center [329, 149] width 628 height 235
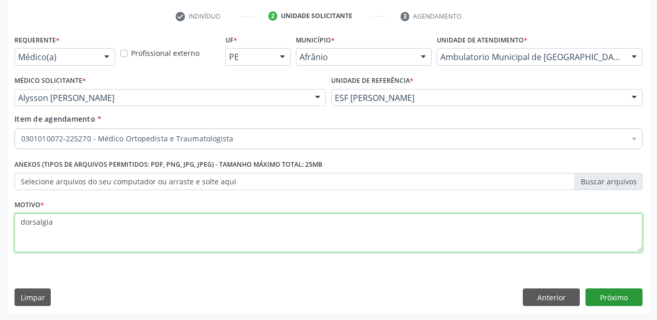
type textarea "dorsalgia"
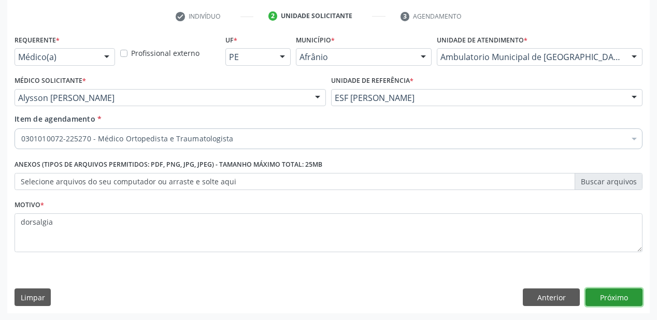
click at [615, 301] on button "Próximo" at bounding box center [614, 298] width 57 height 18
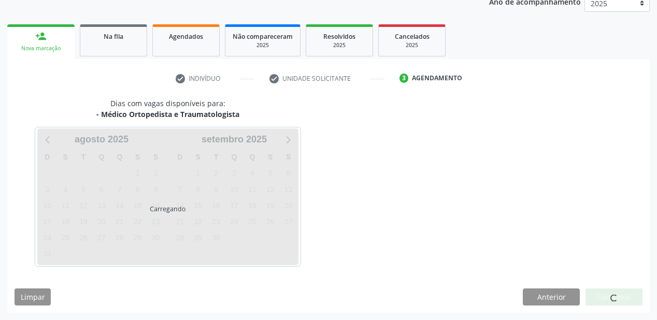
scroll to position [130, 0]
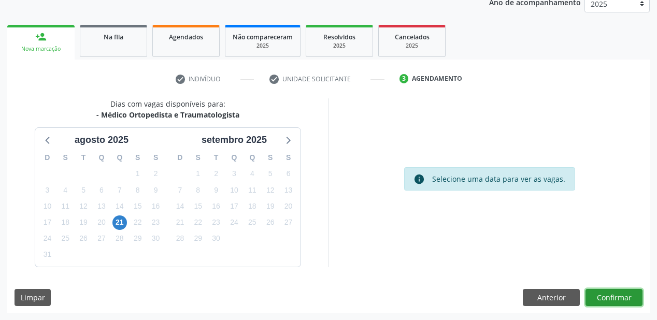
click at [609, 297] on button "Confirmar" at bounding box center [614, 298] width 57 height 18
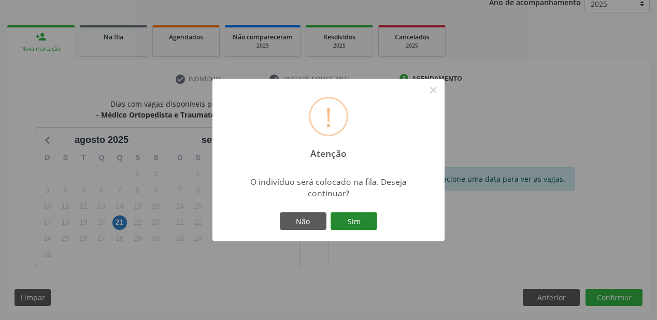
click at [368, 219] on button "Sim" at bounding box center [354, 222] width 47 height 18
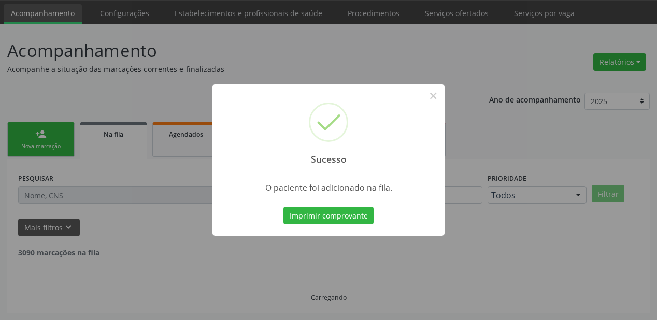
scroll to position [21, 0]
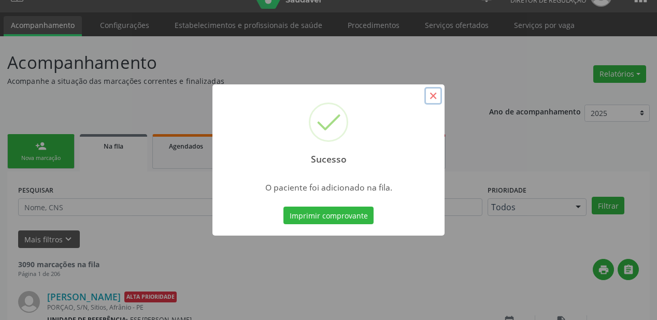
click at [434, 96] on button "×" at bounding box center [434, 96] width 18 height 18
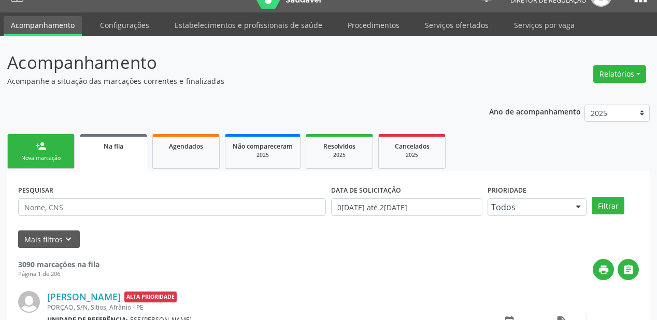
click at [50, 152] on link "person_add Nova marcação" at bounding box center [40, 151] width 67 height 35
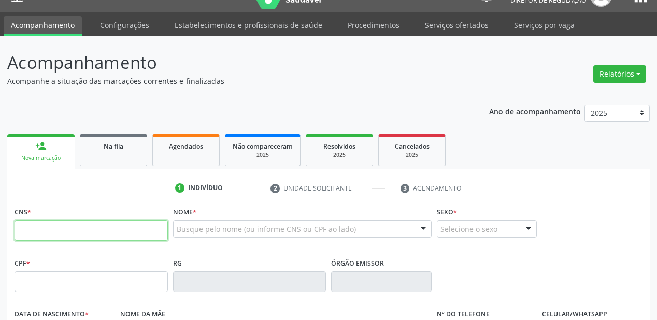
click at [59, 224] on input "text" at bounding box center [91, 230] width 153 height 21
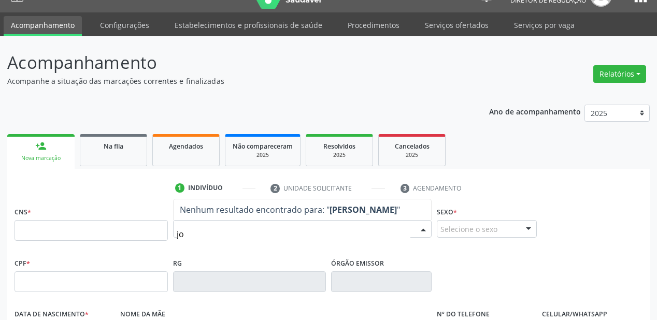
type input "j"
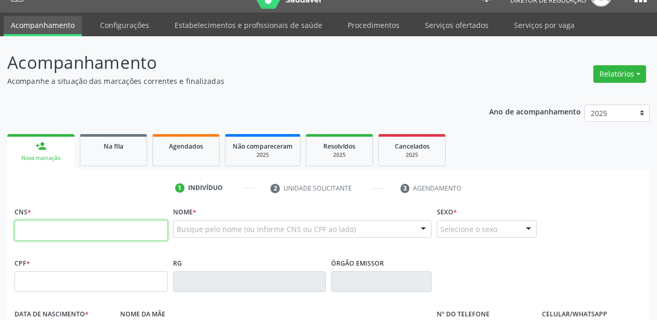
click at [67, 230] on input "text" at bounding box center [91, 230] width 153 height 21
type input "704 0078 0335 1260"
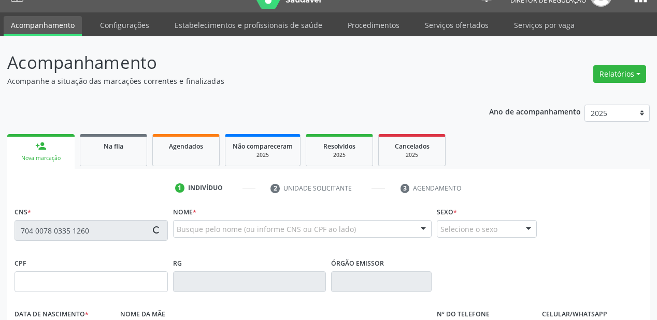
type input "040.089.514-58"
type input "[DATE]"
type input "[PERSON_NAME]"
type input "[PHONE_NUMBER]"
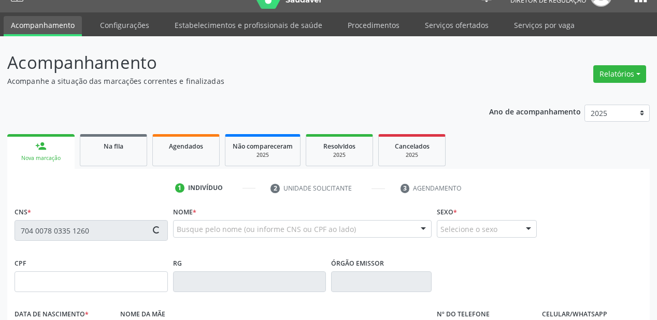
type input "845.258.434-20"
type input "20"
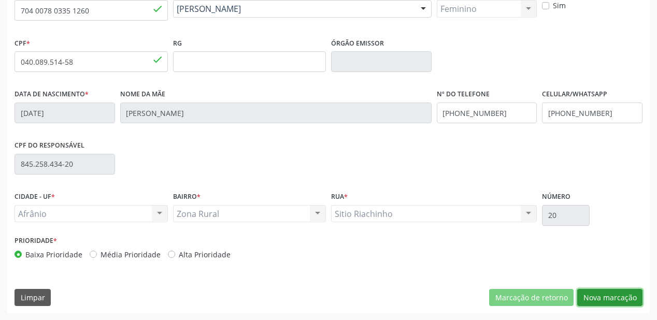
click at [601, 297] on button "Nova marcação" at bounding box center [609, 298] width 65 height 18
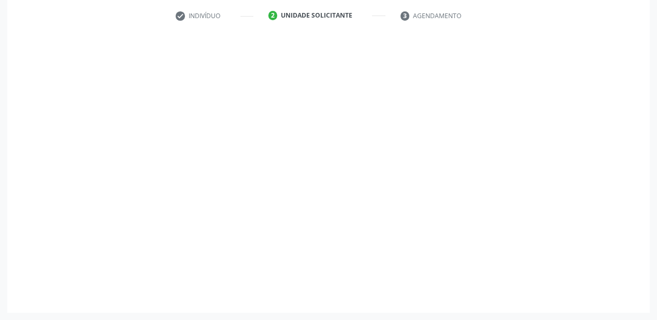
scroll to position [193, 0]
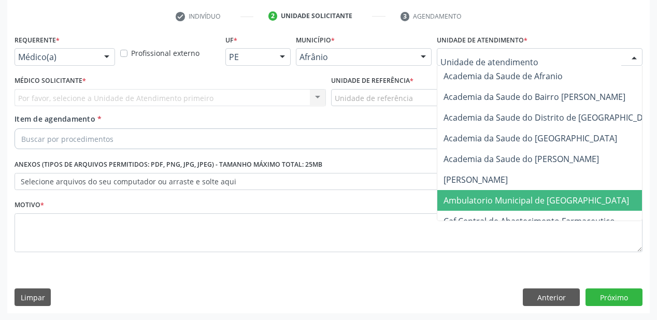
click at [471, 199] on span "Ambulatorio Municipal de [GEOGRAPHIC_DATA]" at bounding box center [537, 200] width 186 height 11
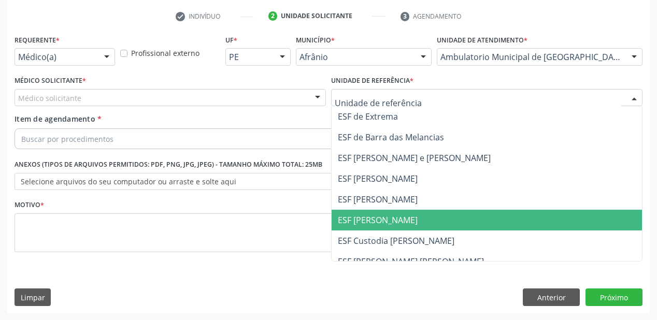
click at [361, 215] on span "ESF [PERSON_NAME]" at bounding box center [378, 220] width 80 height 11
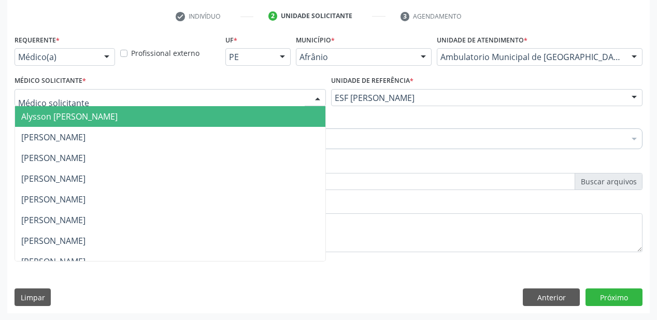
click at [65, 118] on span "Alysson [PERSON_NAME]" at bounding box center [69, 116] width 96 height 11
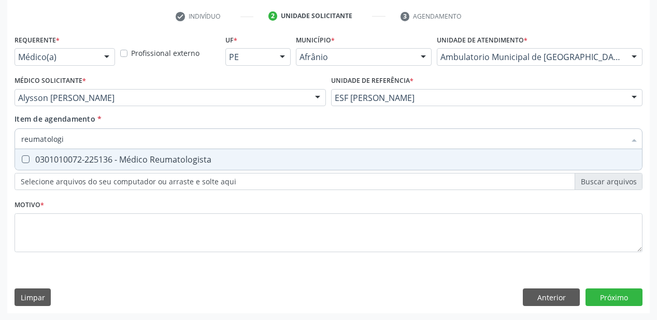
type input "reumatologis"
click at [54, 160] on div "0301010072-225136 - Médico Reumatologista" at bounding box center [328, 160] width 615 height 8
checkbox Reumatologista "true"
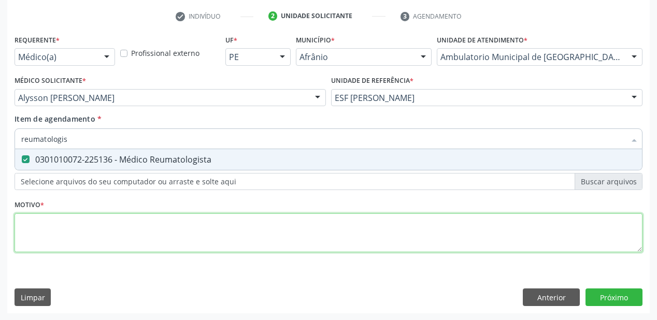
click at [44, 230] on div "Requerente * Médico(a) Médico(a) Enfermeiro(a) Paciente Nenhum resultado encont…" at bounding box center [329, 149] width 628 height 235
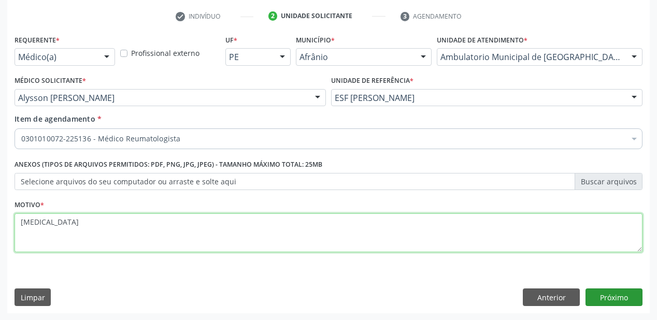
type textarea "[MEDICAL_DATA]"
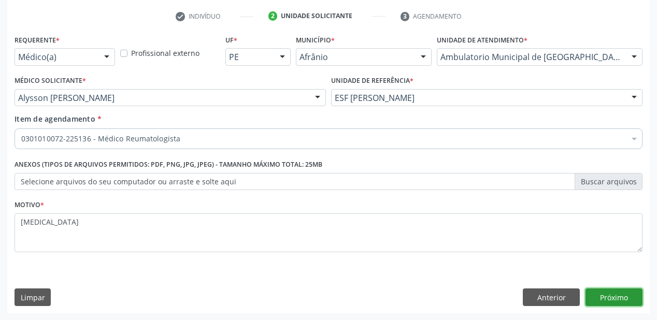
click at [613, 298] on button "Próximo" at bounding box center [614, 298] width 57 height 18
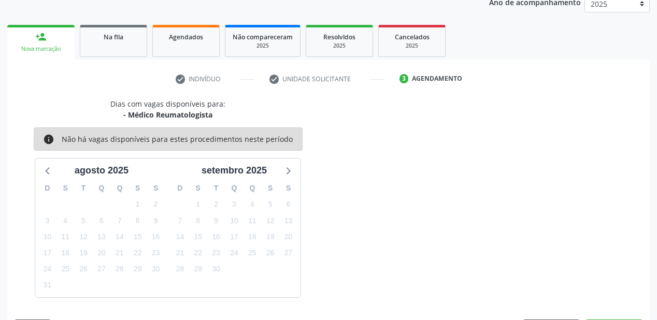
scroll to position [160, 0]
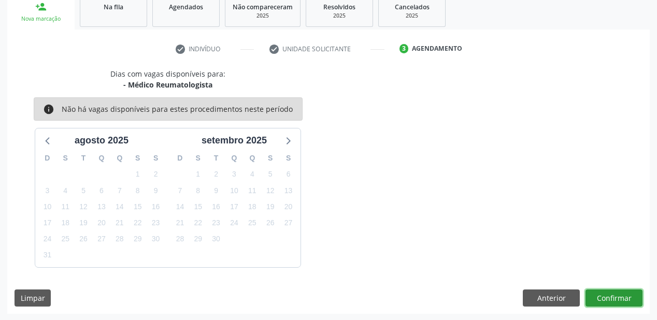
click at [596, 295] on button "Confirmar" at bounding box center [614, 299] width 57 height 18
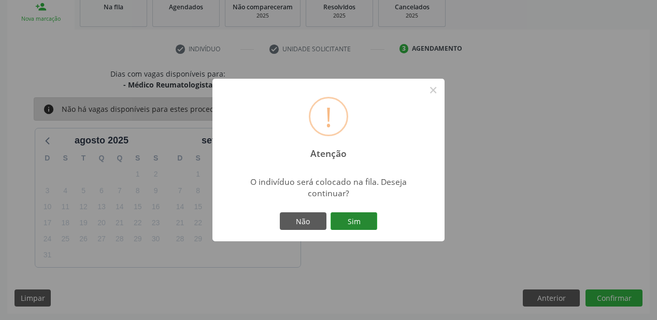
click at [355, 219] on button "Sim" at bounding box center [354, 222] width 47 height 18
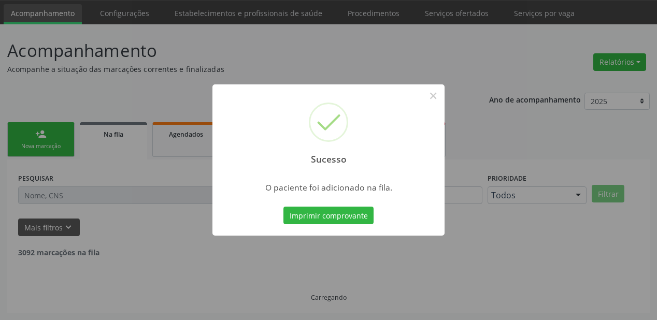
scroll to position [21, 0]
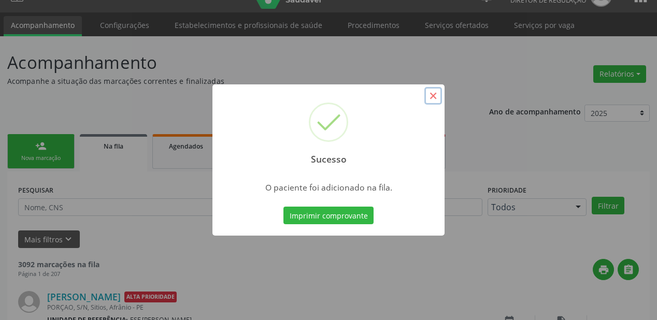
click at [432, 98] on button "×" at bounding box center [434, 96] width 18 height 18
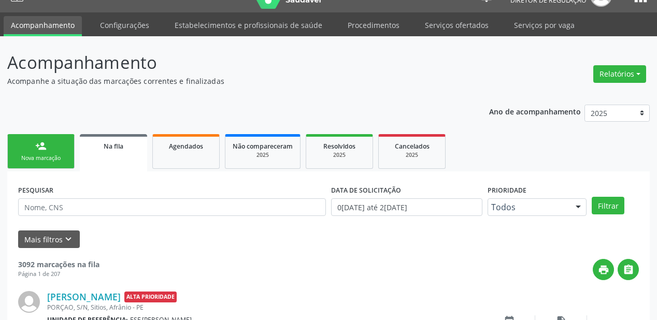
click at [44, 147] on div "person_add" at bounding box center [40, 145] width 11 height 11
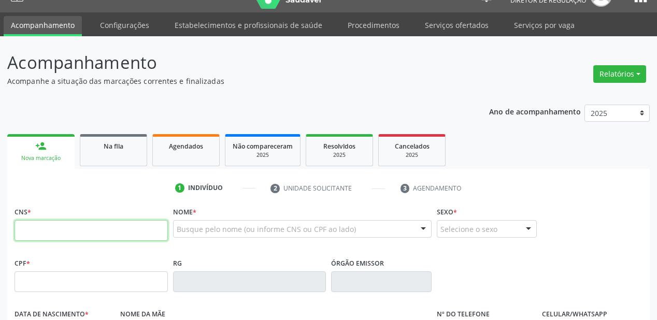
click at [50, 226] on input "text" at bounding box center [91, 230] width 153 height 21
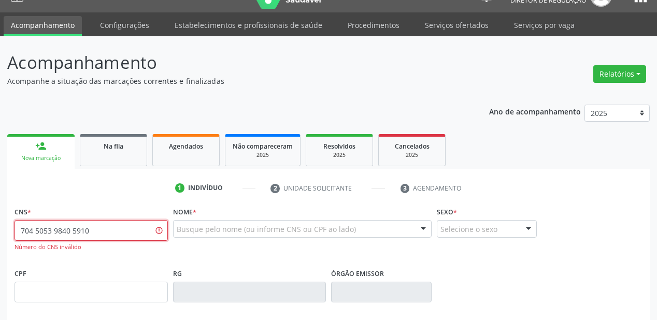
type input "704 5053 9840 5910"
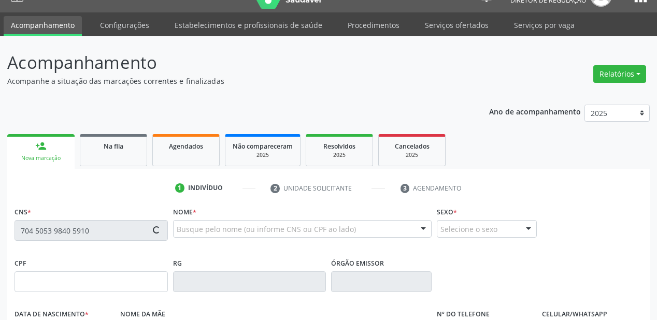
type input "040.593.694-03"
type input "1[DATE]"
type input "[PERSON_NAME]"
type input "[PHONE_NUMBER]"
type input "311.522.104-59"
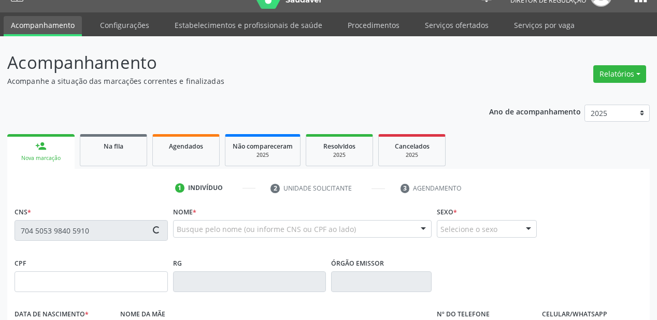
type input "141"
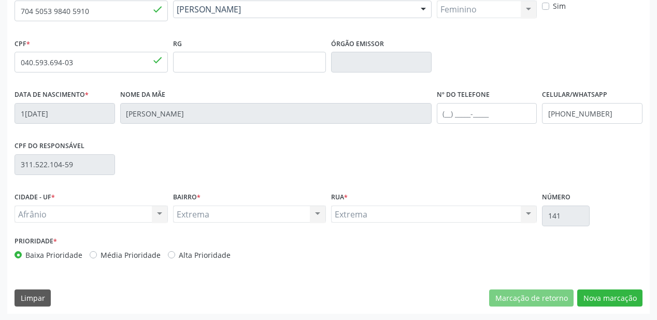
scroll to position [241, 0]
click at [602, 294] on button "Nova marcação" at bounding box center [609, 298] width 65 height 18
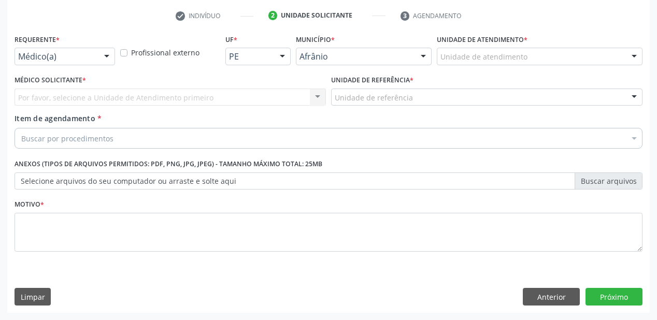
scroll to position [193, 0]
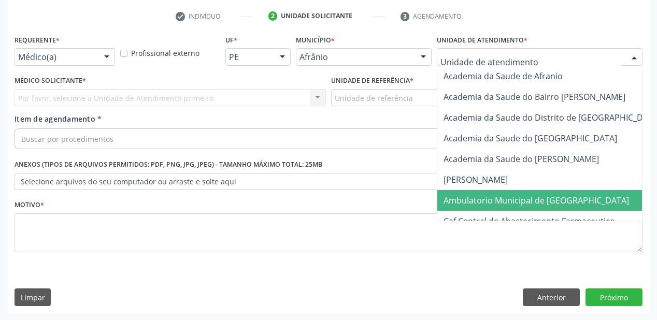
click at [463, 192] on span "Ambulatorio Municipal de [GEOGRAPHIC_DATA]" at bounding box center [564, 200] width 253 height 21
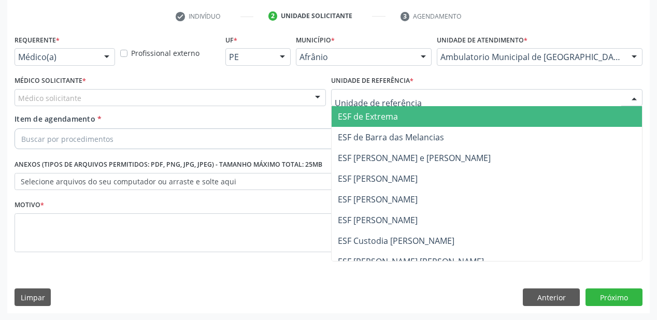
drag, startPoint x: 351, startPoint y: 94, endPoint x: 357, endPoint y: 152, distance: 58.3
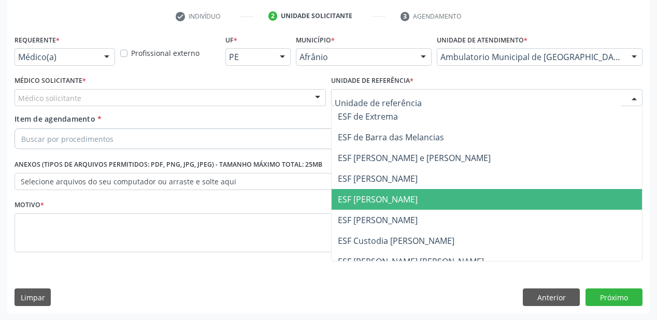
click at [361, 199] on span "ESF [PERSON_NAME]" at bounding box center [378, 199] width 80 height 11
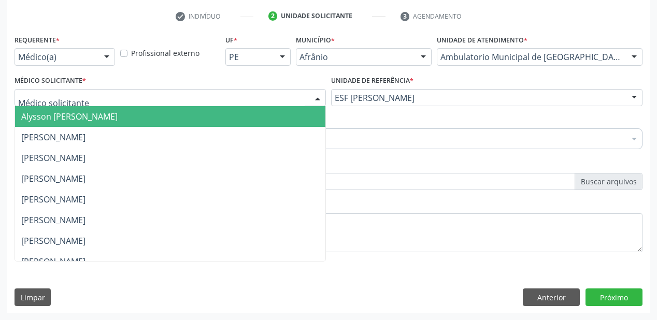
click at [64, 117] on span "Alysson [PERSON_NAME]" at bounding box center [69, 116] width 96 height 11
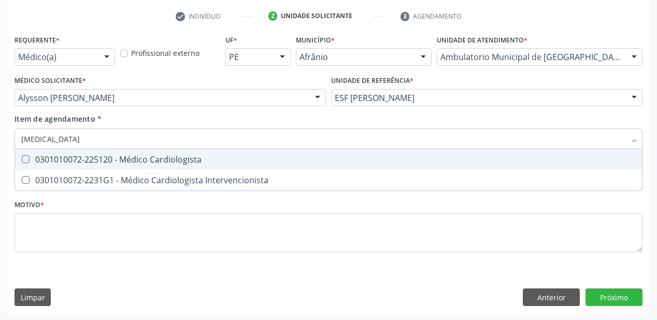
type input "cardiologista"
click at [60, 157] on div "0301010072-225120 - Médico Cardiologista" at bounding box center [328, 160] width 615 height 8
checkbox Cardiologista "true"
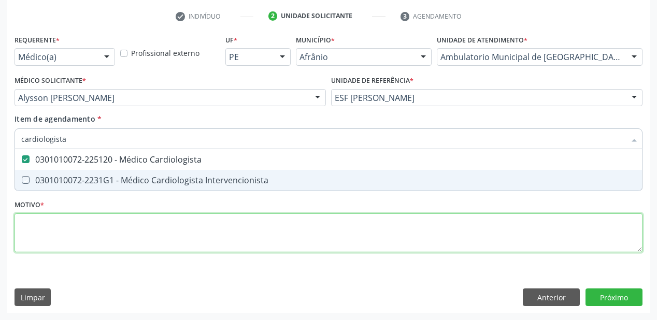
click at [51, 232] on div "Requerente * Médico(a) Médico(a) Enfermeiro(a) Paciente Nenhum resultado encont…" at bounding box center [329, 149] width 628 height 235
checkbox Intervencionista "true"
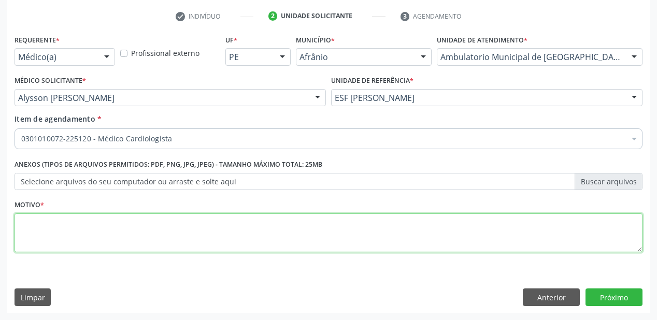
type textarea "d"
type textarea "has"
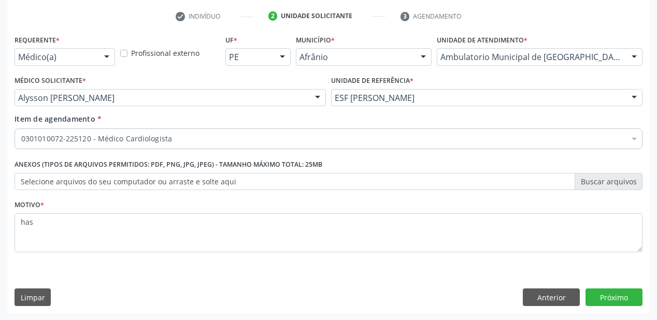
click at [602, 306] on div "Requerente * Médico(a) Médico(a) Enfermeiro(a) Paciente Nenhum resultado encont…" at bounding box center [328, 172] width 643 height 281
click at [605, 296] on button "Próximo" at bounding box center [614, 298] width 57 height 18
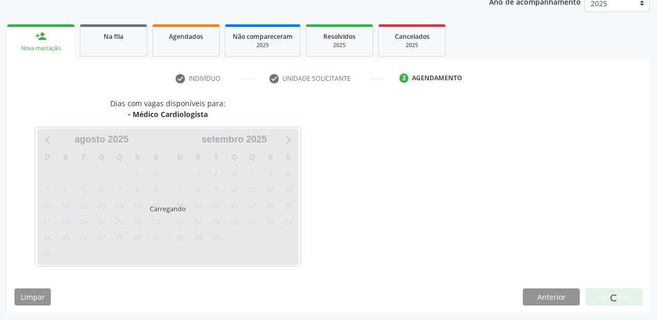
scroll to position [130, 0]
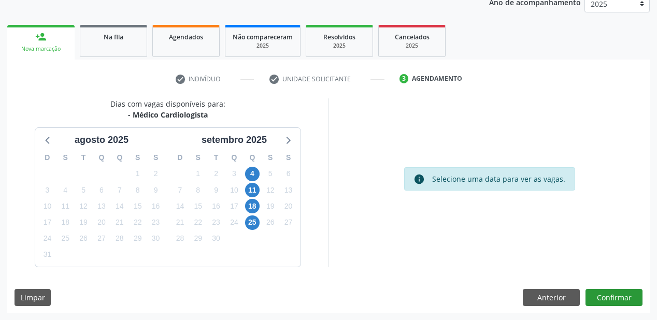
scroll to position [130, 0]
click at [600, 299] on button "Confirmar" at bounding box center [614, 298] width 57 height 18
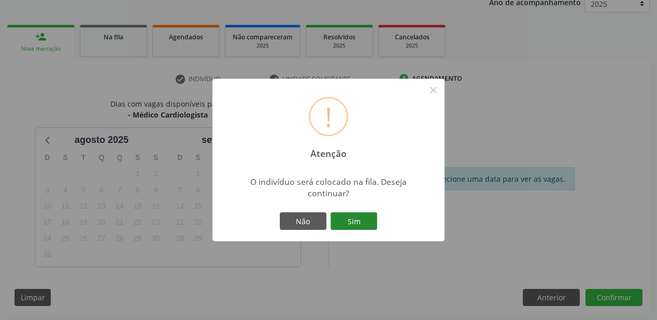
click at [363, 228] on button "Sim" at bounding box center [354, 222] width 47 height 18
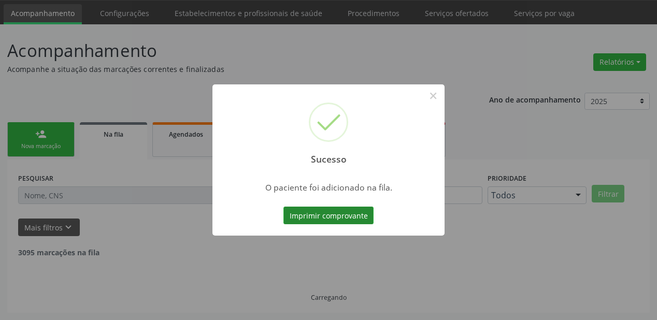
scroll to position [21, 0]
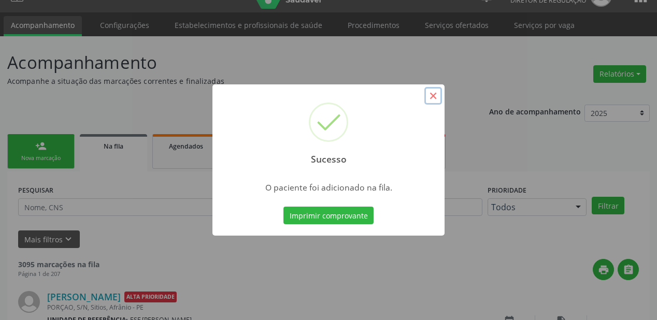
click at [437, 95] on button "×" at bounding box center [434, 96] width 18 height 18
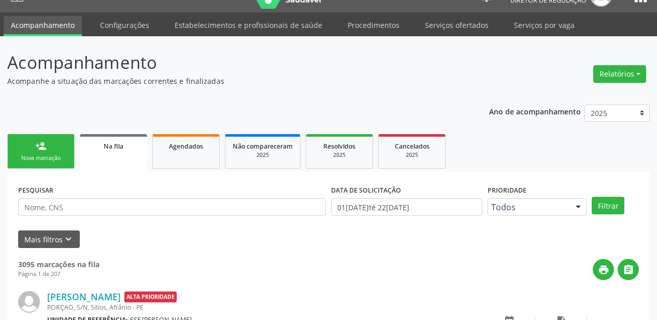
click at [39, 152] on link "person_add Nova marcação" at bounding box center [40, 151] width 67 height 35
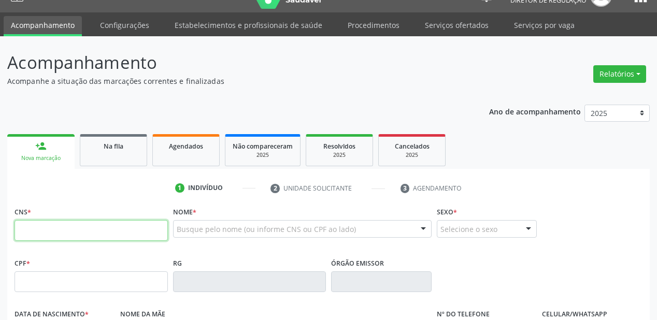
click at [59, 229] on input "text" at bounding box center [91, 230] width 153 height 21
type input "704 8090 6480 1746"
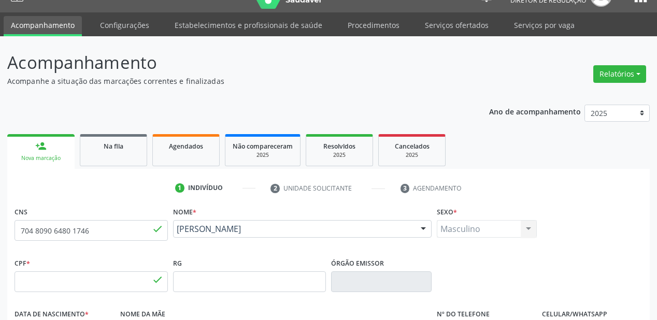
type input "311.522.104-59"
type input "30/05/1950"
type input "Maria Laudilina da Silva Barros"
type input "(87) 99643-0531"
type input "S/N"
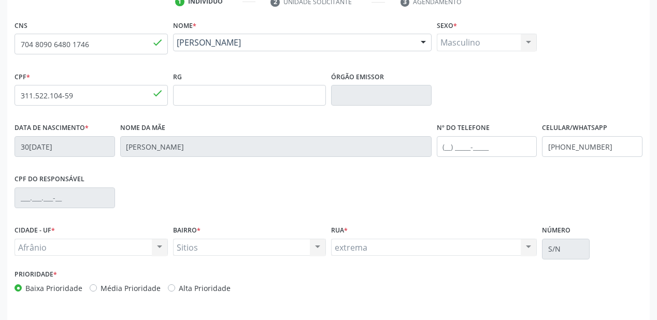
scroll to position [241, 0]
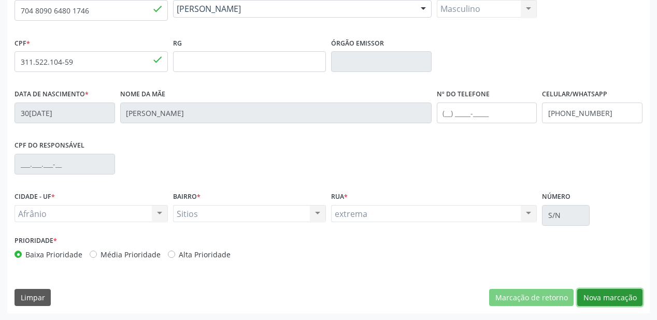
drag, startPoint x: 587, startPoint y: 292, endPoint x: 538, endPoint y: 242, distance: 70.0
click at [589, 290] on button "Nova marcação" at bounding box center [609, 298] width 65 height 18
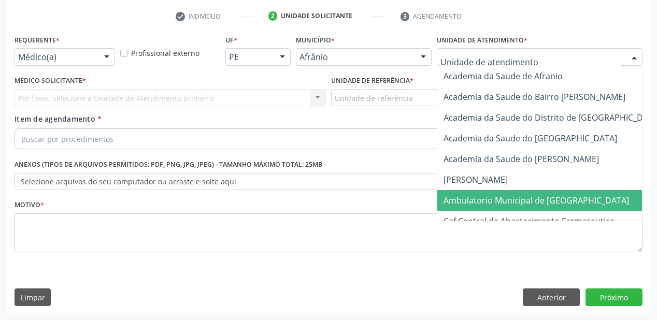
click at [476, 206] on span "Ambulatorio Municipal de [GEOGRAPHIC_DATA]" at bounding box center [564, 200] width 253 height 21
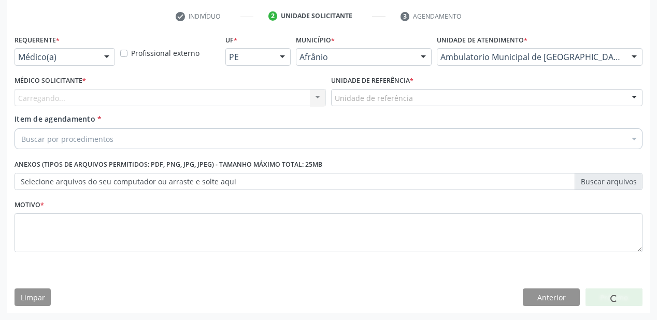
drag, startPoint x: 358, startPoint y: 97, endPoint x: 361, endPoint y: 161, distance: 63.8
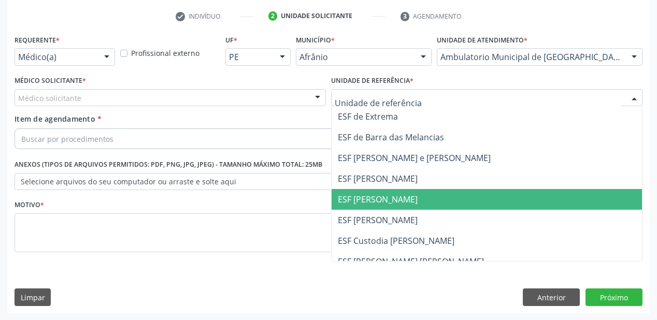
click at [361, 198] on span "ESF [PERSON_NAME]" at bounding box center [378, 199] width 80 height 11
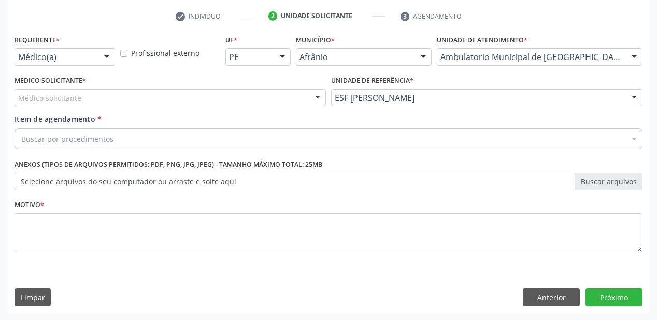
drag, startPoint x: 31, startPoint y: 96, endPoint x: 32, endPoint y: 102, distance: 5.2
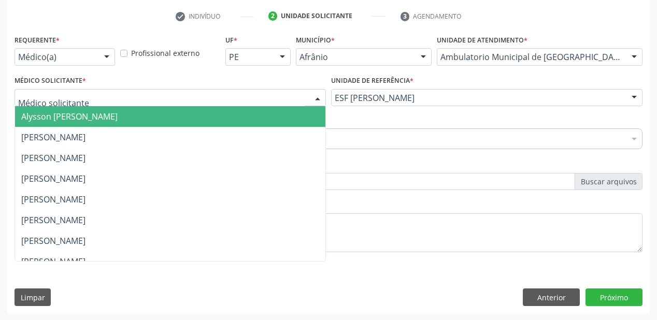
click at [35, 111] on span "Alysson [PERSON_NAME]" at bounding box center [69, 116] width 96 height 11
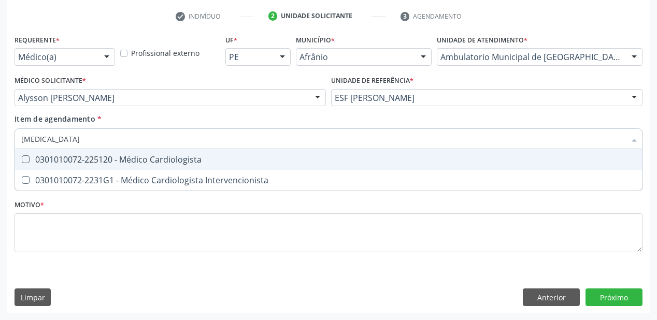
type input "cardiologista"
click at [40, 164] on div "0301010072-225120 - Médico Cardiologista" at bounding box center [328, 160] width 615 height 8
checkbox Cardiologista "true"
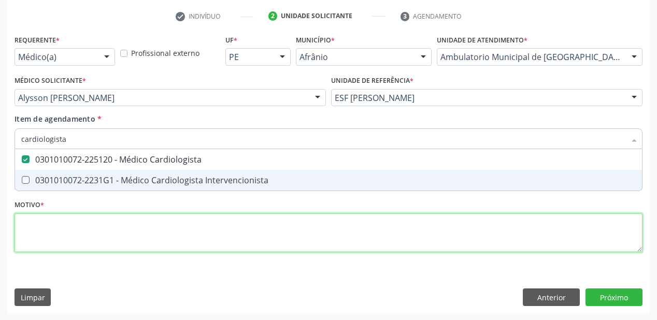
click at [57, 227] on div "Requerente * Médico(a) Médico(a) Enfermeiro(a) Paciente Nenhum resultado encont…" at bounding box center [329, 149] width 628 height 235
checkbox Intervencionista "true"
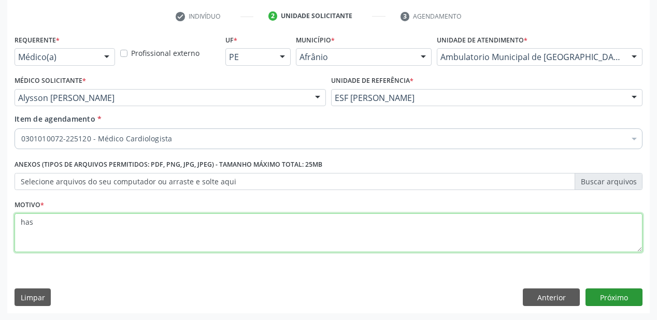
type textarea "has"
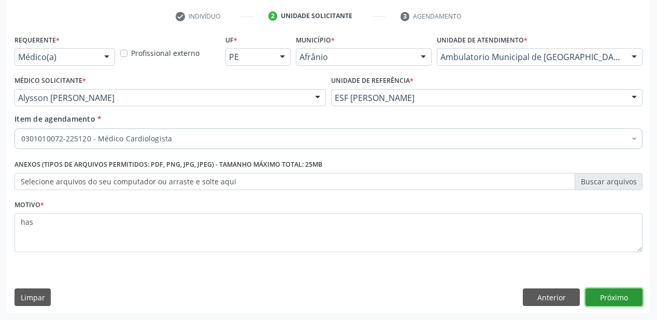
click at [618, 295] on button "Próximo" at bounding box center [614, 298] width 57 height 18
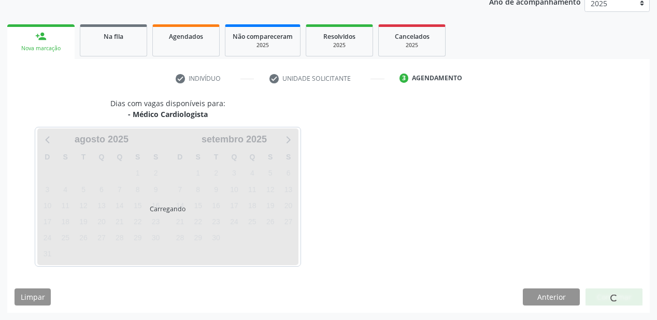
scroll to position [130, 0]
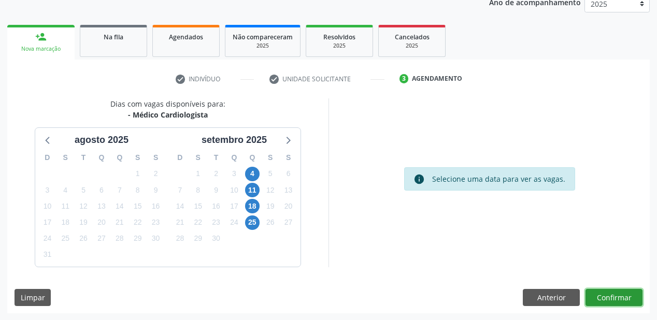
click at [611, 295] on button "Confirmar" at bounding box center [614, 298] width 57 height 18
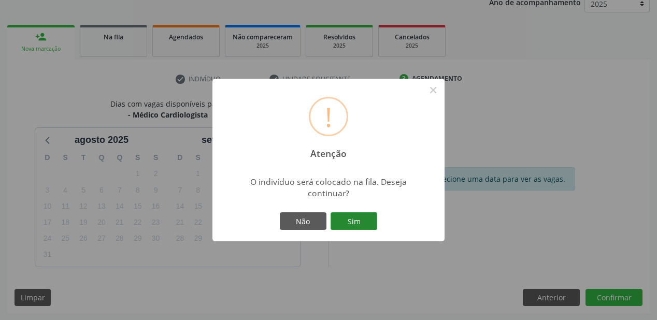
click at [369, 224] on button "Sim" at bounding box center [354, 222] width 47 height 18
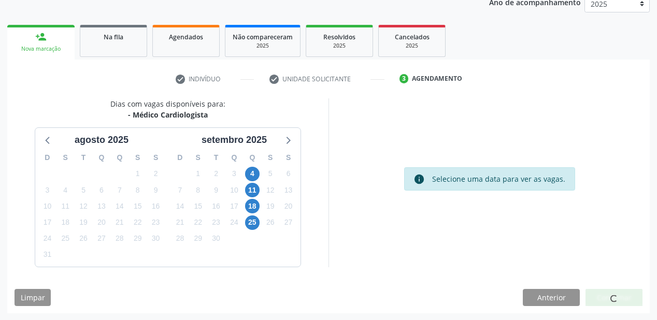
scroll to position [21, 0]
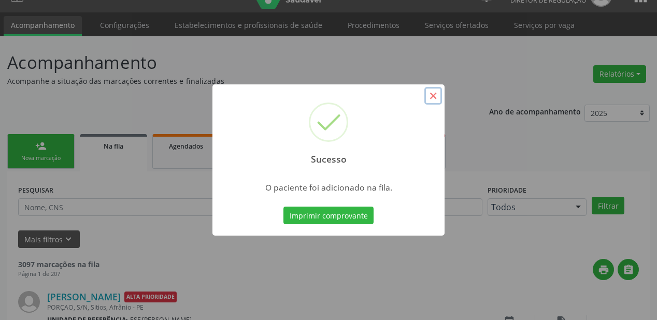
click at [434, 97] on button "×" at bounding box center [434, 96] width 18 height 18
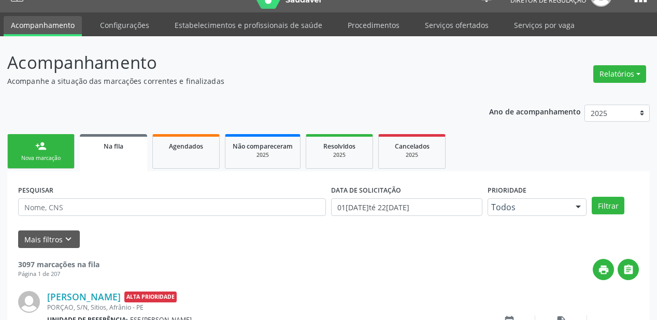
click at [67, 151] on link "person_add Nova marcação" at bounding box center [40, 151] width 67 height 35
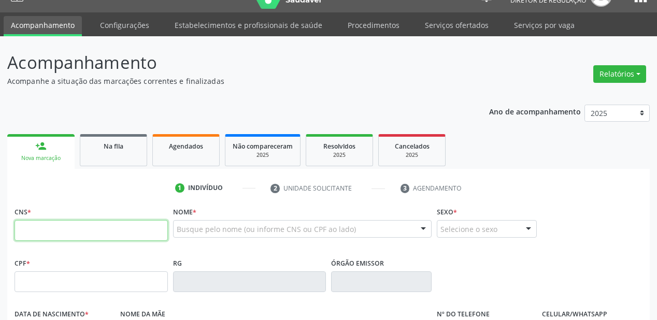
click at [83, 224] on input "text" at bounding box center [91, 230] width 153 height 21
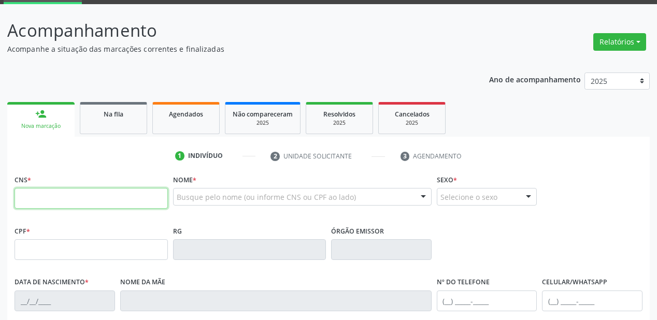
scroll to position [62, 0]
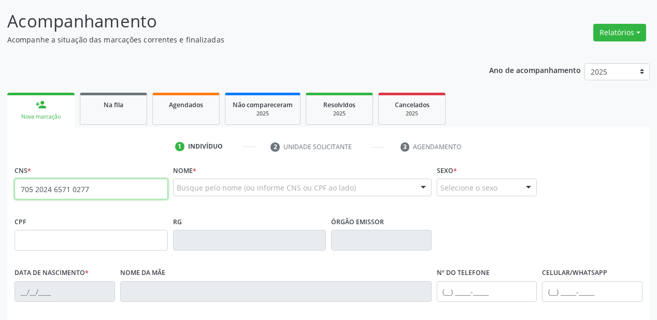
type input "705 2024 6571 0277"
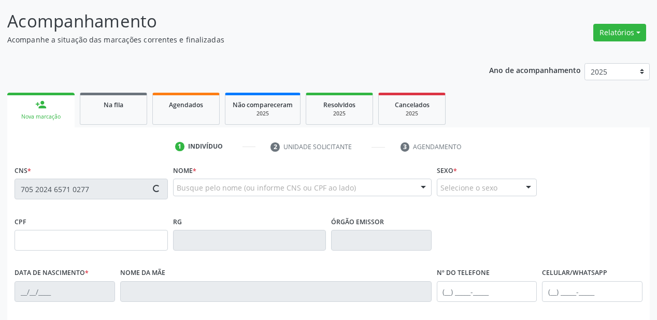
type input "010.907.704-05"
type input "02/09/1965"
type input "Raimunda de Sousa Rodrigues"
type input "(87) 99607-8171"
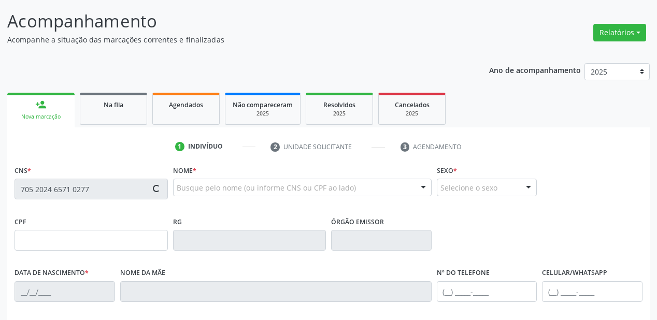
type input "S/N"
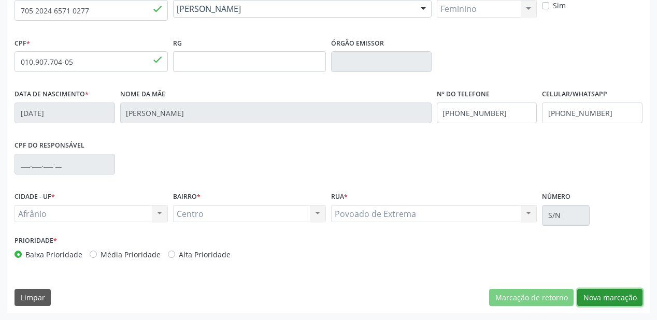
click at [601, 294] on button "Nova marcação" at bounding box center [609, 298] width 65 height 18
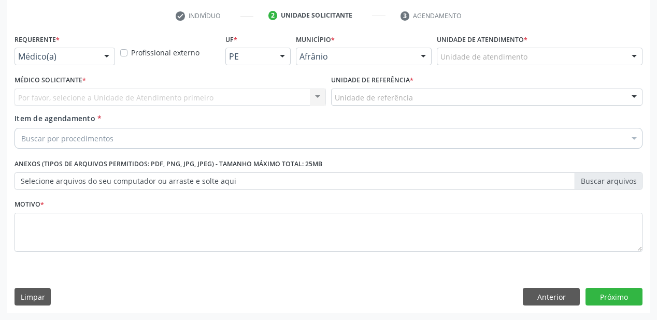
scroll to position [193, 0]
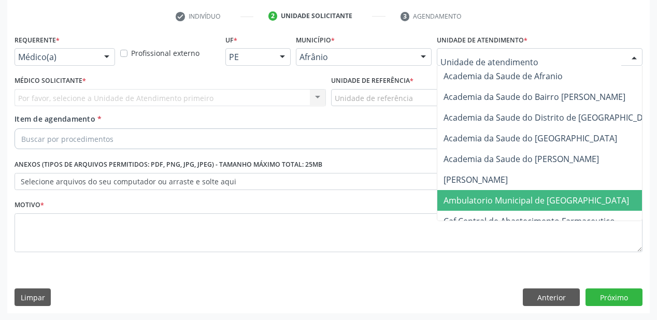
click at [468, 199] on span "Ambulatorio Municipal de [GEOGRAPHIC_DATA]" at bounding box center [537, 200] width 186 height 11
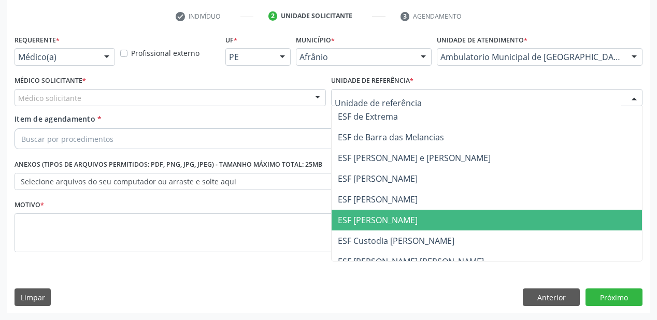
click at [364, 229] on span "ESF [PERSON_NAME]" at bounding box center [487, 220] width 311 height 21
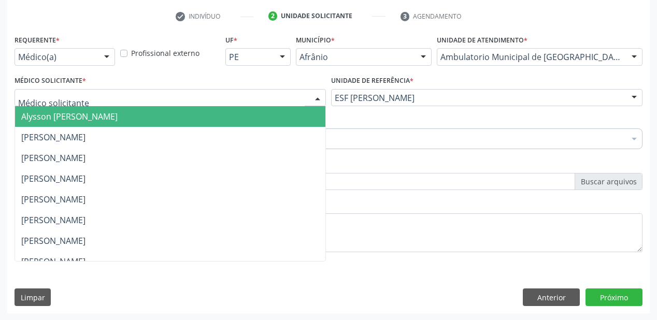
click at [88, 101] on div at bounding box center [171, 98] width 312 height 18
click at [87, 119] on span "Alysson [PERSON_NAME]" at bounding box center [69, 116] width 96 height 11
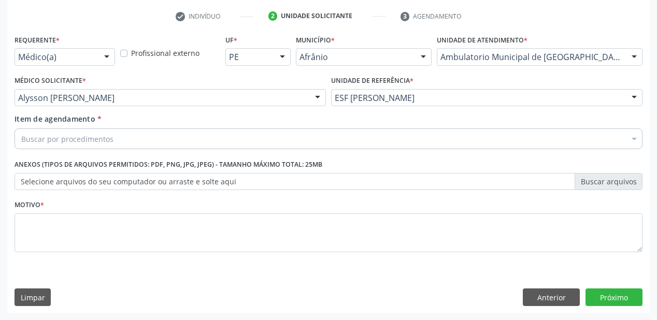
click at [84, 144] on div "Buscar por procedimentos" at bounding box center [329, 139] width 628 height 21
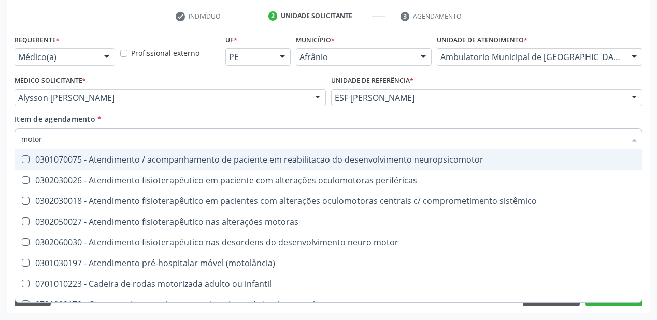
type input "motora"
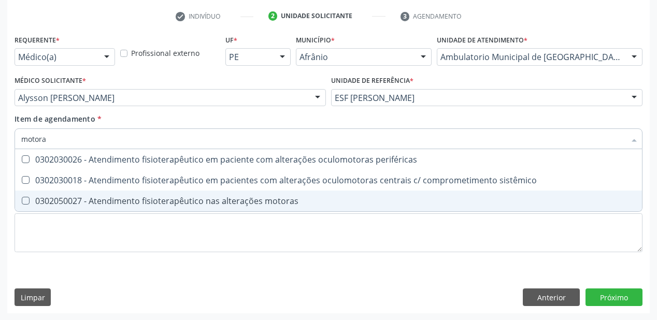
click at [90, 205] on div "0302050027 - Atendimento fisioterapêutico nas alterações motoras" at bounding box center [328, 201] width 615 height 8
checkbox motoras "true"
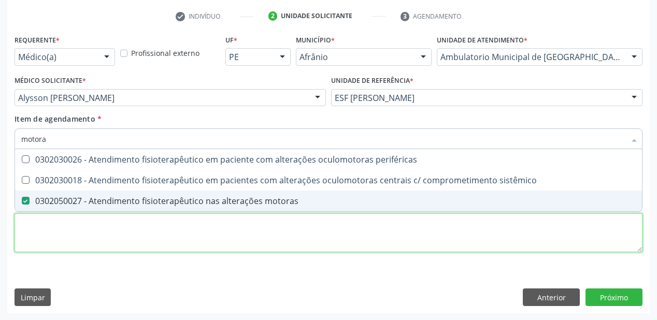
click at [49, 236] on div "Requerente * Médico(a) Médico(a) Enfermeiro(a) Paciente Nenhum resultado encont…" at bounding box center [329, 149] width 628 height 235
checkbox sistêmico "true"
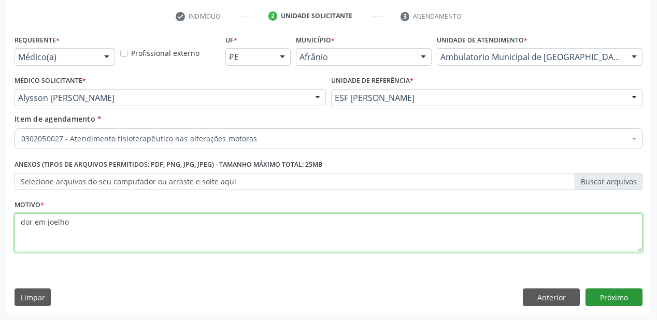
type textarea "dor em joelho"
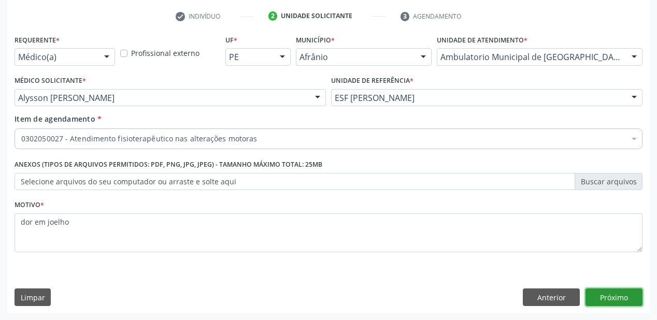
click at [614, 300] on button "Próximo" at bounding box center [614, 298] width 57 height 18
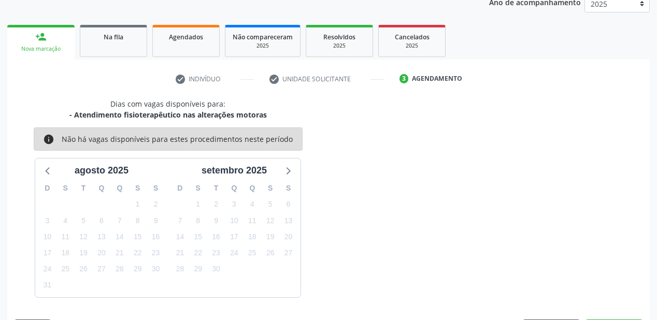
scroll to position [160, 0]
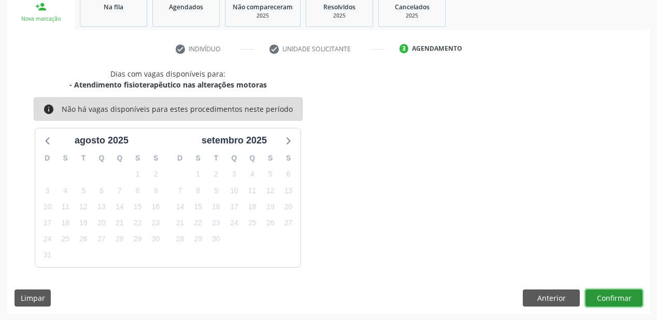
click at [620, 299] on button "Confirmar" at bounding box center [614, 299] width 57 height 18
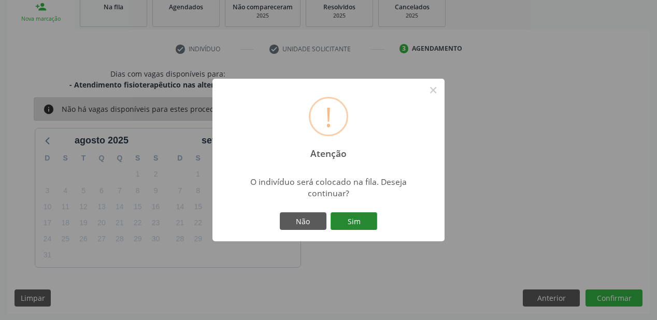
click at [361, 225] on button "Sim" at bounding box center [354, 222] width 47 height 18
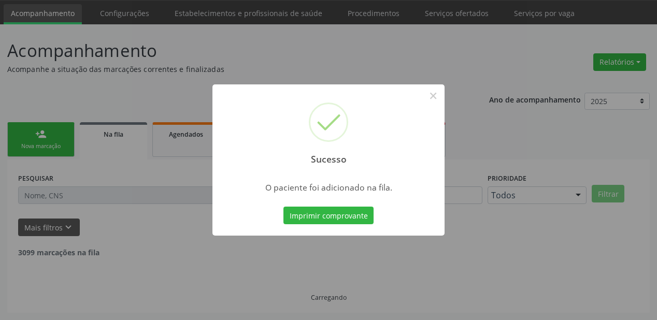
scroll to position [21, 0]
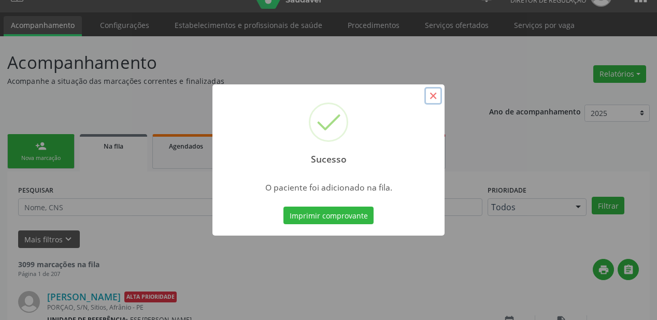
click at [433, 100] on button "×" at bounding box center [434, 96] width 18 height 18
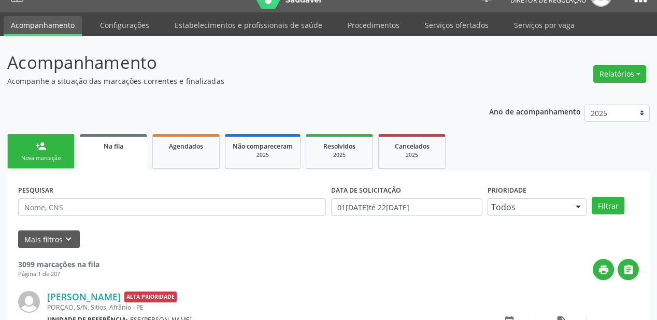
click at [31, 152] on link "person_add Nova marcação" at bounding box center [40, 151] width 67 height 35
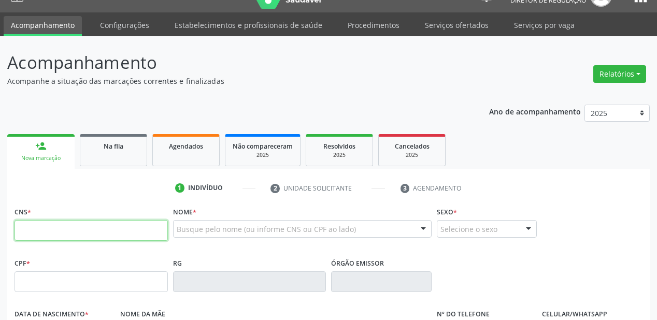
click at [47, 229] on input "text" at bounding box center [91, 230] width 153 height 21
type input "700 5075 3464 6251"
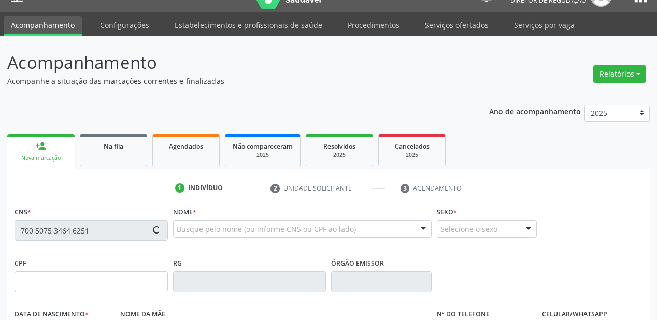
type input "088.073.774-38"
type input "17/07/1986"
type input "Anita Josefa Rodrigues de Souza"
type input "(87) 98806-6311"
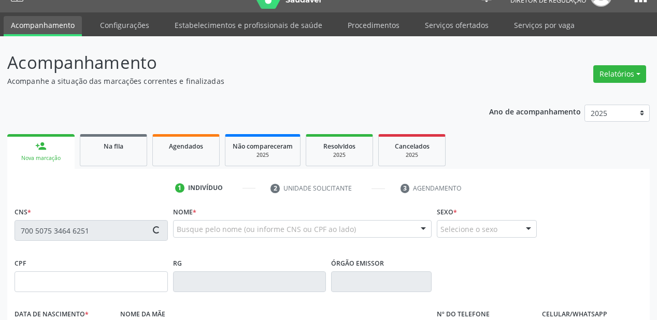
type input "066.822.734-60"
type input "S/N"
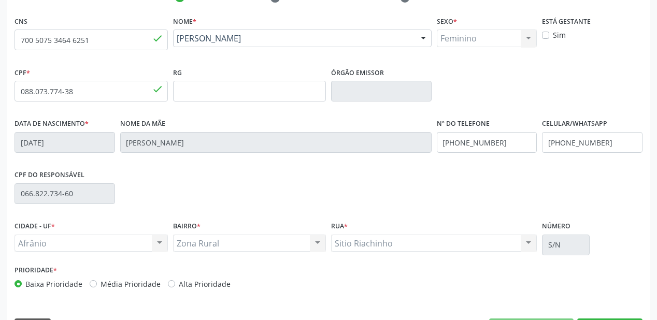
scroll to position [228, 0]
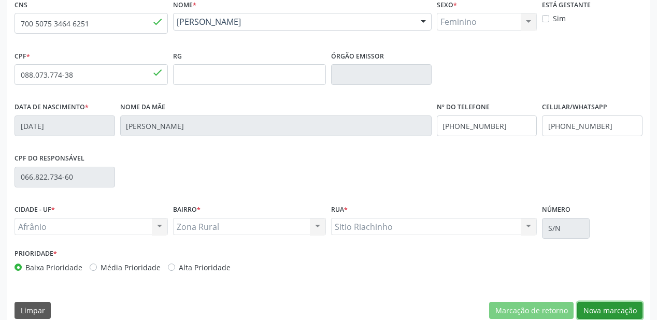
click at [593, 309] on button "Nova marcação" at bounding box center [609, 311] width 65 height 18
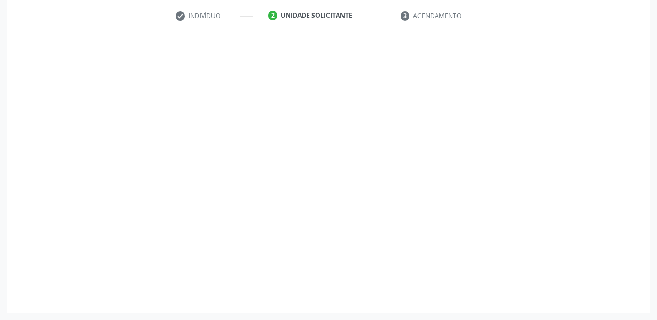
scroll to position [193, 0]
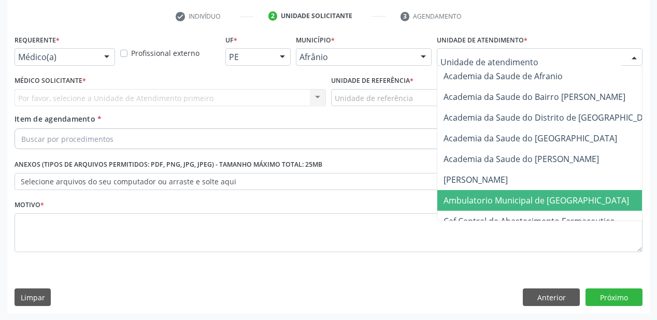
click at [476, 208] on span "Ambulatorio Municipal de [GEOGRAPHIC_DATA]" at bounding box center [564, 200] width 253 height 21
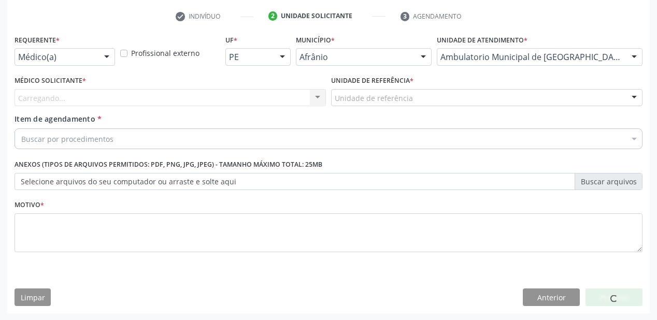
drag, startPoint x: 385, startPoint y: 100, endPoint x: 384, endPoint y: 108, distance: 8.4
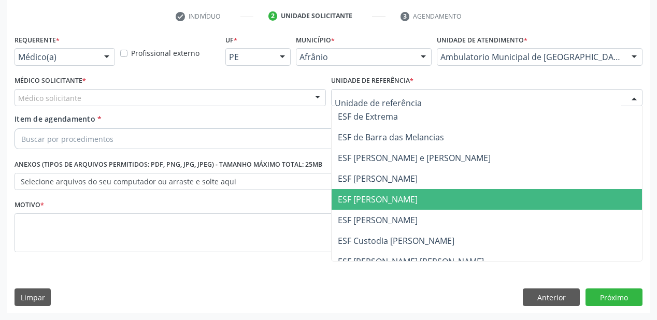
click at [385, 204] on span "ESF [PERSON_NAME]" at bounding box center [378, 199] width 80 height 11
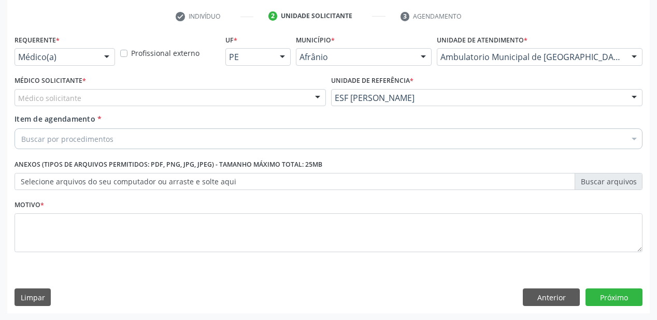
drag, startPoint x: 56, startPoint y: 100, endPoint x: 56, endPoint y: 106, distance: 6.2
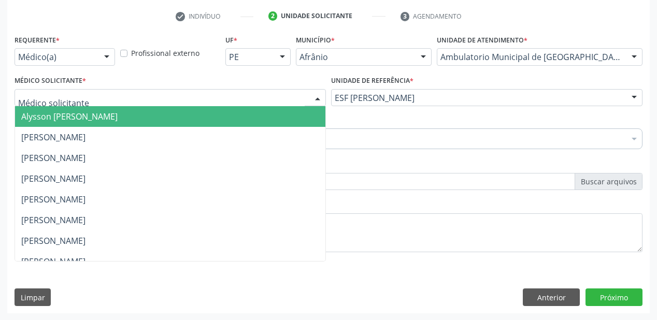
click at [56, 112] on span "Alysson [PERSON_NAME]" at bounding box center [69, 116] width 96 height 11
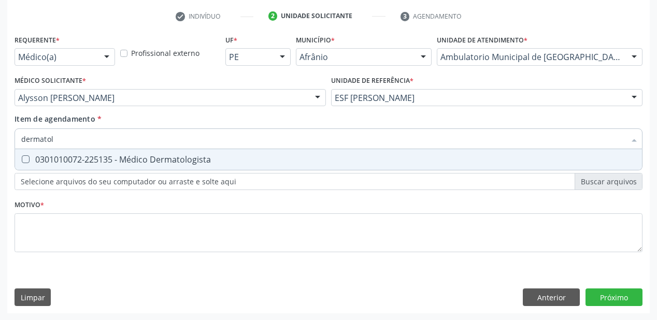
type input "dermatolo"
click at [51, 166] on span "0301010072-225135 - Médico Dermatologista" at bounding box center [328, 159] width 627 height 21
checkbox Dermatologista "true"
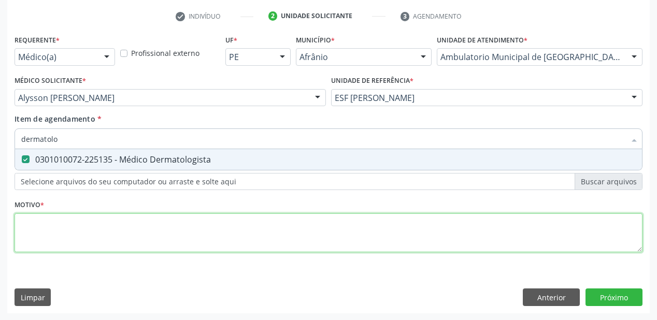
click at [36, 224] on div "Requerente * Médico(a) Médico(a) Enfermeiro(a) Paciente Nenhum resultado encont…" at bounding box center [329, 149] width 628 height 235
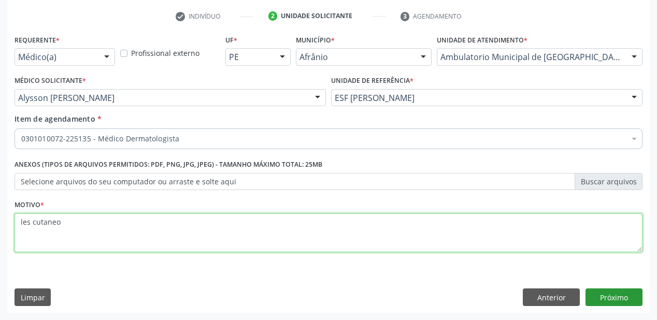
type textarea "les cutaneo"
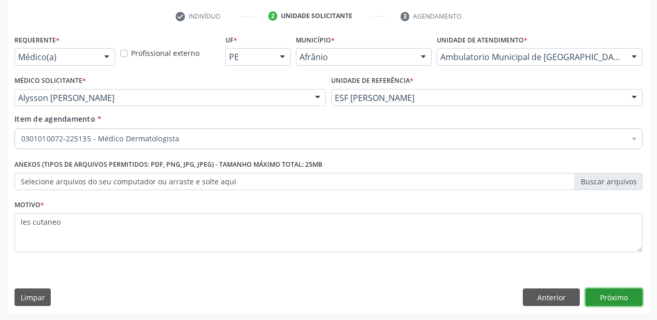
click at [607, 298] on button "Próximo" at bounding box center [614, 298] width 57 height 18
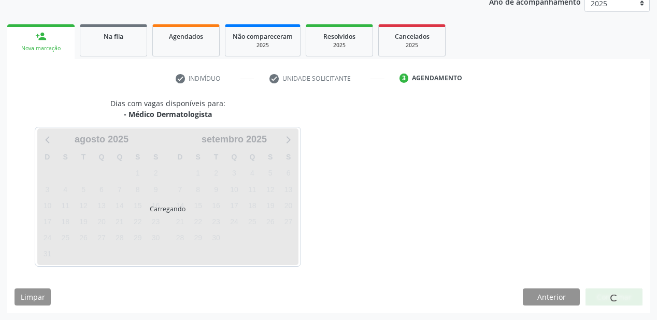
scroll to position [130, 0]
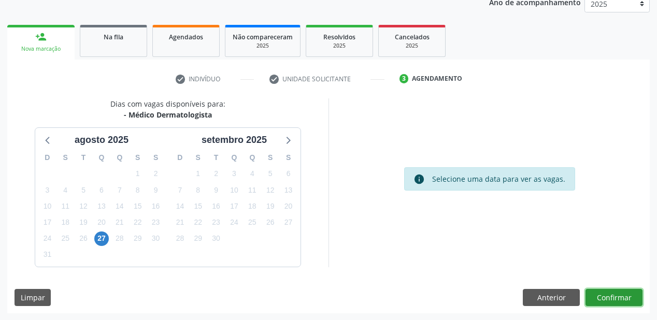
click at [609, 294] on button "Confirmar" at bounding box center [614, 298] width 57 height 18
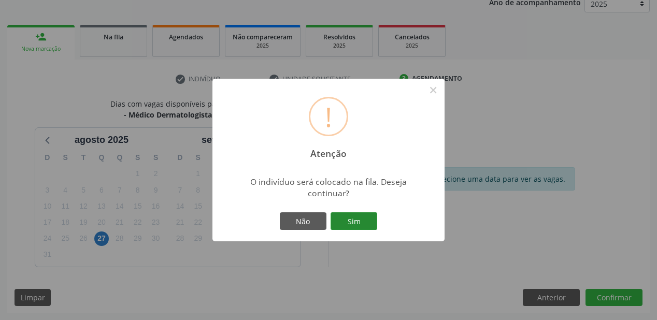
click at [364, 218] on button "Sim" at bounding box center [354, 222] width 47 height 18
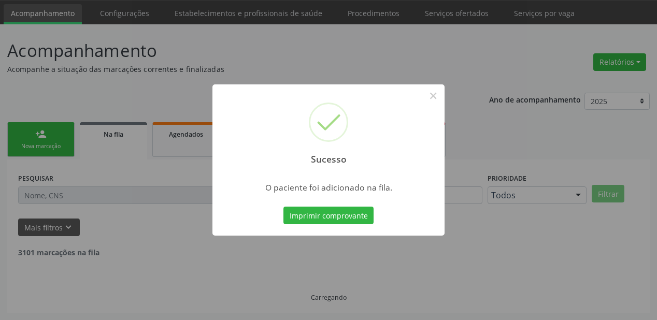
scroll to position [21, 0]
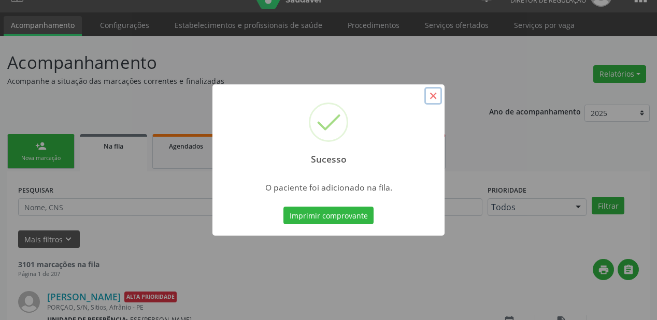
click at [431, 95] on button "×" at bounding box center [434, 96] width 18 height 18
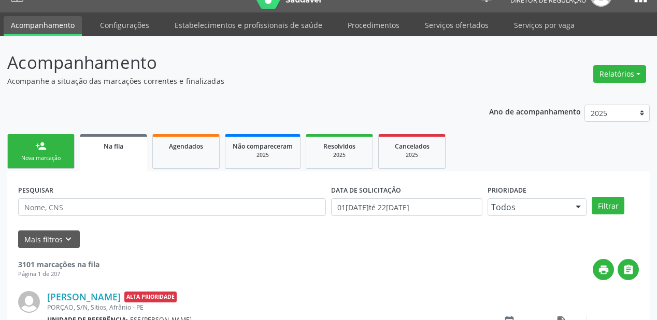
click at [35, 151] on link "person_add Nova marcação" at bounding box center [40, 151] width 67 height 35
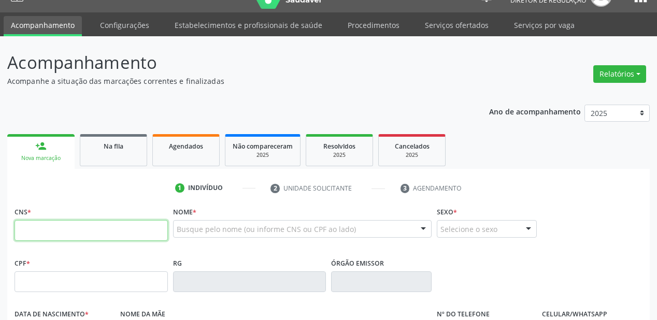
drag, startPoint x: 59, startPoint y: 231, endPoint x: 82, endPoint y: 230, distance: 22.8
click at [59, 231] on input "text" at bounding box center [91, 230] width 153 height 21
type input "700 0004 9805 5609"
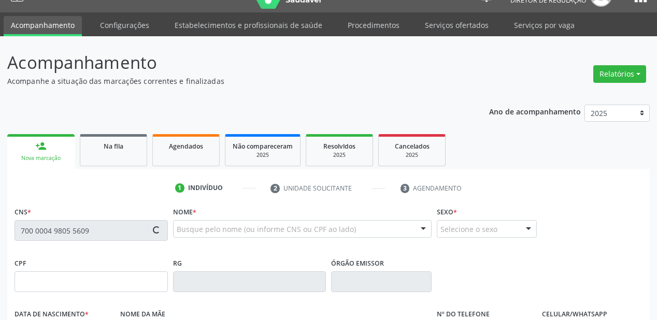
type input "120.150.854-16"
type input "28/02/2006"
type input "Francileide Rorigues Torres"
type input "(87) 99630-7284"
type input "S/N"
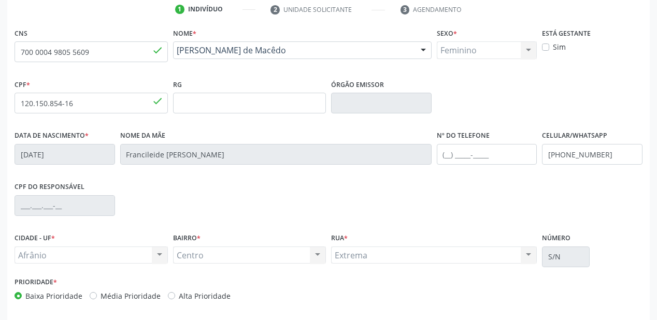
scroll to position [158, 0]
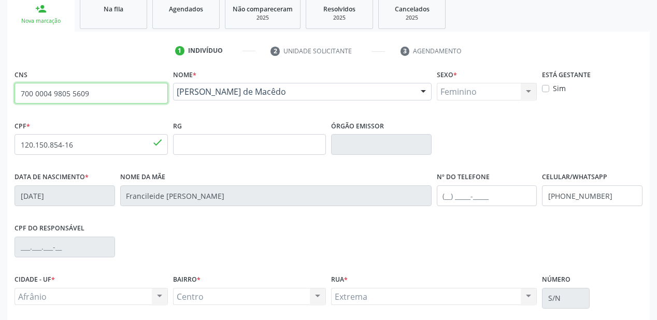
click at [120, 100] on input "700 0004 9805 5609" at bounding box center [91, 93] width 153 height 21
type input "7"
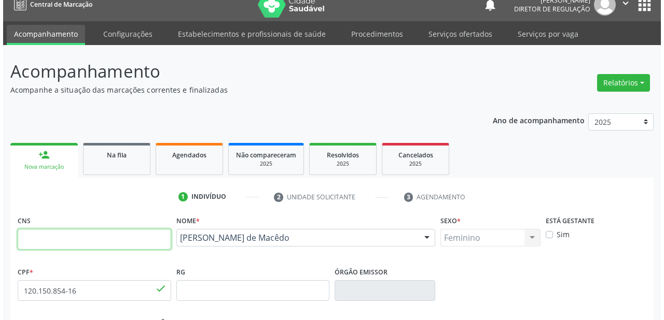
scroll to position [0, 0]
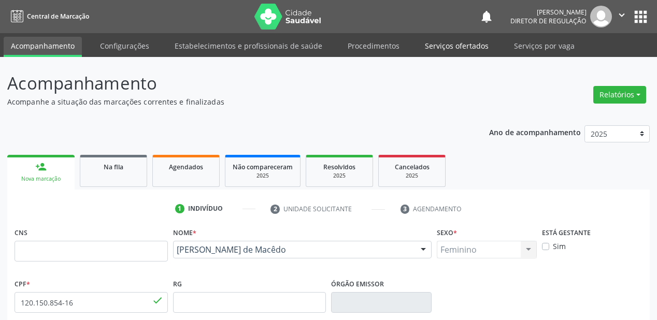
click at [448, 48] on link "Serviços ofertados" at bounding box center [457, 46] width 78 height 18
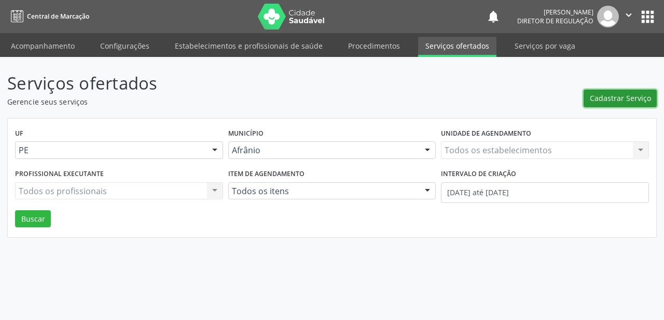
click at [615, 98] on span "Cadastrar Serviço" at bounding box center [619, 98] width 61 height 11
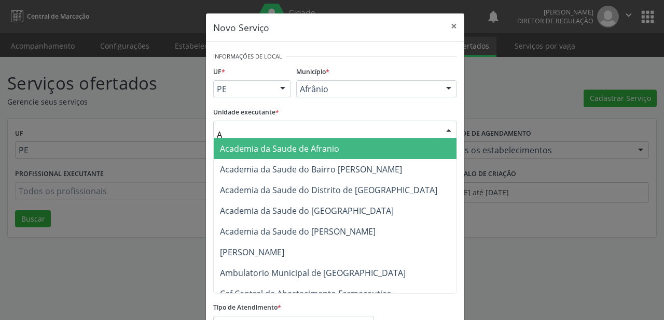
type input "AM"
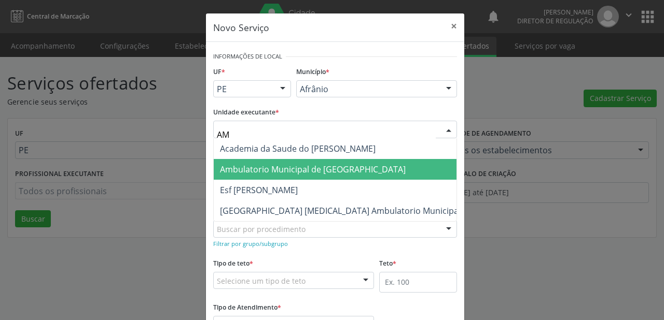
click at [232, 169] on span "Ambulatorio Municipal de [GEOGRAPHIC_DATA]" at bounding box center [313, 169] width 186 height 11
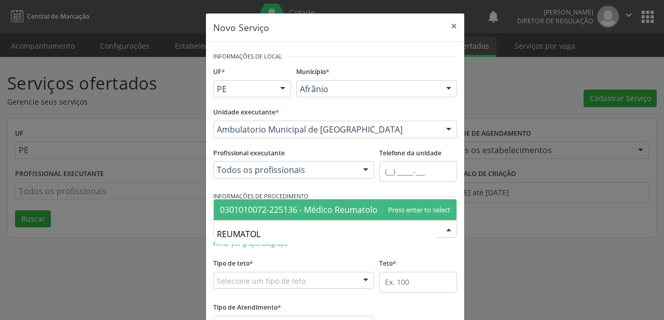
type input "REUMATOLO"
click at [240, 214] on span "0301010072-225136 - Médico Reumatologista" at bounding box center [308, 209] width 176 height 11
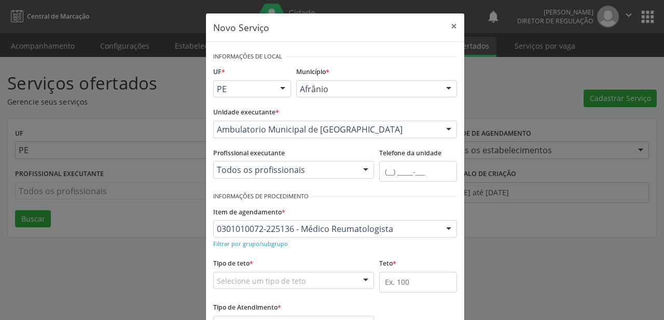
click at [240, 287] on div "Selecione um tipo de teto" at bounding box center [293, 281] width 161 height 18
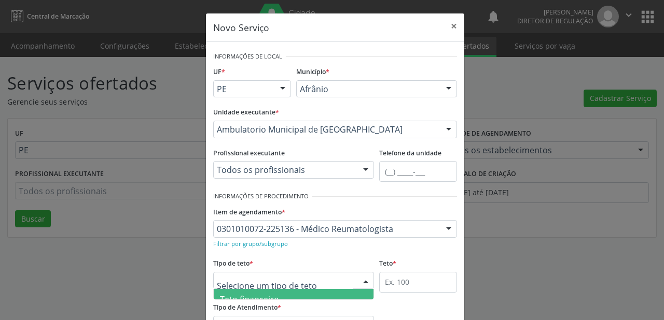
click at [238, 297] on span "Teto financeiro" at bounding box center [249, 299] width 59 height 11
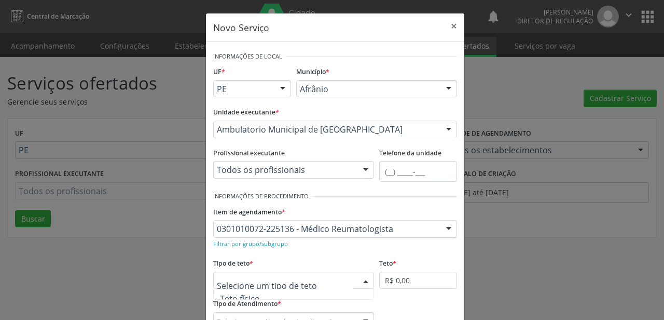
scroll to position [31, 0]
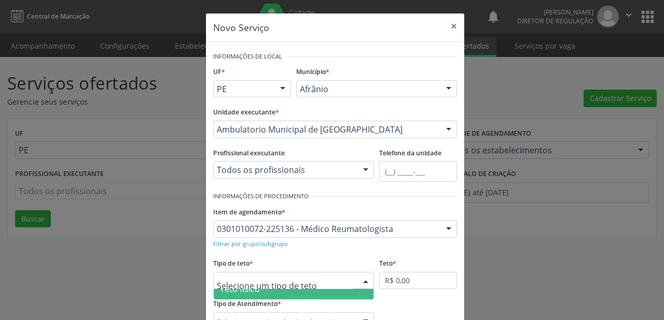
click at [263, 291] on span "Teto físico" at bounding box center [294, 289] width 160 height 21
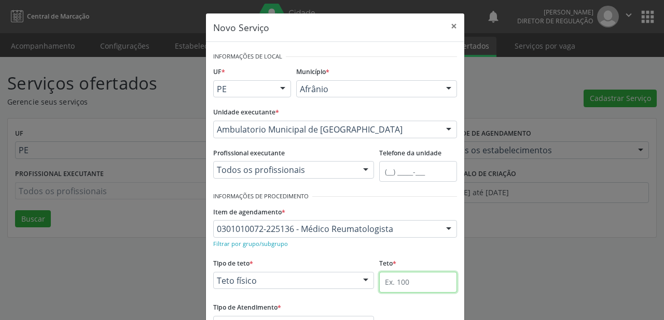
click at [399, 286] on input "text" at bounding box center [418, 282] width 78 height 21
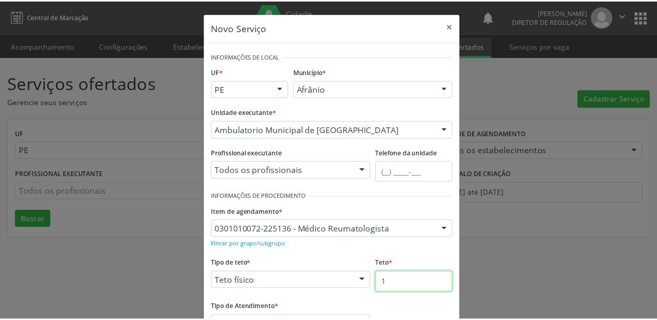
scroll to position [79, 0]
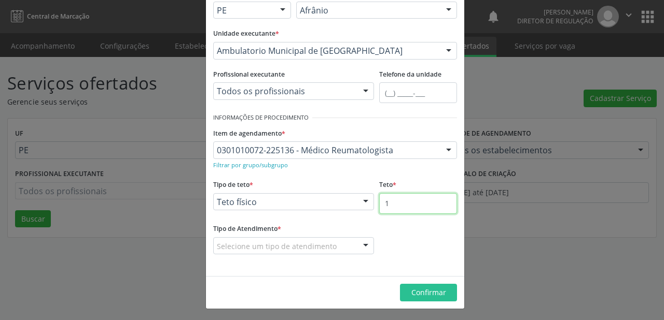
type input "1"
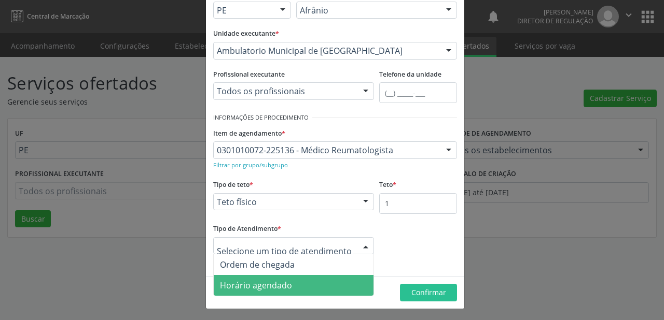
click at [234, 286] on span "Horário agendado" at bounding box center [256, 285] width 72 height 11
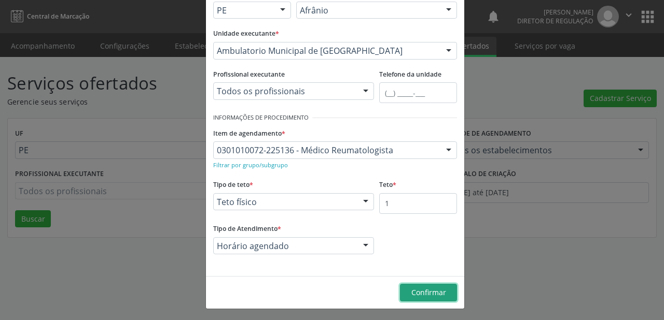
click at [416, 291] on span "Confirmar" at bounding box center [428, 293] width 35 height 10
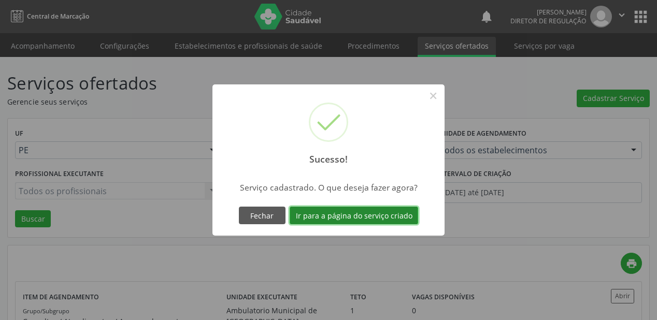
click at [340, 216] on button "Ir para a página do serviço criado" at bounding box center [354, 216] width 129 height 18
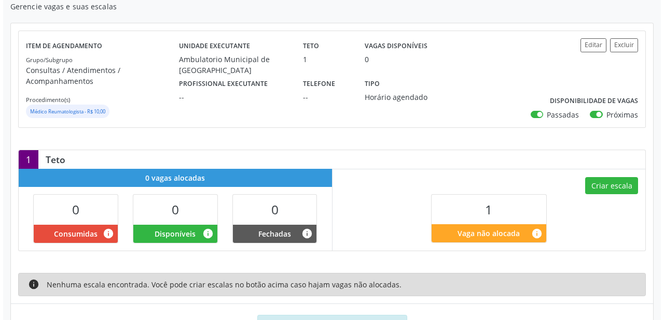
scroll to position [162, 0]
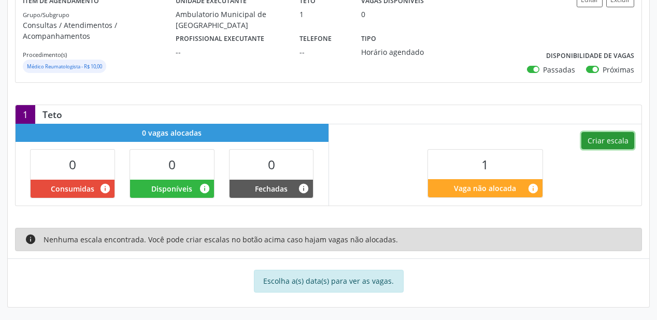
click at [616, 140] on button "Criar escala" at bounding box center [608, 141] width 53 height 18
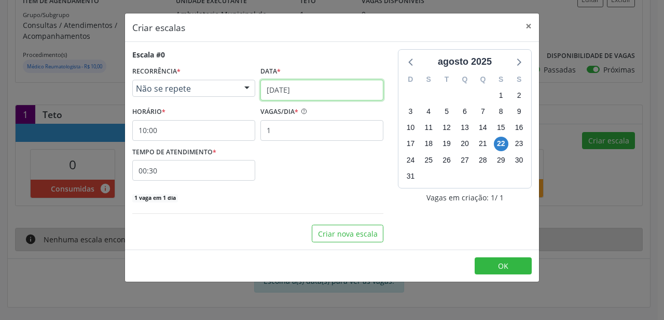
click at [290, 85] on input "22/08/2025" at bounding box center [321, 90] width 123 height 21
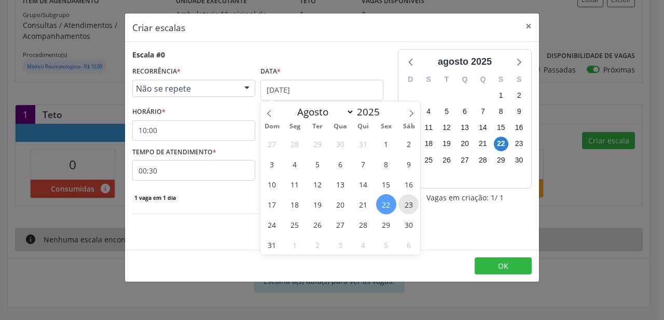
click at [411, 205] on span "23" at bounding box center [408, 204] width 20 height 20
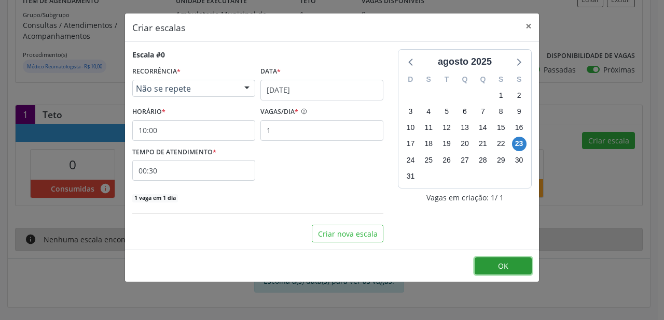
click at [498, 258] on button "OK" at bounding box center [502, 267] width 57 height 18
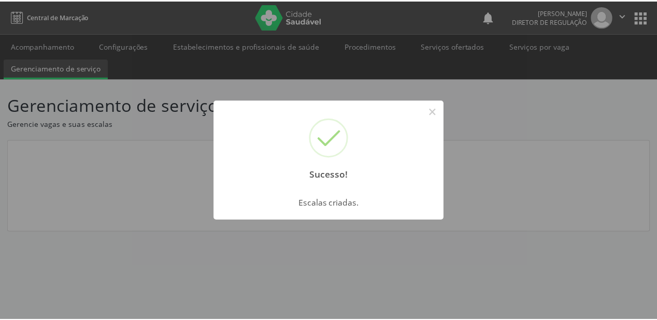
scroll to position [0, 0]
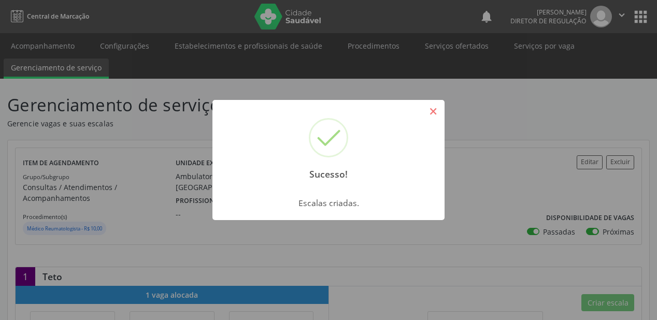
click at [432, 112] on button "×" at bounding box center [434, 112] width 18 height 18
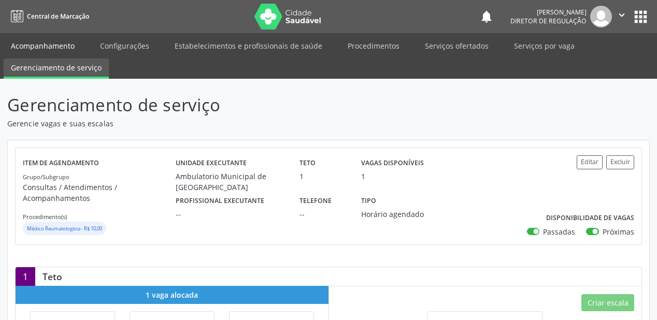
click at [26, 45] on link "Acompanhamento" at bounding box center [43, 46] width 78 height 18
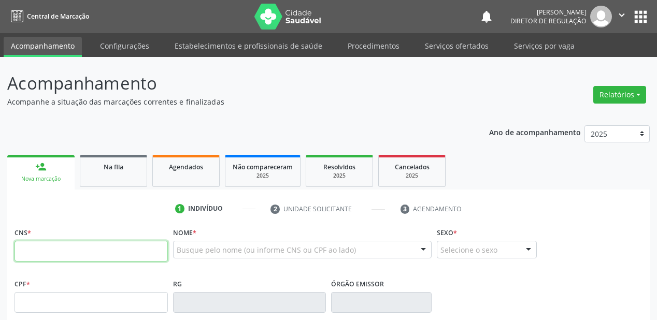
click at [150, 253] on input "text" at bounding box center [91, 251] width 153 height 21
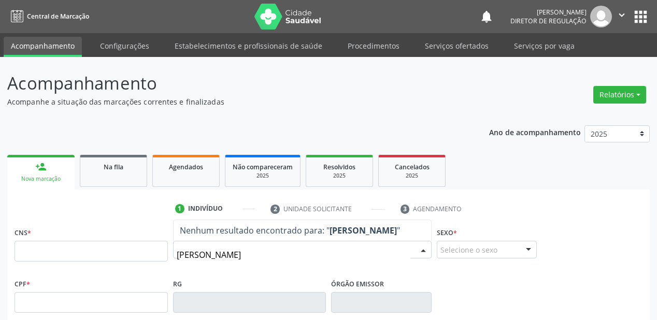
type input "JOSELITA DE LIMA"
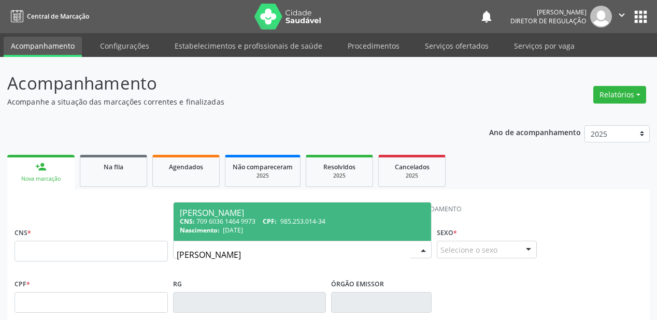
click at [233, 217] on div "CNS: 709 6036 1464 9973 CPF: 985.253.014-34" at bounding box center [302, 221] width 245 height 9
type input "709 6036 1464 9973"
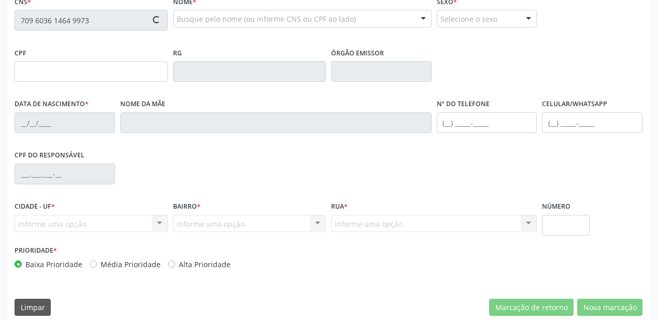
scroll to position [241, 0]
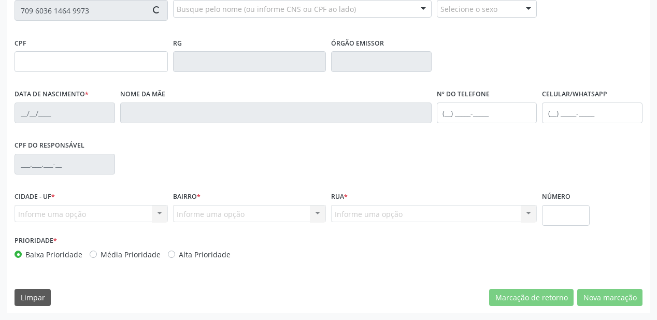
type input "985.253.014-34"
type input "06/06/1954"
type input "Perpétua Francisca de Lima"
type input "(87) 98824-5599"
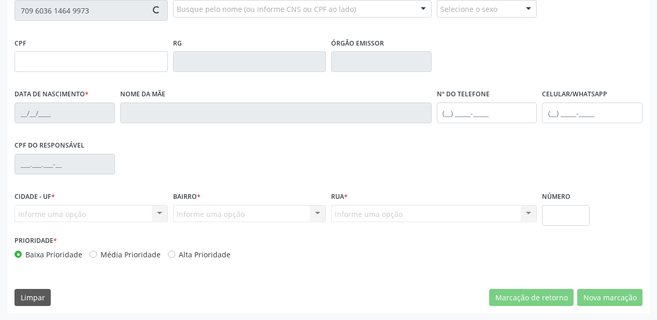
type input "25"
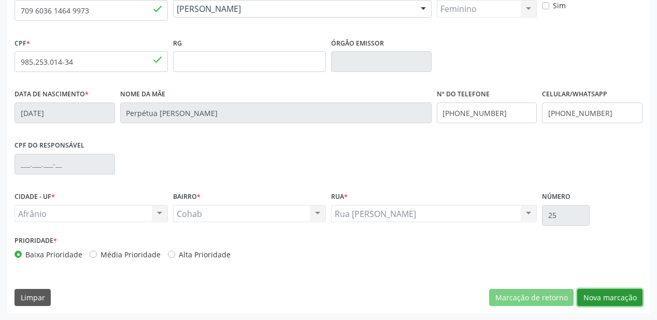
drag, startPoint x: 606, startPoint y: 298, endPoint x: 561, endPoint y: 276, distance: 50.1
click at [601, 294] on button "Nova marcação" at bounding box center [609, 298] width 65 height 18
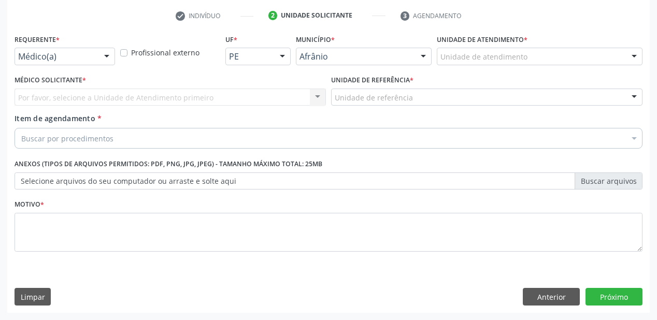
scroll to position [193, 0]
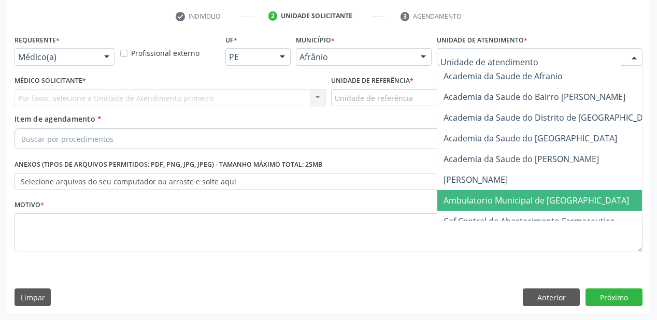
click at [468, 197] on span "Ambulatorio Municipal de [GEOGRAPHIC_DATA]" at bounding box center [537, 200] width 186 height 11
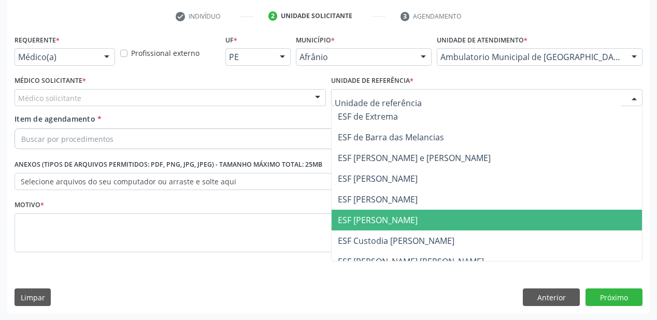
click at [378, 224] on span "ESF [PERSON_NAME]" at bounding box center [378, 220] width 80 height 11
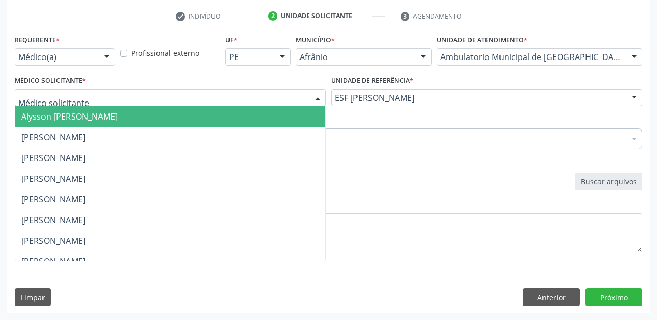
click at [54, 125] on span "Alysson [PERSON_NAME]" at bounding box center [170, 116] width 311 height 21
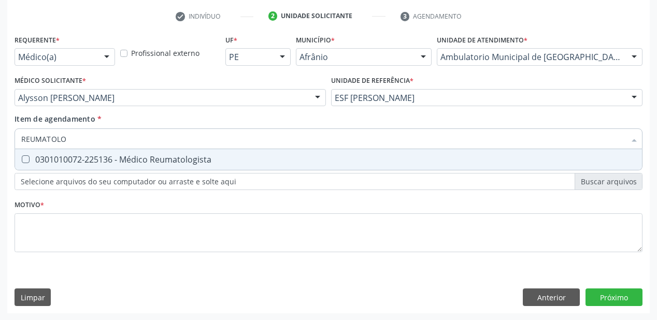
type input "REUMATOLOG"
click at [67, 160] on div "0301010072-225136 - Médico Reumatologista" at bounding box center [328, 160] width 615 height 8
checkbox Reumatologista "true"
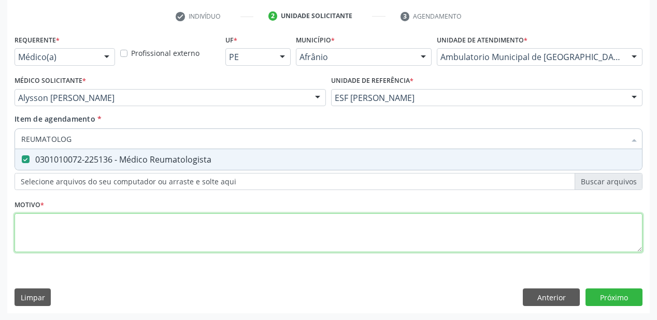
click at [49, 228] on div "Requerente * Médico(a) Médico(a) Enfermeiro(a) Paciente Nenhum resultado encont…" at bounding box center [329, 149] width 628 height 235
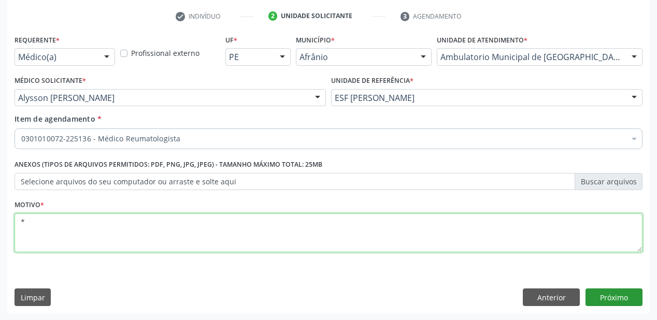
type textarea "*"
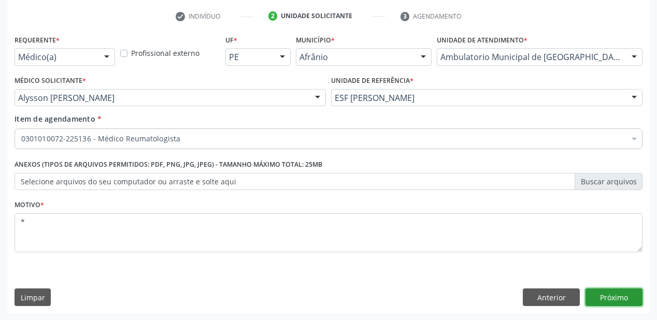
click at [607, 299] on button "Próximo" at bounding box center [614, 298] width 57 height 18
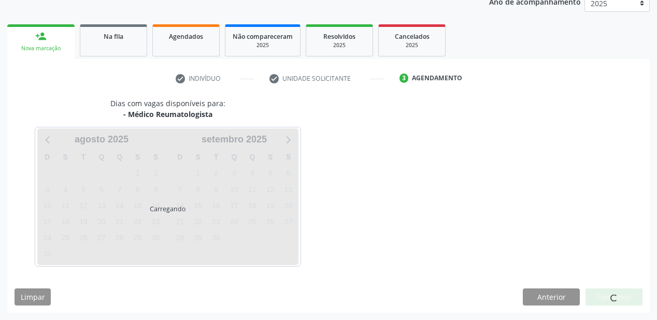
scroll to position [130, 0]
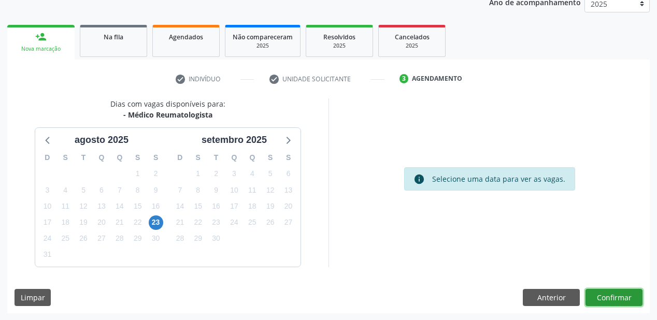
click at [599, 300] on button "Confirmar" at bounding box center [614, 298] width 57 height 18
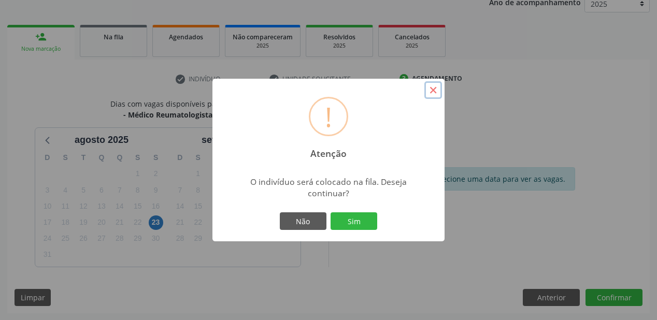
click at [431, 91] on button "×" at bounding box center [434, 90] width 18 height 18
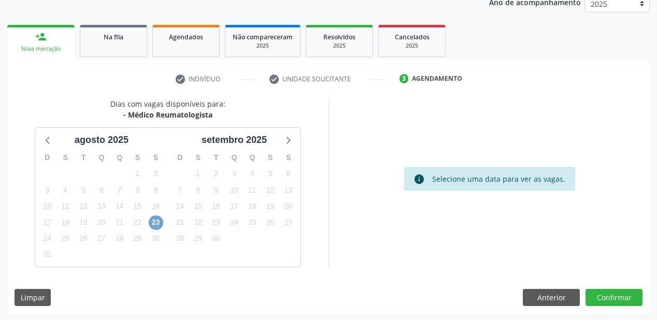
click at [151, 226] on span "23" at bounding box center [156, 223] width 15 height 15
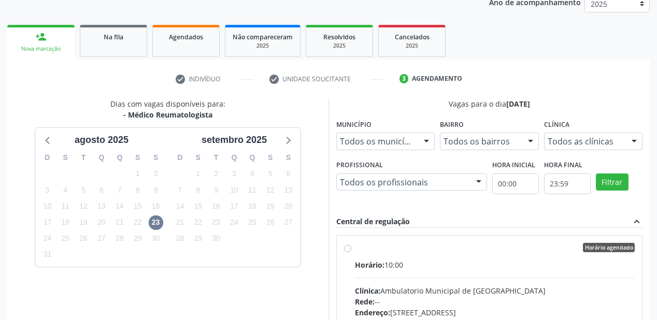
click at [351, 252] on input "Horário agendado Horário: 10:00 Clínica: Ambulatorio Municipal de Saude Rede: -…" at bounding box center [347, 247] width 7 height 9
radio input "true"
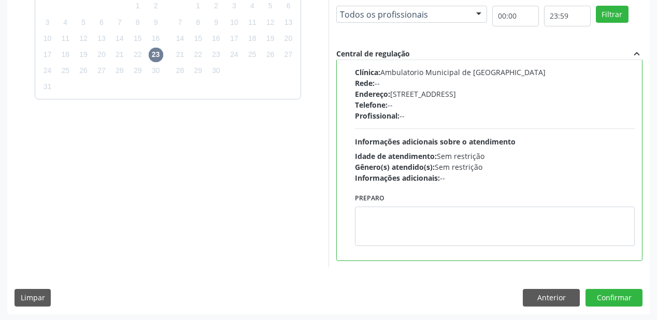
scroll to position [299, 0]
click at [615, 296] on button "Confirmar" at bounding box center [614, 298] width 57 height 18
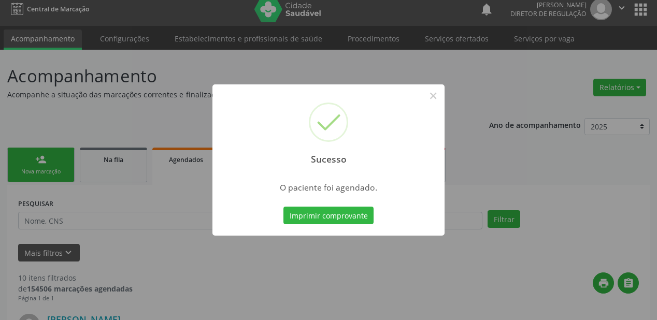
scroll to position [0, 0]
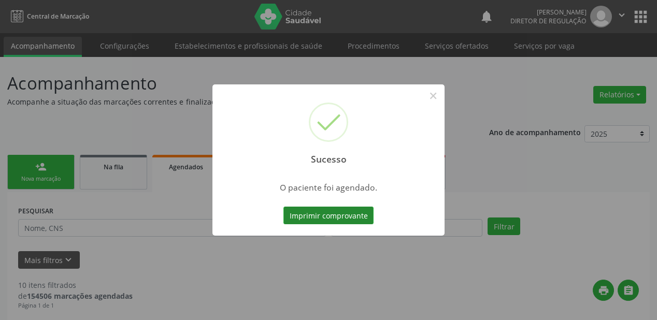
click at [317, 209] on button "Imprimir comprovante" at bounding box center [329, 216] width 90 height 18
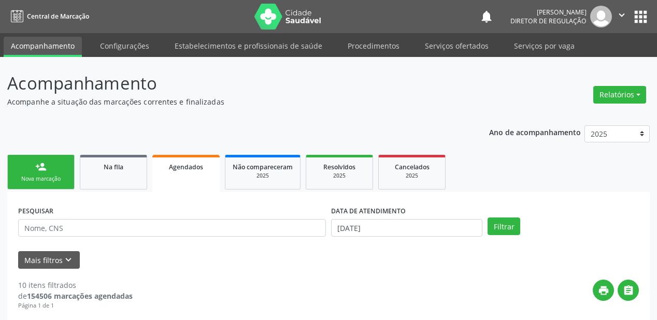
click at [35, 164] on div "person_add" at bounding box center [40, 166] width 11 height 11
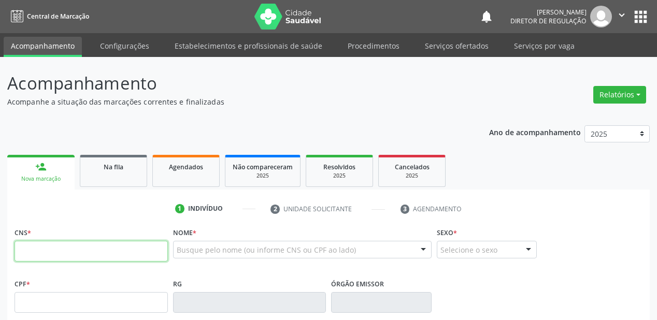
click at [31, 259] on input "text" at bounding box center [91, 251] width 153 height 21
type input "700 0004 9805 5609"
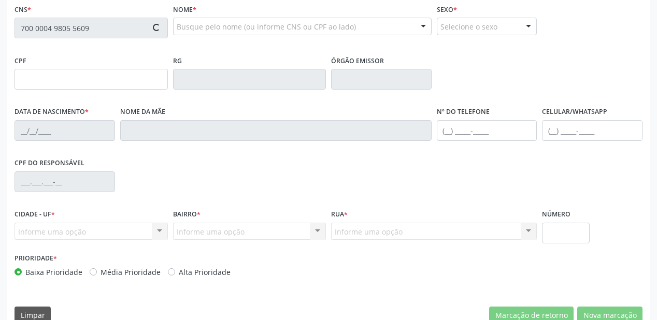
scroll to position [241, 0]
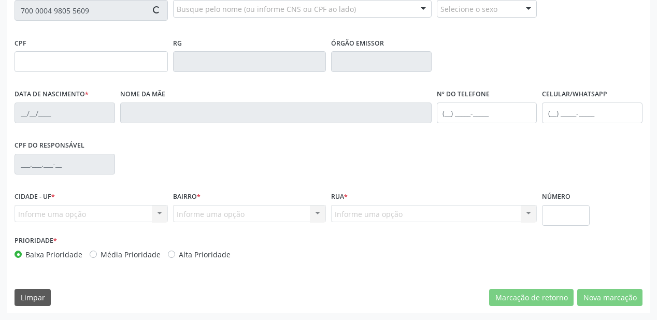
type input "120.150.854-16"
type input "28/02/2006"
type input "Francileide Rorigues Torres"
type input "(87) 99630-7284"
type input "S/N"
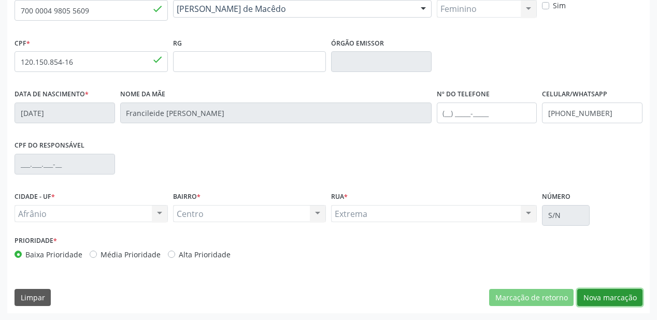
click at [608, 302] on button "Nova marcação" at bounding box center [609, 298] width 65 height 18
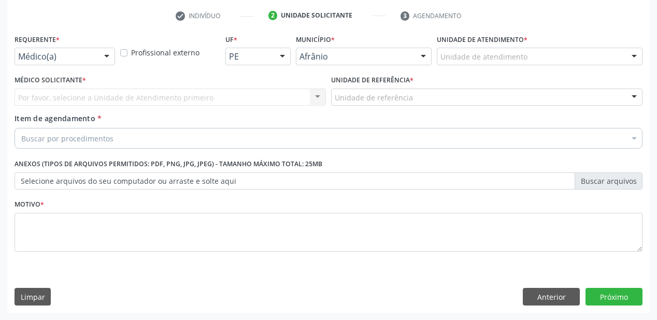
scroll to position [193, 0]
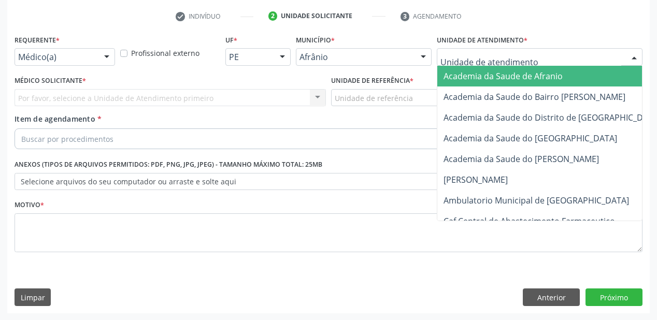
drag, startPoint x: 449, startPoint y: 59, endPoint x: 462, endPoint y: 128, distance: 70.2
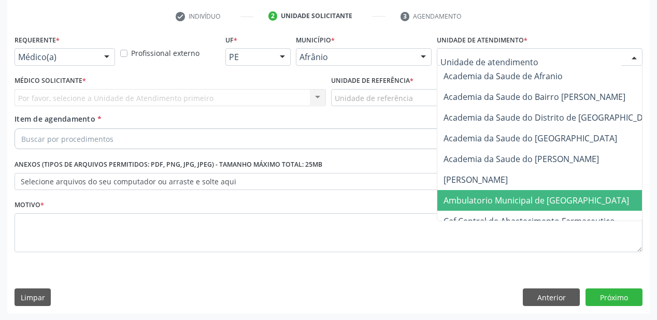
click at [474, 200] on span "Ambulatorio Municipal de [GEOGRAPHIC_DATA]" at bounding box center [537, 200] width 186 height 11
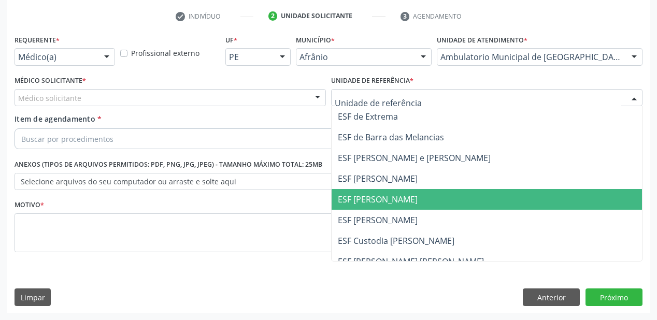
click at [362, 196] on span "ESF [PERSON_NAME]" at bounding box center [378, 199] width 80 height 11
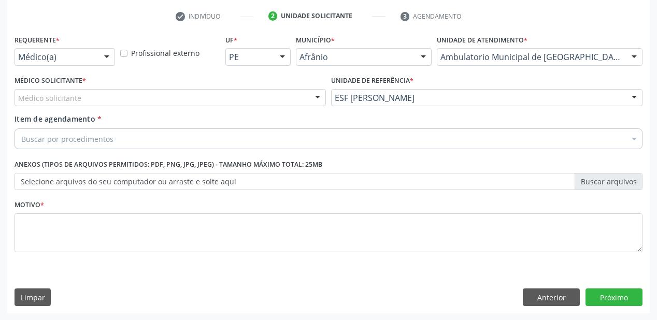
click at [65, 105] on div "Médico solicitante" at bounding box center [171, 98] width 312 height 18
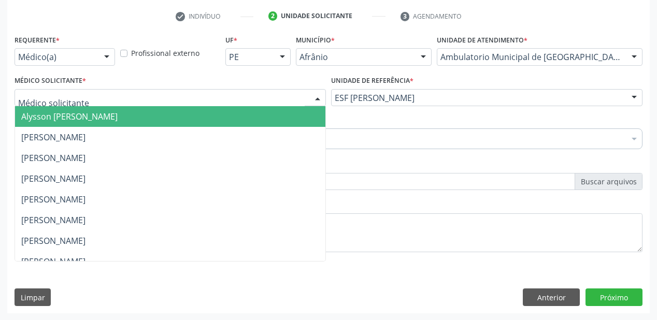
click at [65, 116] on span "Alysson [PERSON_NAME]" at bounding box center [69, 116] width 96 height 11
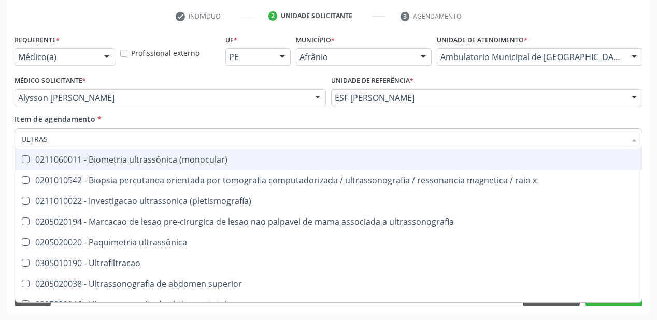
type input "ULTRASS"
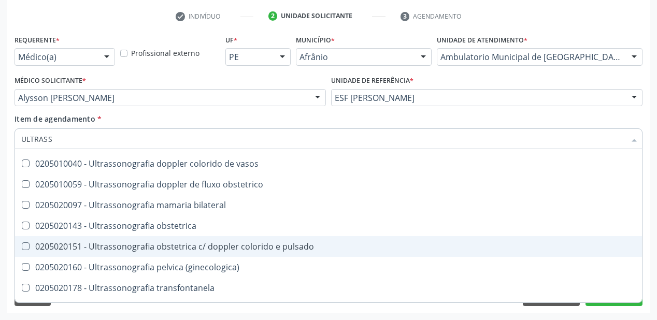
scroll to position [323, 0]
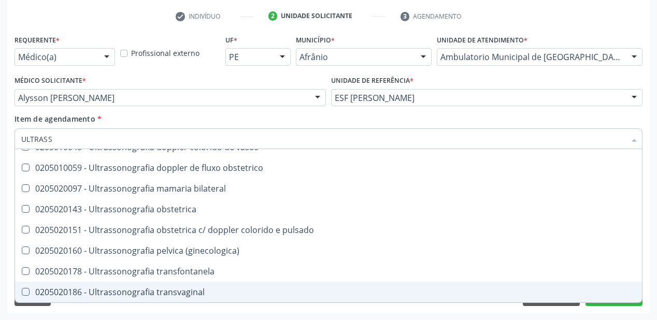
click at [159, 285] on span "0205020186 - Ultrassonografia transvaginal" at bounding box center [328, 292] width 627 height 21
checkbox transvaginal "true"
click at [86, 307] on div "Requerente * Médico(a) Médico(a) Enfermeiro(a) Paciente Nenhum resultado encont…" at bounding box center [328, 172] width 643 height 281
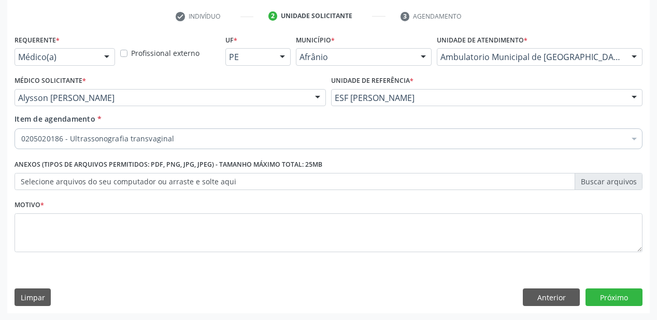
scroll to position [0, 0]
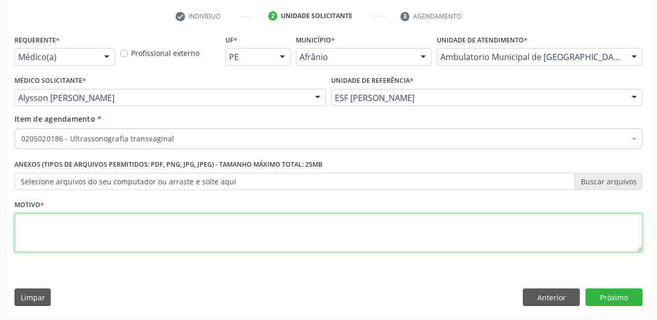
click at [68, 235] on textarea at bounding box center [329, 233] width 628 height 39
type textarea "MENSTRUAÇAO IRREGULAR"
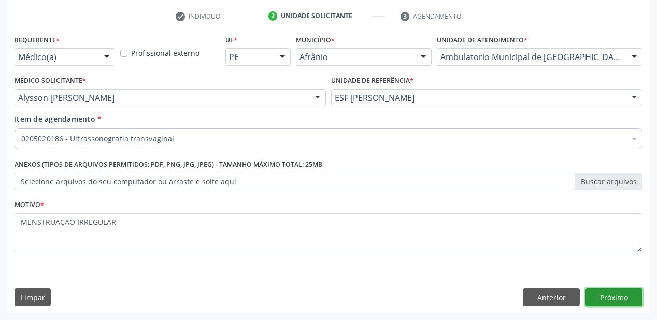
click at [621, 294] on button "Próximo" at bounding box center [614, 298] width 57 height 18
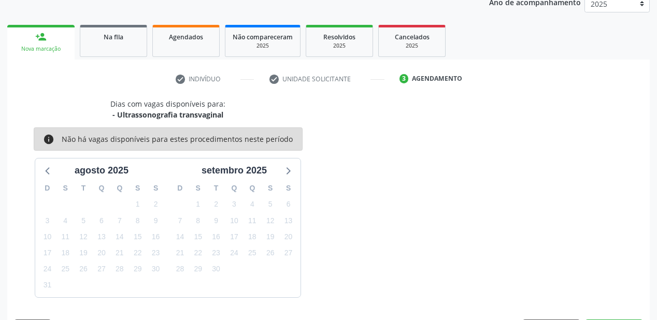
scroll to position [160, 0]
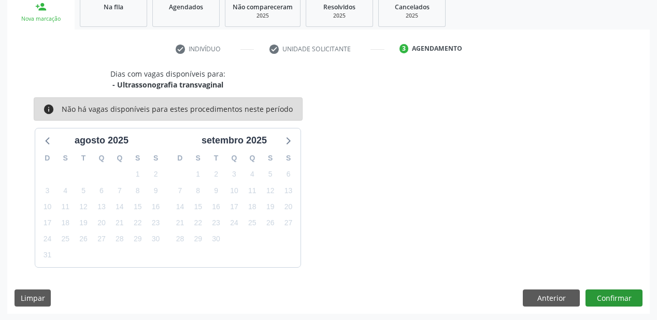
scroll to position [160, 0]
click at [599, 292] on button "Confirmar" at bounding box center [614, 299] width 57 height 18
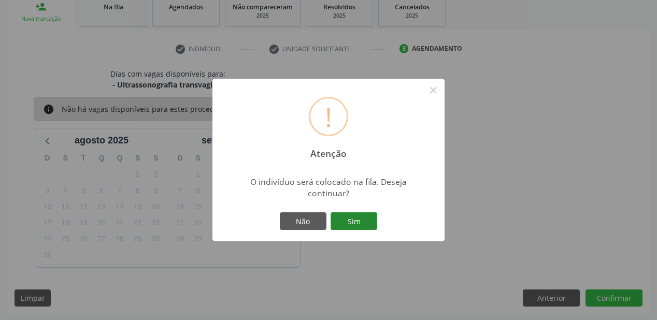
click at [361, 224] on button "Sim" at bounding box center [354, 222] width 47 height 18
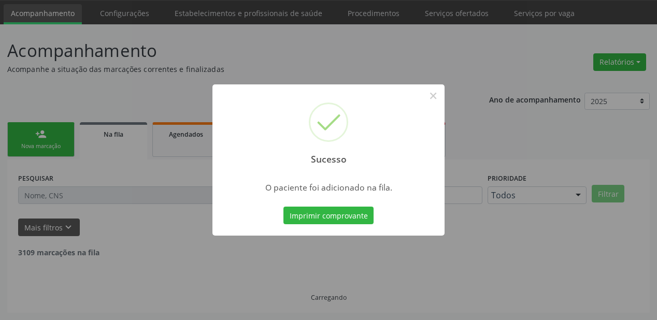
scroll to position [21, 0]
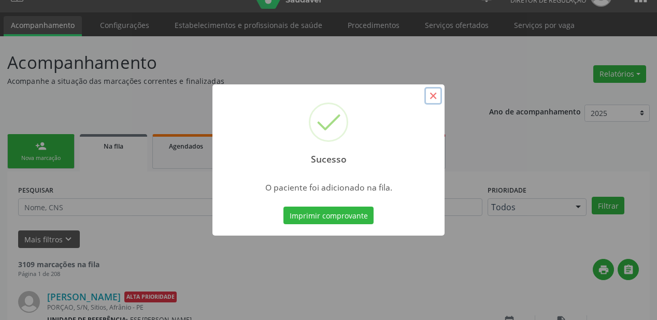
click at [436, 93] on button "×" at bounding box center [434, 96] width 18 height 18
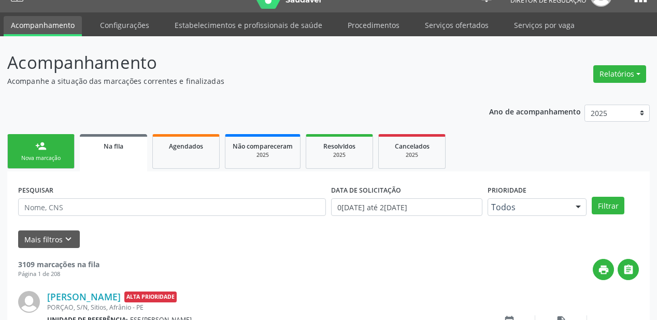
click at [54, 151] on link "person_add Nova marcação" at bounding box center [40, 151] width 67 height 35
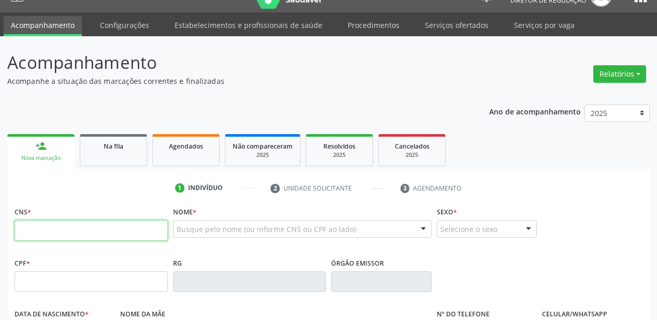
click at [69, 225] on input "text" at bounding box center [91, 230] width 153 height 21
type input "709 2042 1950 4636"
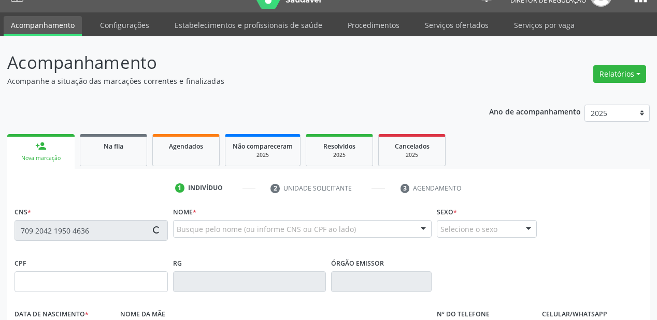
type input "258.266.974-15"
type input "18/09/1961"
type input "Virgilina Maria de Sousa"
type input "(87) 98833-8322"
type input "038.925.534-32"
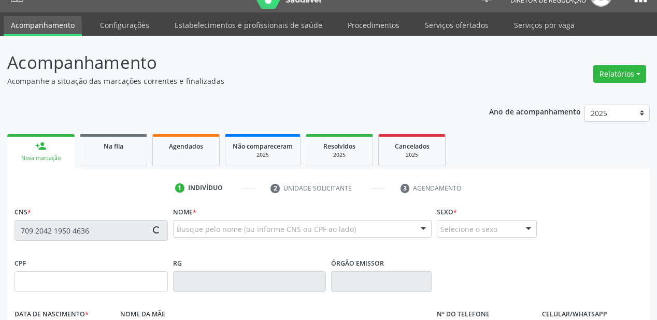
type input "110"
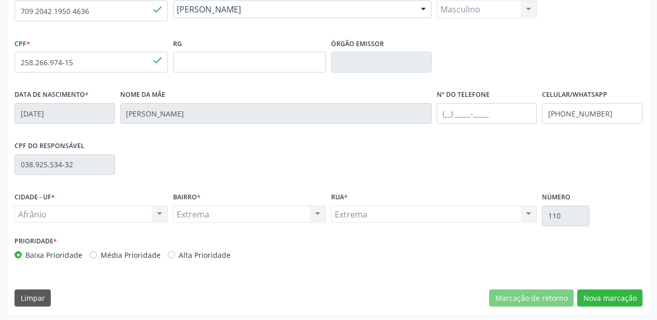
scroll to position [241, 0]
click at [586, 299] on button "Nova marcação" at bounding box center [609, 298] width 65 height 18
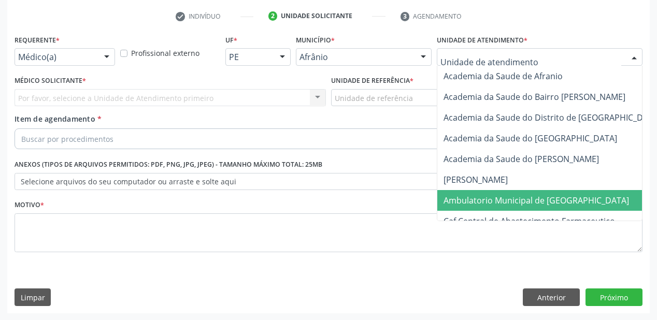
click at [459, 193] on span "Ambulatorio Municipal de [GEOGRAPHIC_DATA]" at bounding box center [564, 200] width 253 height 21
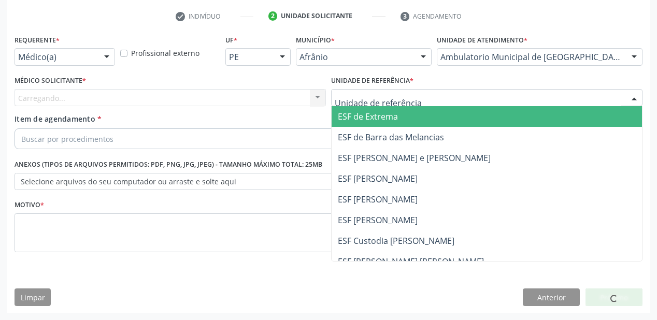
drag, startPoint x: 362, startPoint y: 97, endPoint x: 361, endPoint y: 149, distance: 52.4
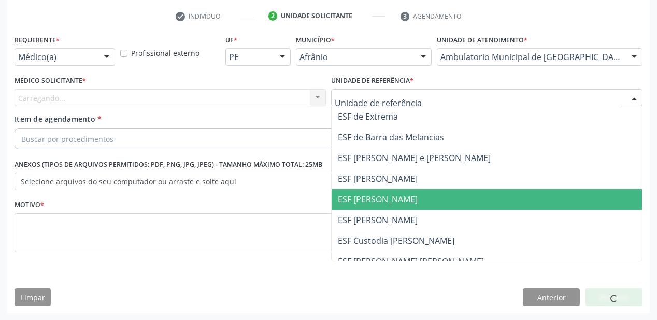
click at [367, 195] on span "ESF [PERSON_NAME]" at bounding box center [378, 199] width 80 height 11
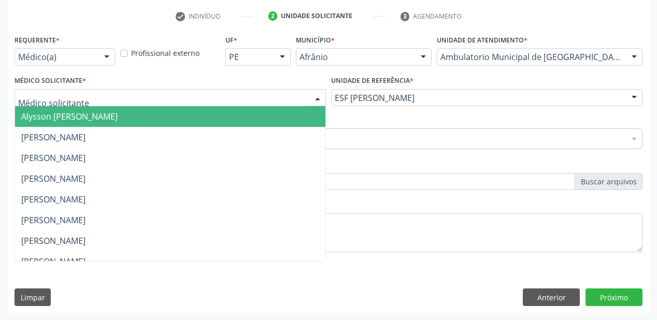
drag, startPoint x: 76, startPoint y: 112, endPoint x: 76, endPoint y: 121, distance: 8.3
click at [76, 114] on span "Alysson [PERSON_NAME]" at bounding box center [69, 116] width 96 height 11
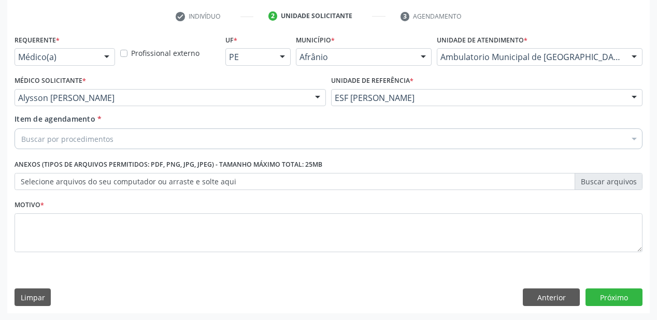
click at [76, 126] on div "Item de agendamento * Buscar por procedimentos Selecionar todos 0604320140 - Ab…" at bounding box center [329, 130] width 628 height 33
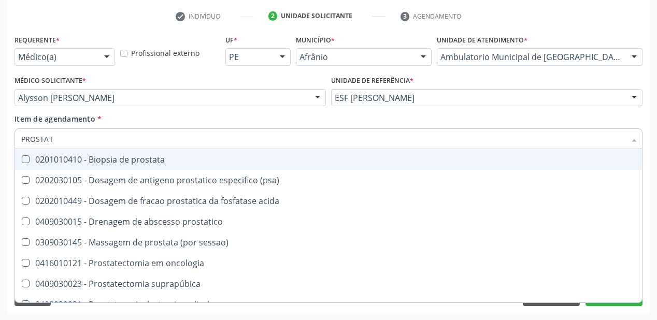
type input "PROSTATA"
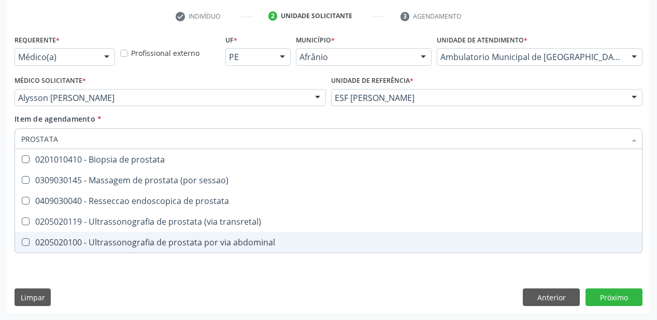
click at [101, 241] on div "0205020100 - Ultrassonografia de prostata por via abdominal" at bounding box center [328, 242] width 615 height 8
checkbox abdominal "true"
click at [96, 276] on div "Requerente * Médico(a) Médico(a) Enfermeiro(a) Paciente Nenhum resultado encont…" at bounding box center [328, 172] width 643 height 281
checkbox sessao\) "true"
checkbox abdominal "false"
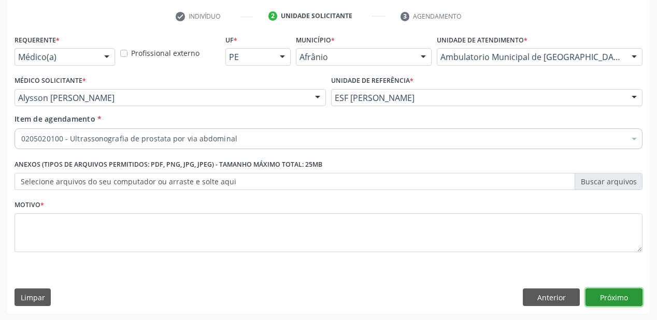
click at [601, 296] on button "Próximo" at bounding box center [614, 298] width 57 height 18
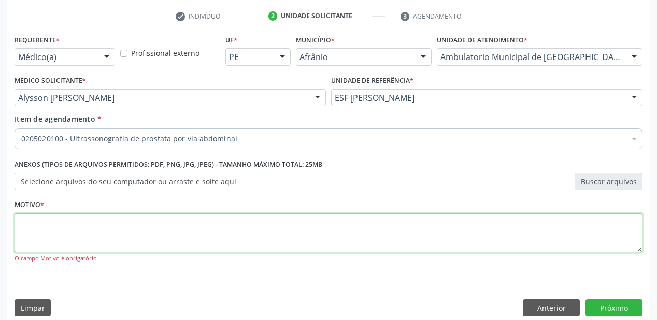
click at [79, 221] on textarea at bounding box center [329, 233] width 628 height 39
type textarea "*ALTERAÇAO PSA"
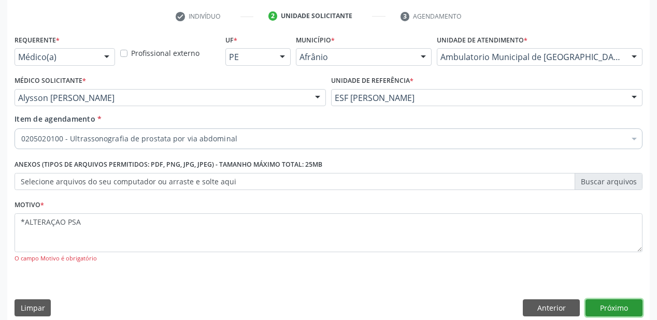
click at [617, 311] on button "Próximo" at bounding box center [614, 309] width 57 height 18
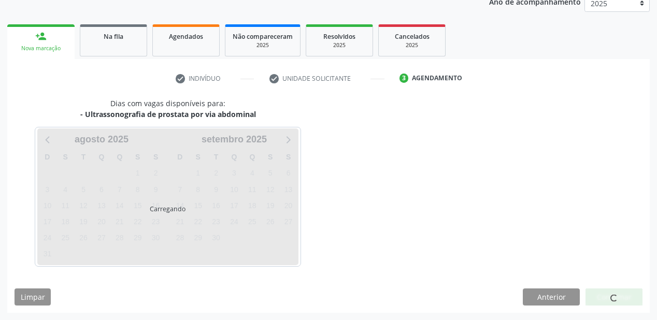
scroll to position [130, 0]
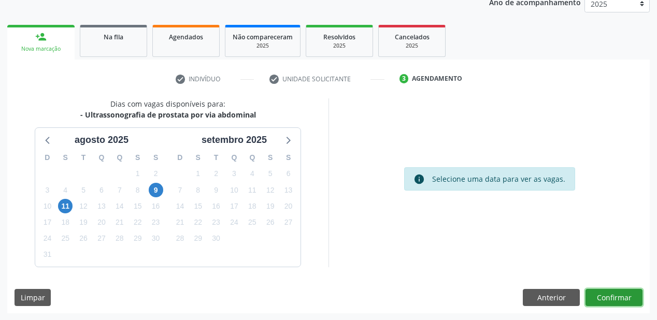
click at [600, 294] on button "Confirmar" at bounding box center [614, 298] width 57 height 18
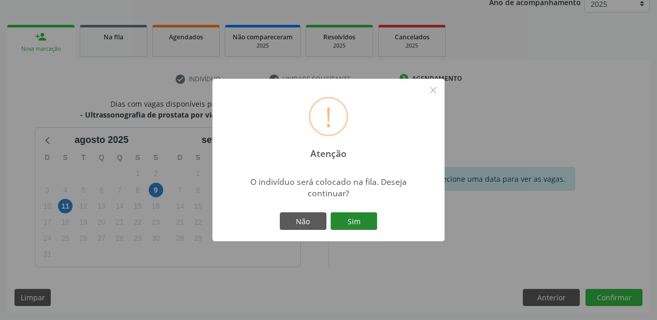
click at [365, 224] on button "Sim" at bounding box center [354, 222] width 47 height 18
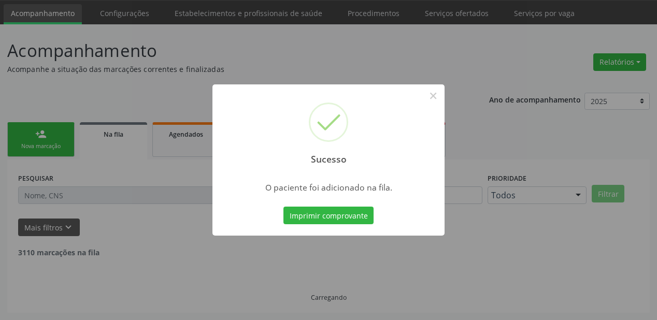
scroll to position [21, 0]
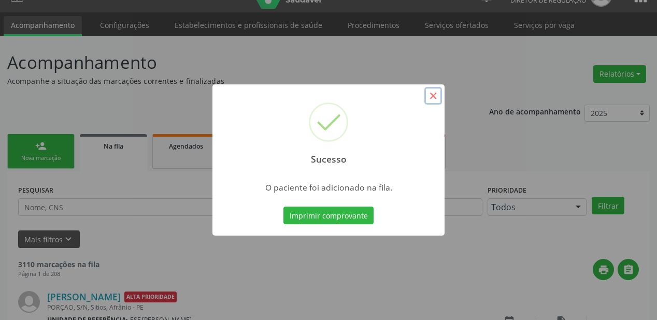
click at [432, 95] on button "×" at bounding box center [434, 96] width 18 height 18
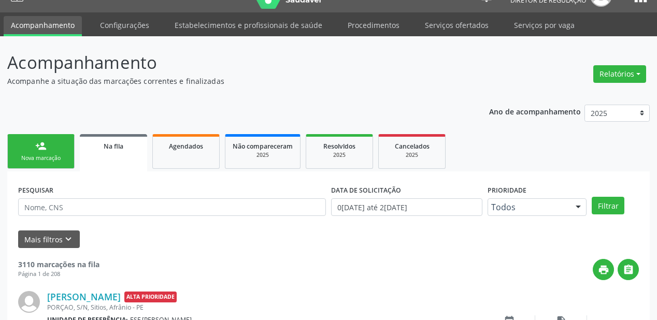
click at [34, 149] on link "person_add Nova marcação" at bounding box center [40, 151] width 67 height 35
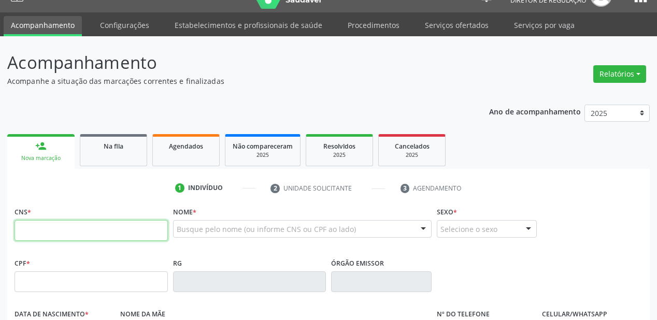
click at [37, 229] on input "text" at bounding box center [91, 230] width 153 height 21
type input "709 8050 6609 8896"
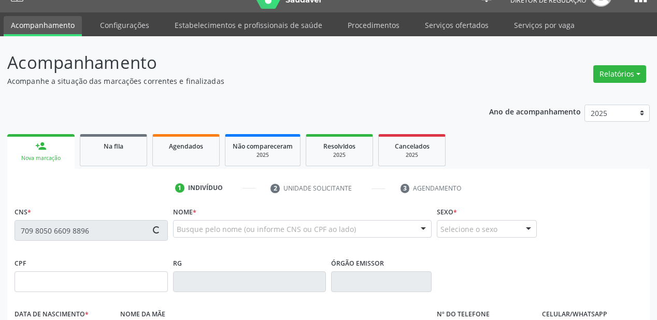
type input "15/08/2007"
type input "S/N"
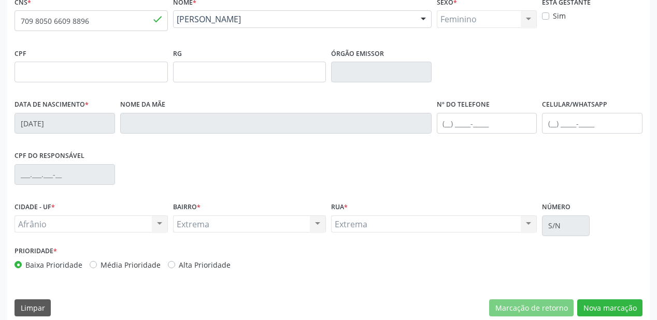
scroll to position [241, 0]
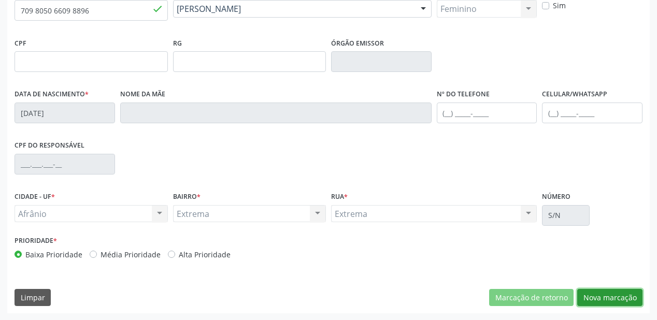
click at [598, 299] on button "Nova marcação" at bounding box center [609, 298] width 65 height 18
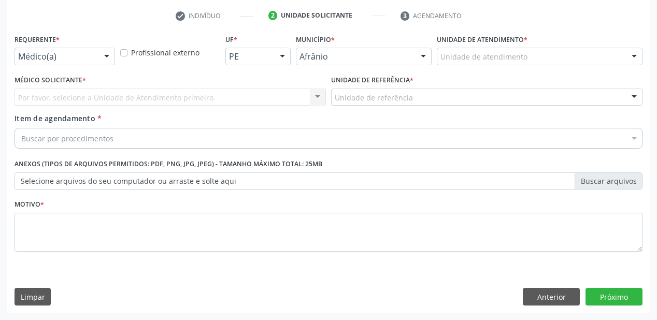
scroll to position [193, 0]
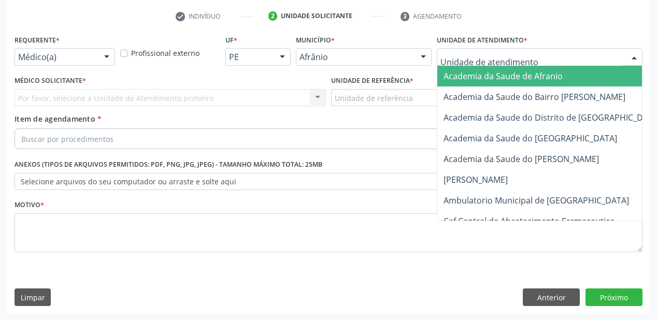
click at [456, 64] on div at bounding box center [540, 57] width 206 height 18
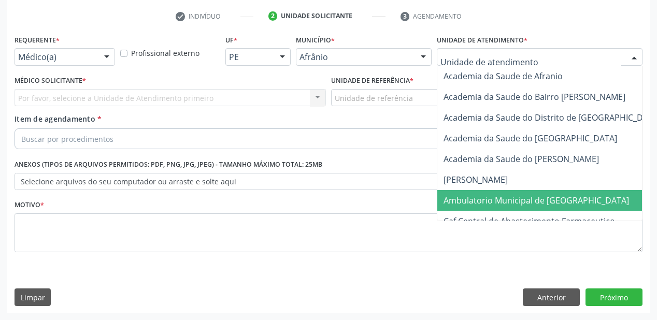
click at [460, 195] on span "Ambulatorio Municipal de [GEOGRAPHIC_DATA]" at bounding box center [537, 200] width 186 height 11
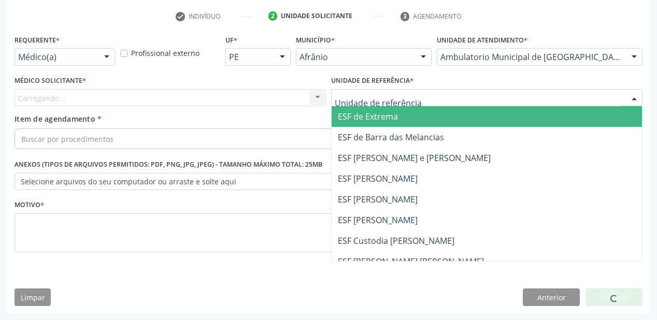
drag, startPoint x: 372, startPoint y: 100, endPoint x: 371, endPoint y: 159, distance: 58.6
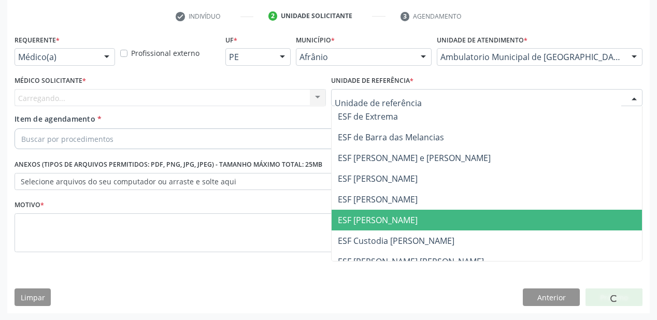
click at [367, 213] on span "ESF [PERSON_NAME]" at bounding box center [487, 220] width 311 height 21
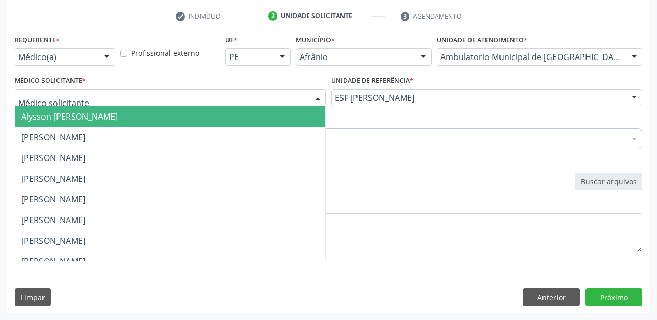
click at [46, 121] on span "Alysson [PERSON_NAME]" at bounding box center [69, 116] width 96 height 11
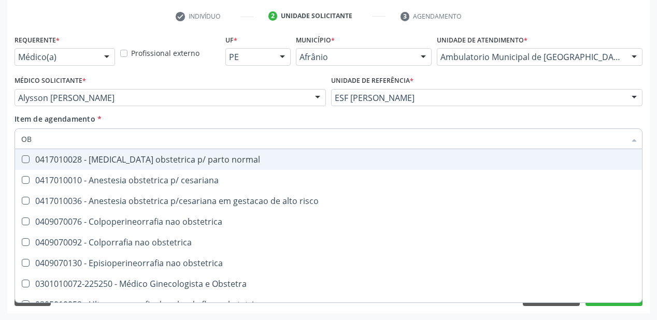
type input "O"
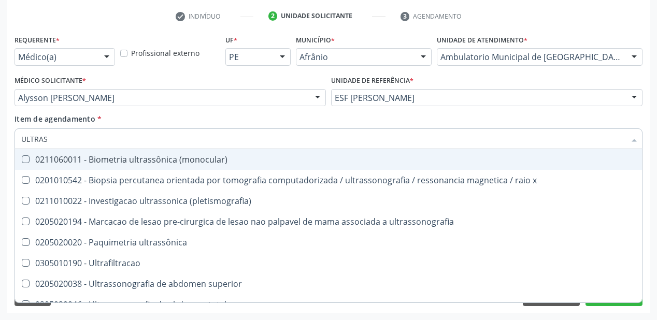
type input "ULTRASS"
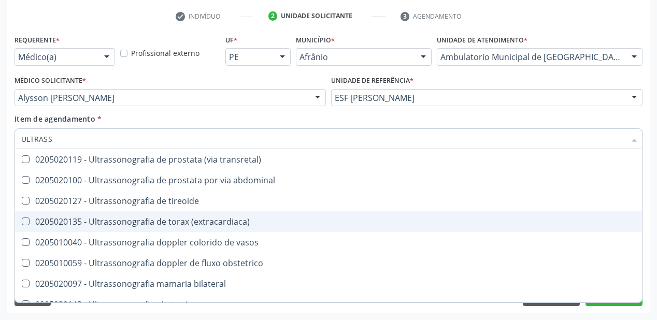
scroll to position [249, 0]
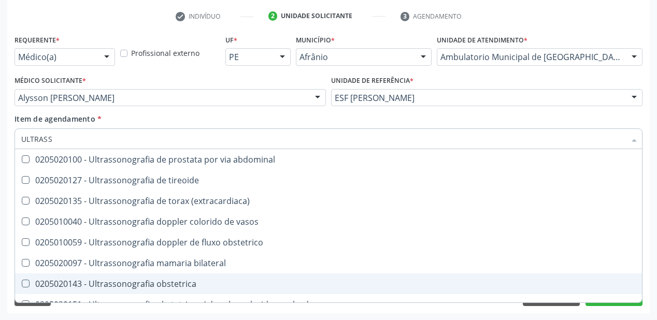
click at [135, 284] on div "0205020143 - Ultrassonografia obstetrica" at bounding box center [328, 284] width 615 height 8
checkbox obstetrica "true"
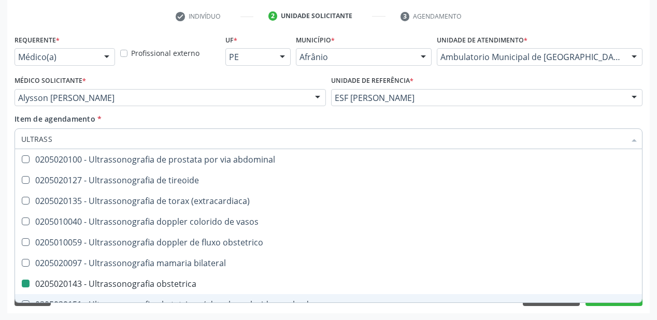
drag, startPoint x: 90, startPoint y: 314, endPoint x: 71, endPoint y: 263, distance: 54.3
click at [91, 314] on div "Acompanhamento Acompanhe a situação das marcações correntes e finalizadas Relat…" at bounding box center [328, 92] width 657 height 457
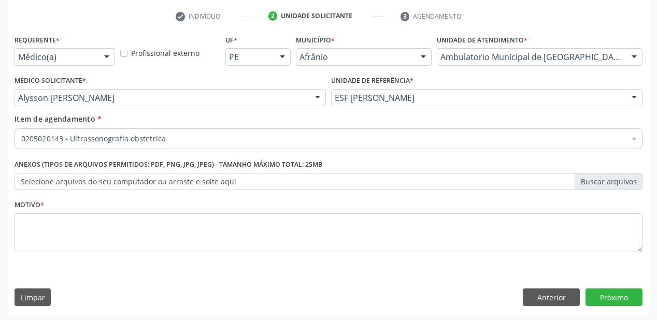
scroll to position [0, 0]
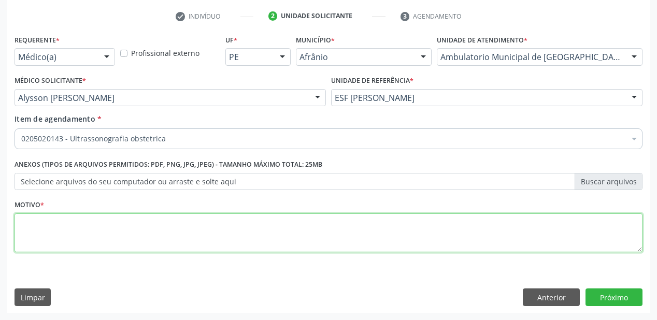
click at [41, 236] on textarea at bounding box center [329, 233] width 628 height 39
type textarea "PRE NUATAL"
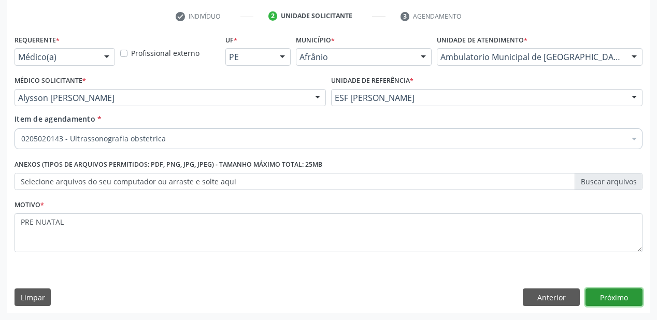
click at [619, 296] on button "Próximo" at bounding box center [614, 298] width 57 height 18
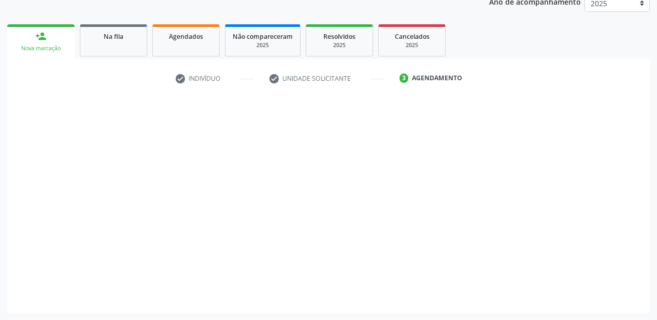
scroll to position [130, 0]
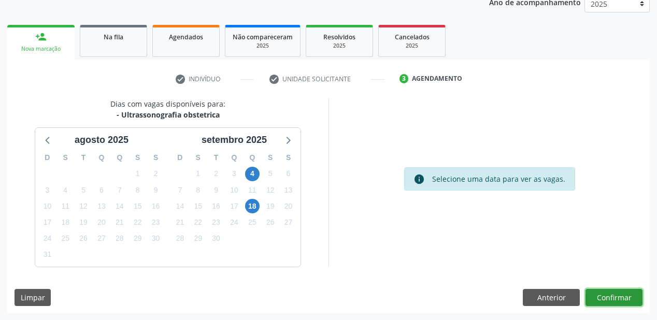
click at [619, 296] on button "Confirmar" at bounding box center [614, 298] width 57 height 18
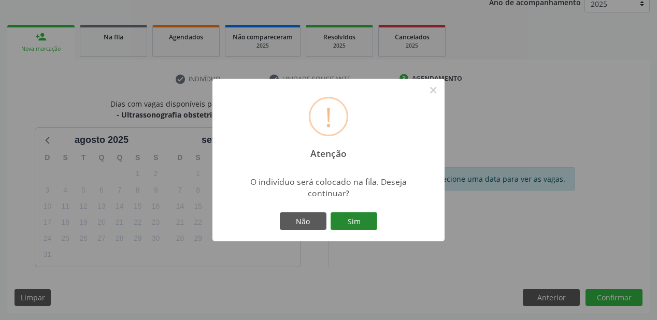
click at [364, 222] on button "Sim" at bounding box center [354, 222] width 47 height 18
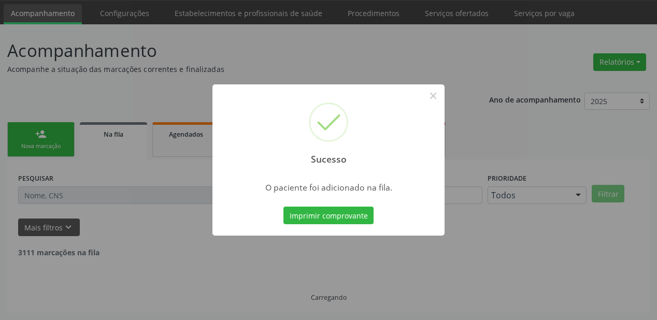
scroll to position [21, 0]
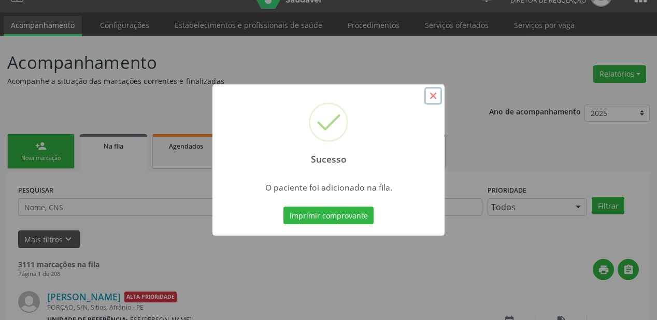
click at [433, 98] on button "×" at bounding box center [434, 96] width 18 height 18
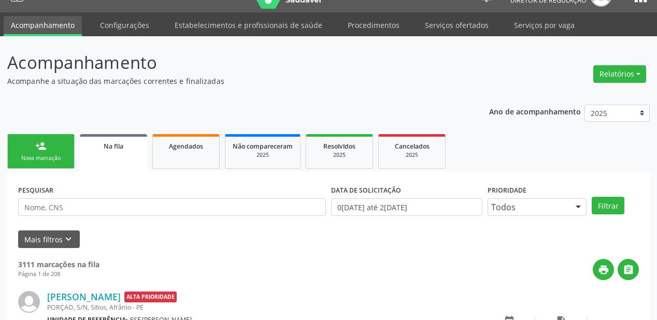
click at [60, 154] on div "Nova marcação" at bounding box center [41, 158] width 52 height 8
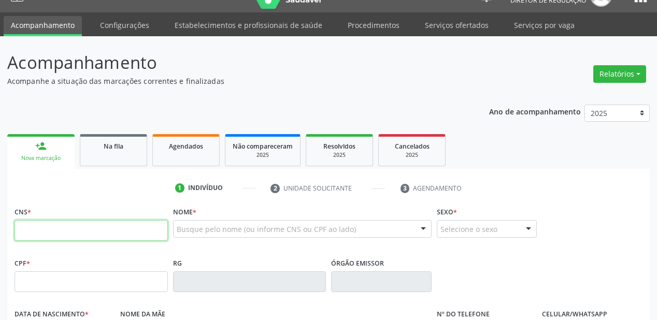
click at [51, 227] on input "text" at bounding box center [91, 230] width 153 height 21
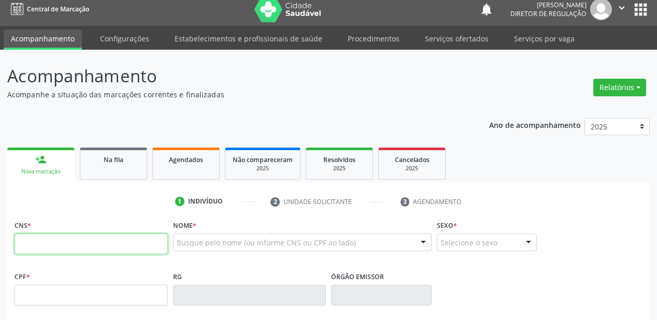
scroll to position [0, 0]
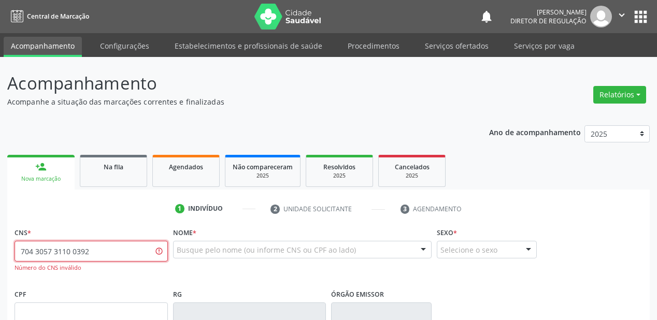
click at [119, 250] on input "704 3057 3110 0392" at bounding box center [91, 251] width 153 height 21
type input "7"
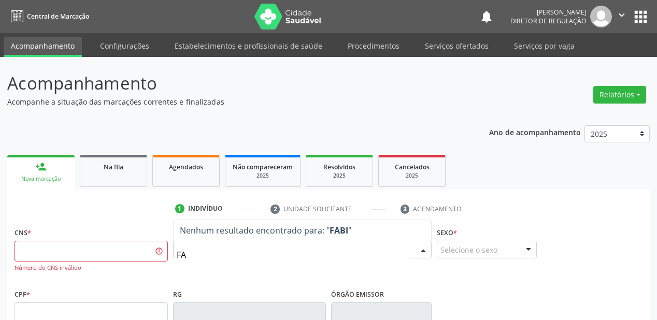
type input "F"
type input "7"
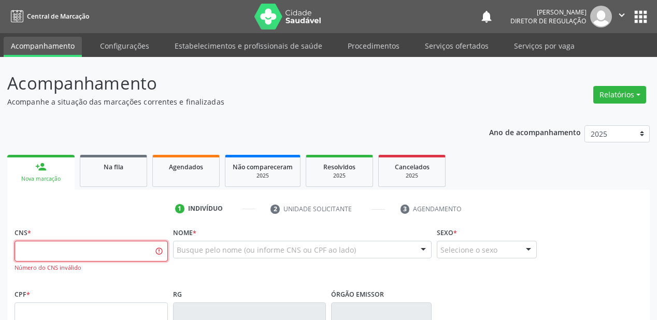
click at [83, 249] on input "text" at bounding box center [91, 251] width 153 height 21
type input "7"
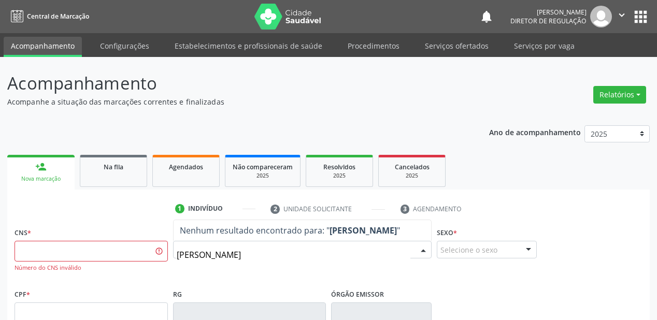
type input "MELISSA DE SOU"
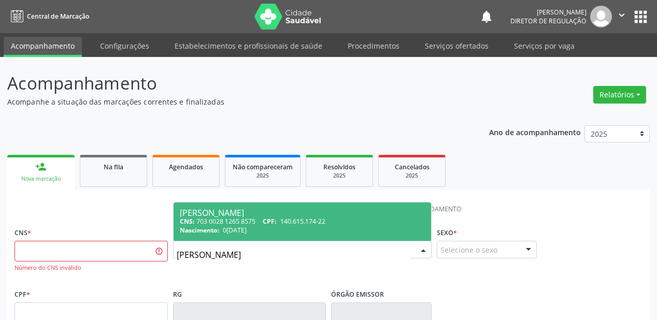
click at [247, 230] on span "08/09/2013" at bounding box center [235, 230] width 24 height 9
type input "703 0028 1265 8575"
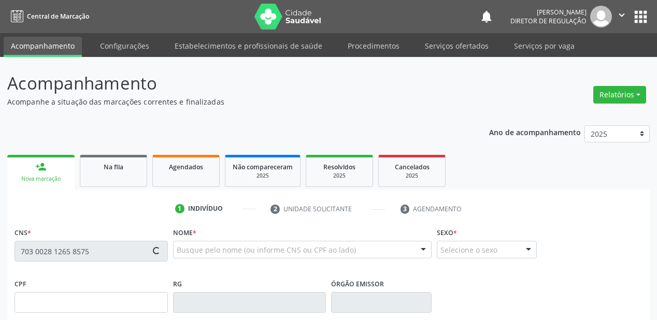
type input "140.615.174-22"
type input "08/09/2013"
type input "Maria do Socorro de Sousa"
type input "(87) 98864-5508"
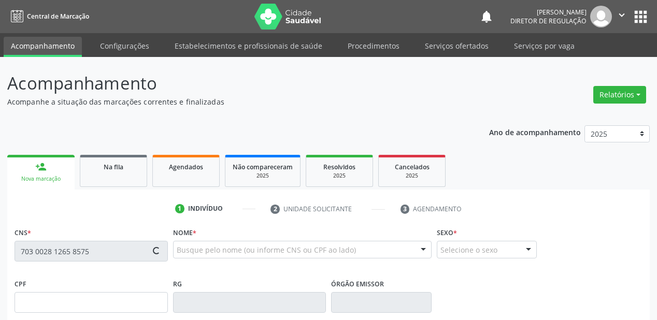
type input "045.481.294-99"
type input "23"
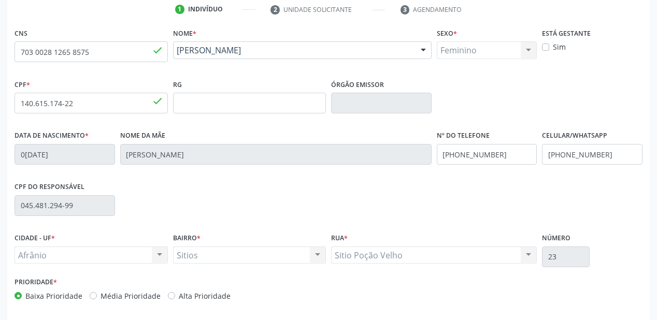
scroll to position [241, 0]
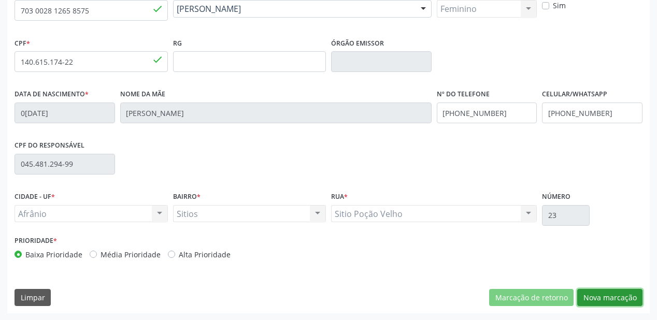
click at [594, 297] on button "Nova marcação" at bounding box center [609, 298] width 65 height 18
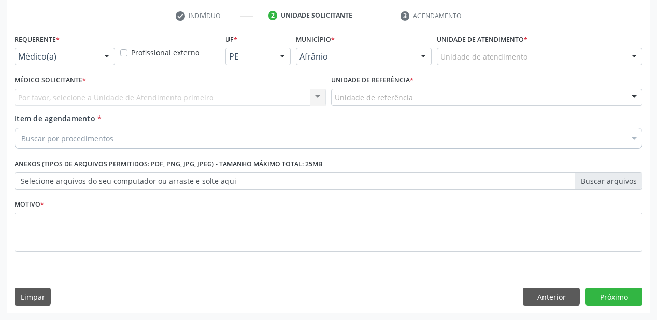
scroll to position [193, 0]
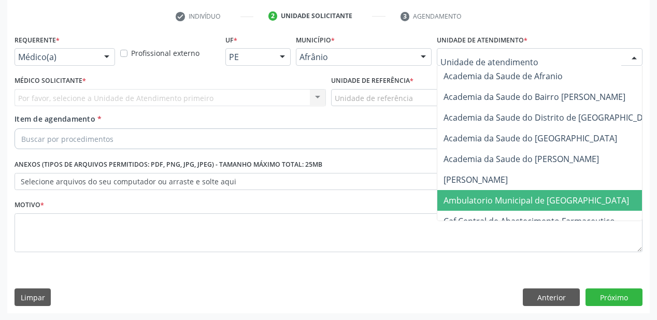
click at [471, 193] on span "Ambulatorio Municipal de [GEOGRAPHIC_DATA]" at bounding box center [564, 200] width 253 height 21
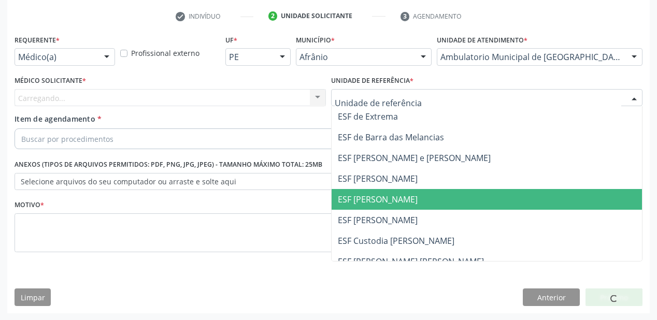
click at [352, 201] on span "ESF [PERSON_NAME]" at bounding box center [378, 199] width 80 height 11
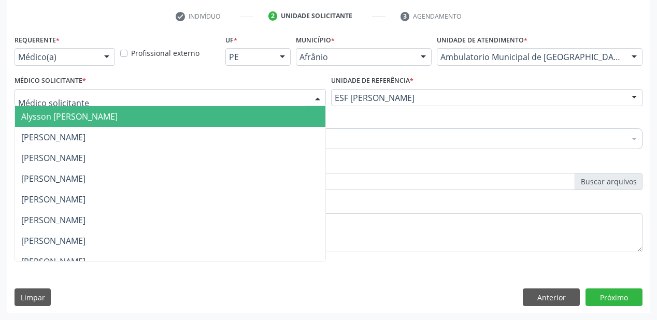
click at [52, 120] on span "Alysson [PERSON_NAME]" at bounding box center [69, 116] width 96 height 11
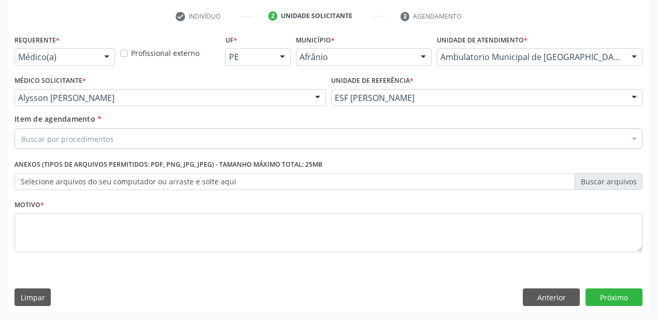
click at [57, 146] on div "Buscar por procedimentos" at bounding box center [329, 139] width 628 height 21
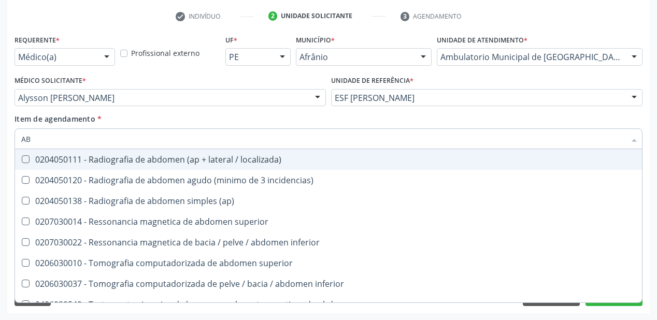
type input "A"
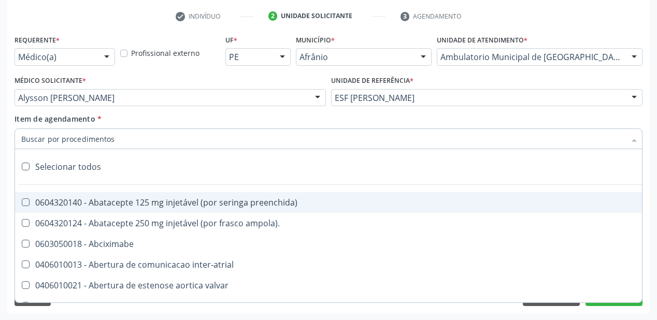
click at [57, 146] on input "Item de agendamento *" at bounding box center [323, 139] width 604 height 21
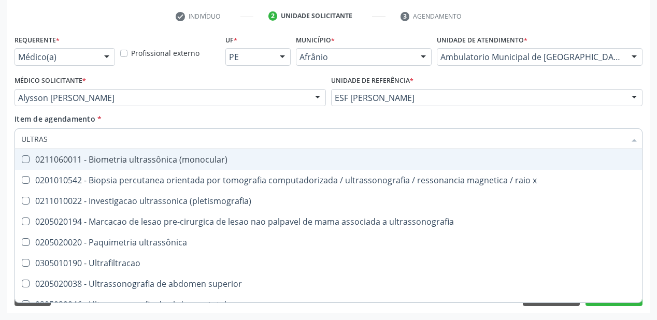
type input "ULTRASS"
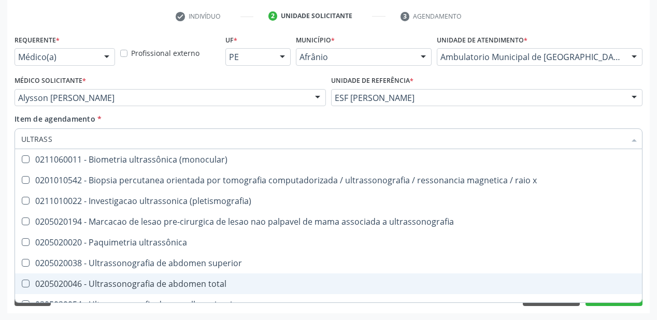
click at [56, 285] on div "0205020046 - Ultrassonografia de abdomen total" at bounding box center [328, 284] width 615 height 8
checkbox total "true"
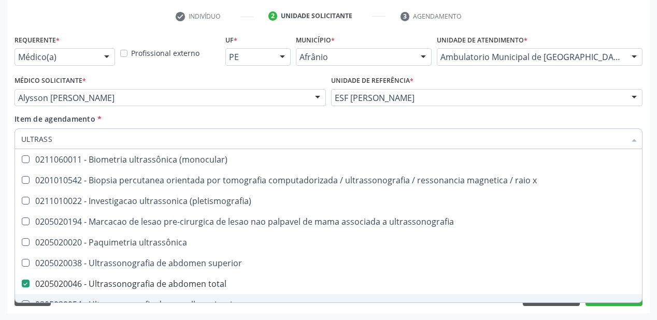
checkbox x "true"
checkbox total "false"
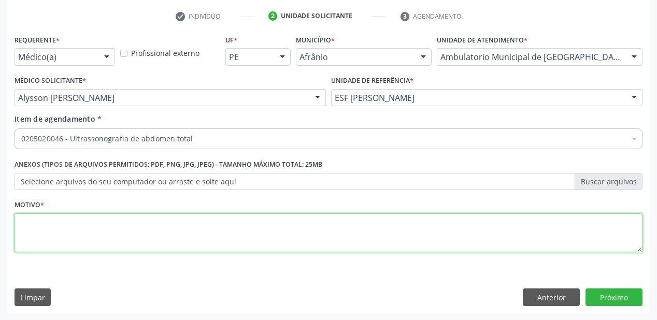
click at [29, 233] on textarea at bounding box center [329, 233] width 628 height 39
type textarea "ARTERIA"
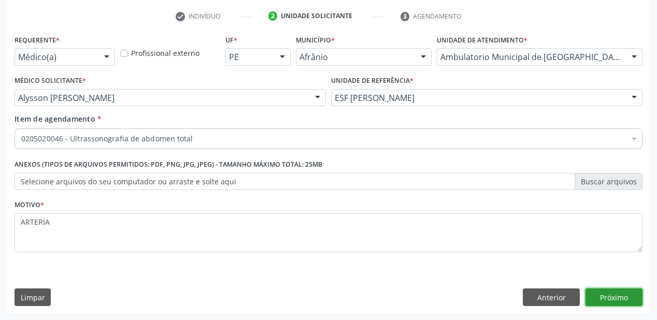
click at [598, 299] on button "Próximo" at bounding box center [614, 298] width 57 height 18
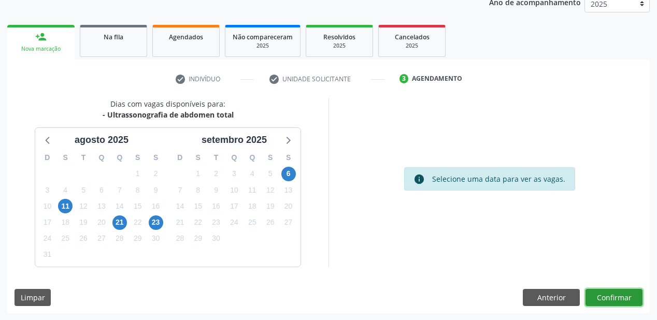
click at [598, 294] on button "Confirmar" at bounding box center [614, 298] width 57 height 18
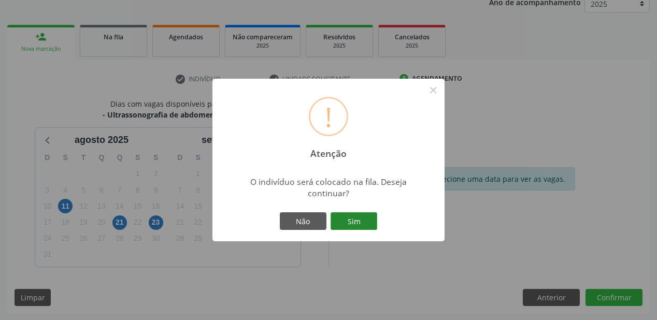
click at [363, 222] on button "Sim" at bounding box center [354, 222] width 47 height 18
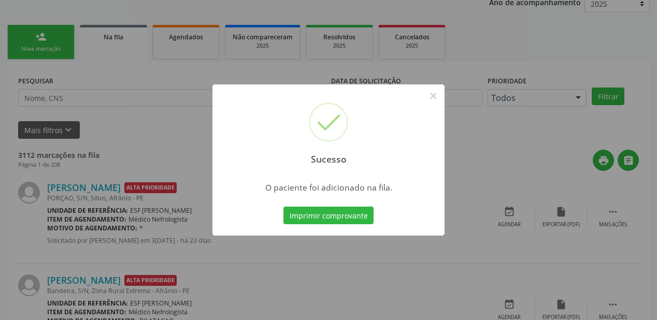
scroll to position [21, 0]
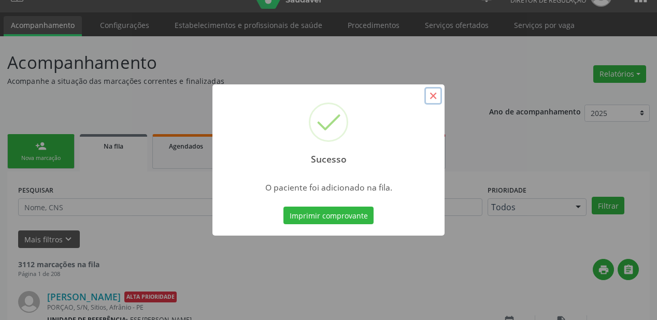
click at [429, 94] on button "×" at bounding box center [434, 96] width 18 height 18
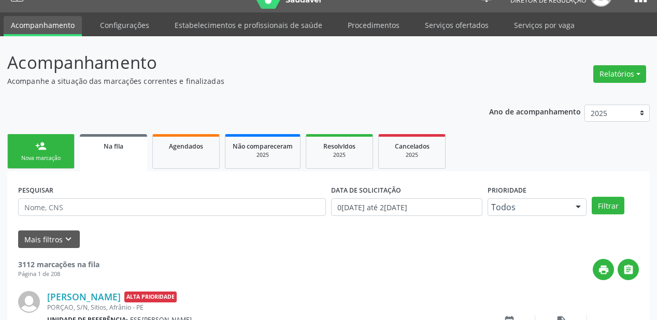
click at [47, 154] on div "Nova marcação" at bounding box center [41, 158] width 52 height 8
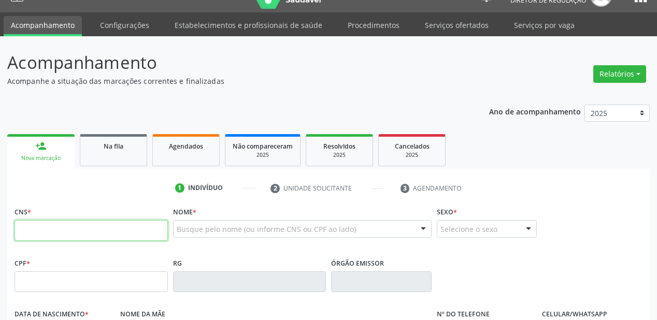
click at [36, 236] on input "text" at bounding box center [91, 230] width 153 height 21
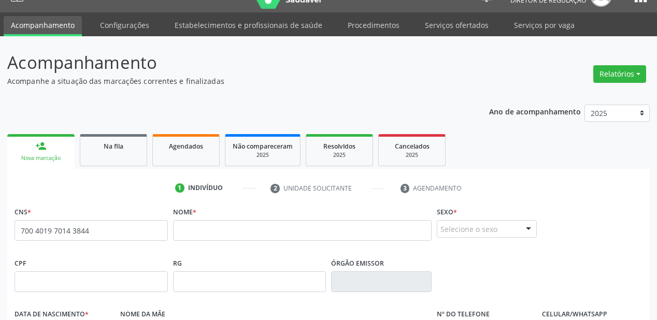
drag, startPoint x: 117, startPoint y: 230, endPoint x: 114, endPoint y: 234, distance: 5.6
click at [116, 231] on div "700 4019 7014 3844 none" at bounding box center [91, 230] width 153 height 21
click at [92, 232] on input "700 4019 7014 3844" at bounding box center [91, 230] width 153 height 21
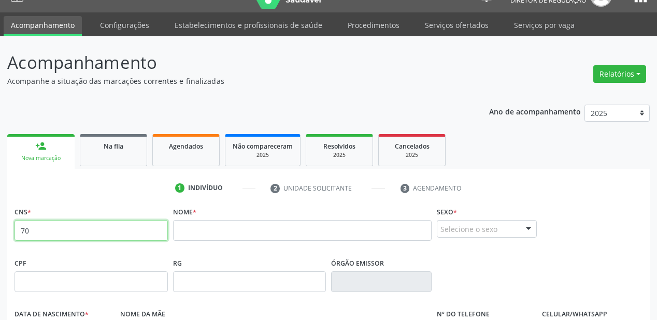
type input "7"
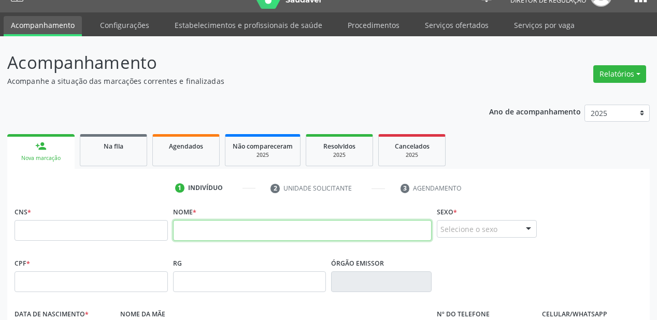
click at [219, 234] on input "text" at bounding box center [302, 230] width 259 height 21
type input "BENEDITO"
